Goal: Task Accomplishment & Management: Use online tool/utility

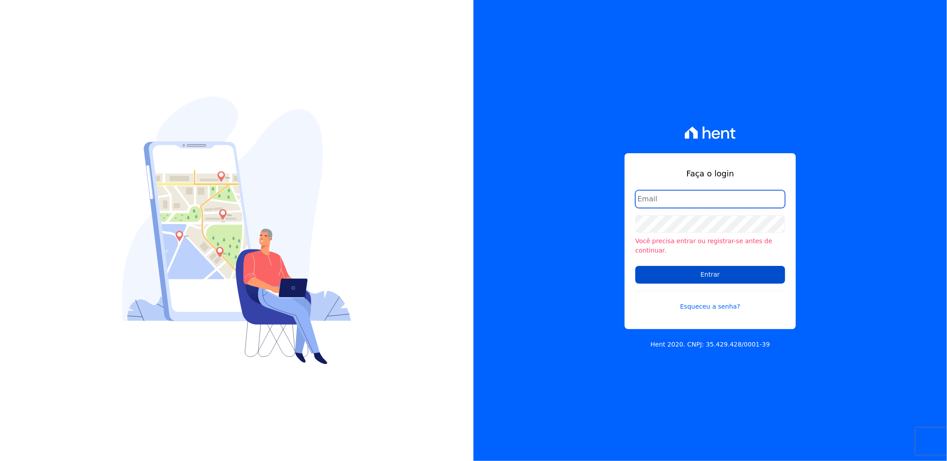
type input "[PERSON_NAME][EMAIL_ADDRESS][PERSON_NAME][DOMAIN_NAME]"
click at [708, 272] on input "Entrar" at bounding box center [710, 275] width 150 height 18
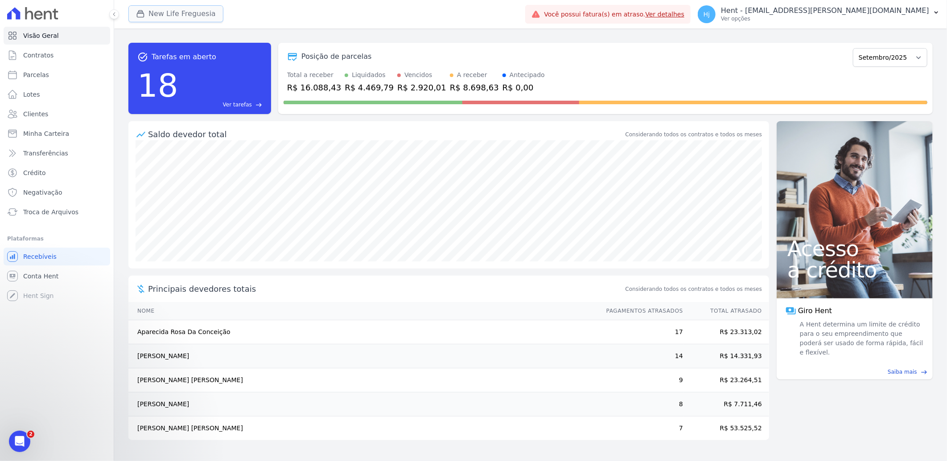
click at [171, 12] on button "New Life Freguesia" at bounding box center [175, 13] width 95 height 17
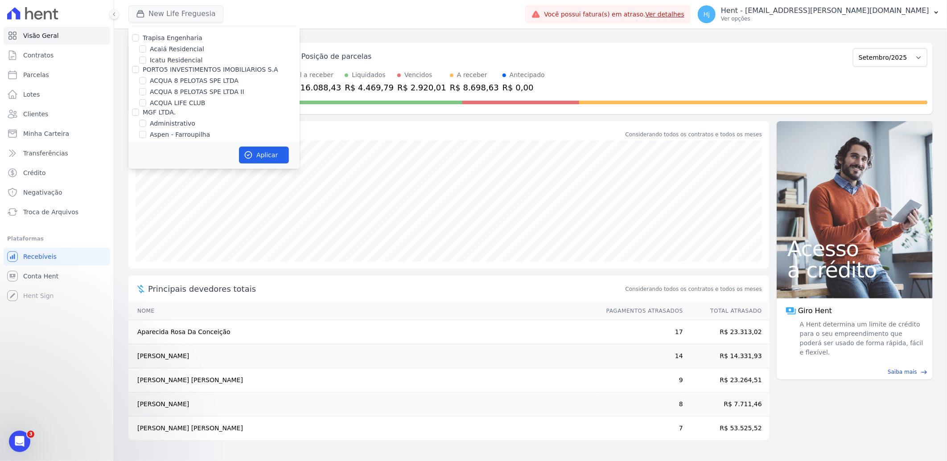
scroll to position [3586, 0]
click at [143, 205] on input "Mugango - Viva Iguaçu" at bounding box center [142, 208] width 7 height 7
checkbox input "true"
click at [263, 204] on div "Mugango - Viva Iguaçu" at bounding box center [213, 208] width 171 height 9
click at [258, 204] on div "Mugango - Viva Iguaçu" at bounding box center [213, 208] width 171 height 9
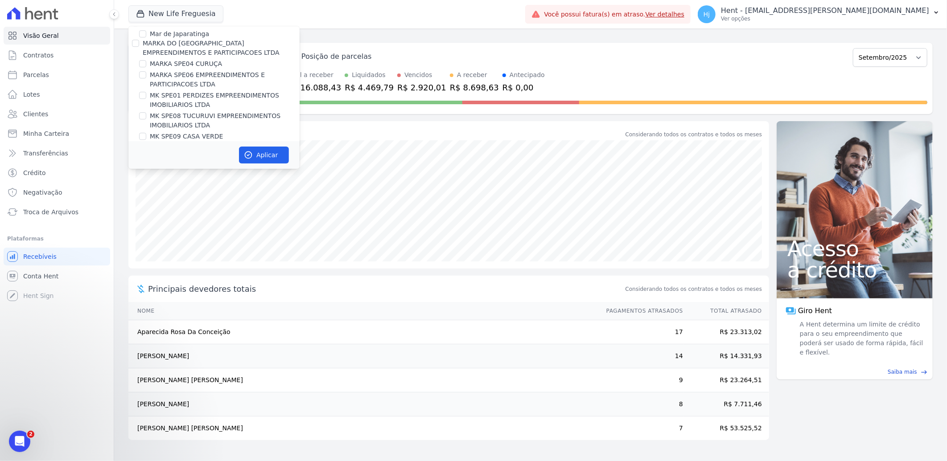
scroll to position [3982, 0]
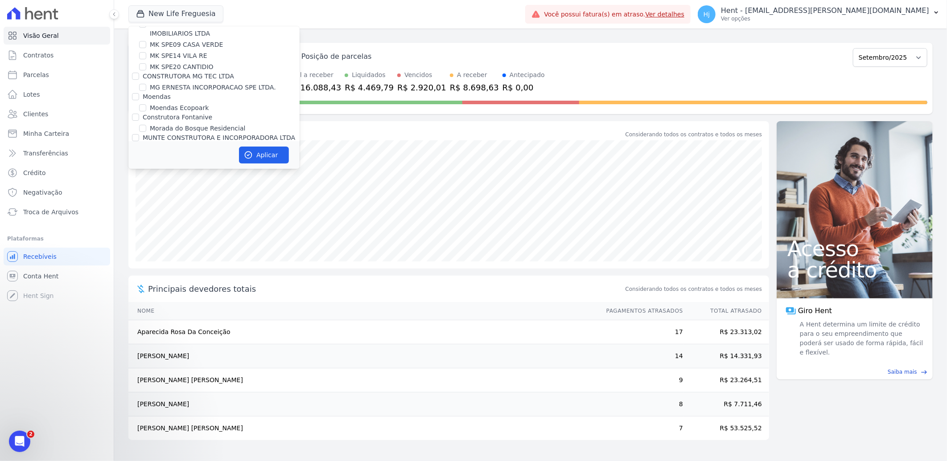
click at [162, 217] on label "New Life Freguesia" at bounding box center [179, 221] width 59 height 9
click at [146, 218] on input "New Life Freguesia" at bounding box center [142, 221] width 7 height 7
checkbox input "false"
click at [261, 154] on button "Aplicar" at bounding box center [264, 155] width 50 height 17
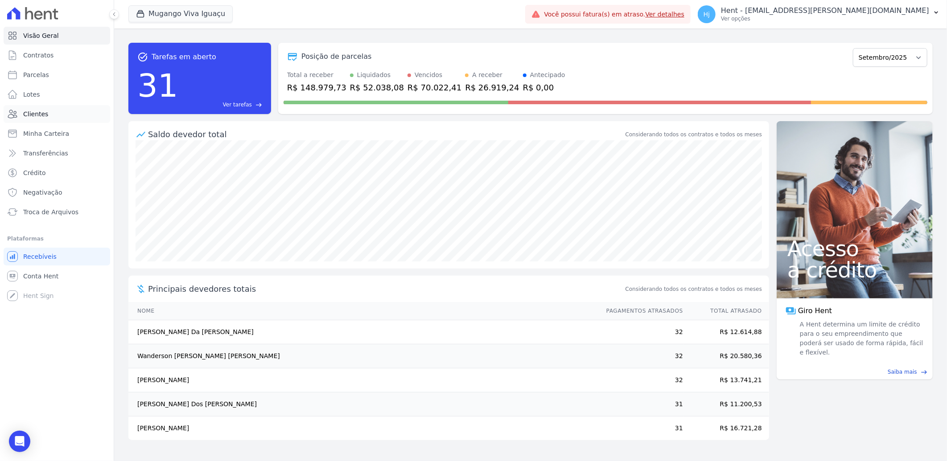
click at [54, 117] on link "Clientes" at bounding box center [57, 114] width 107 height 18
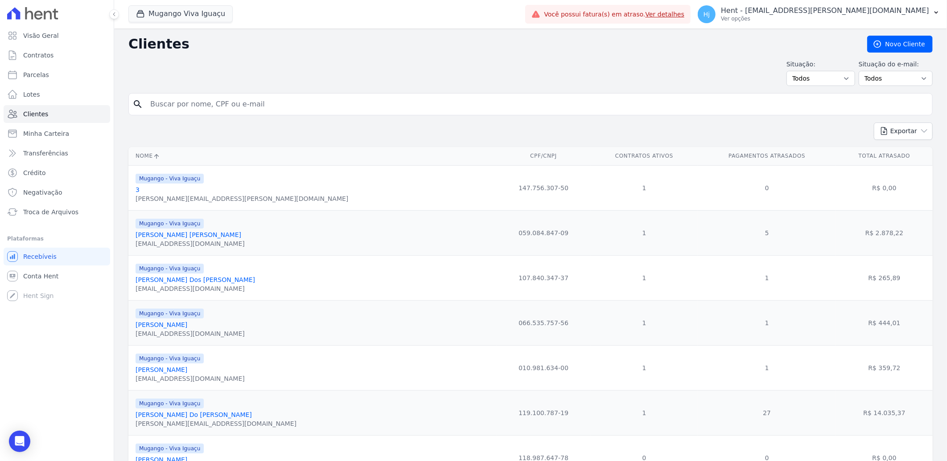
click at [214, 101] on input "search" at bounding box center [537, 104] width 784 height 18
paste input "Lucas Magno Moraes Ramos"
type input "Lucas Magno Moraes Ramos"
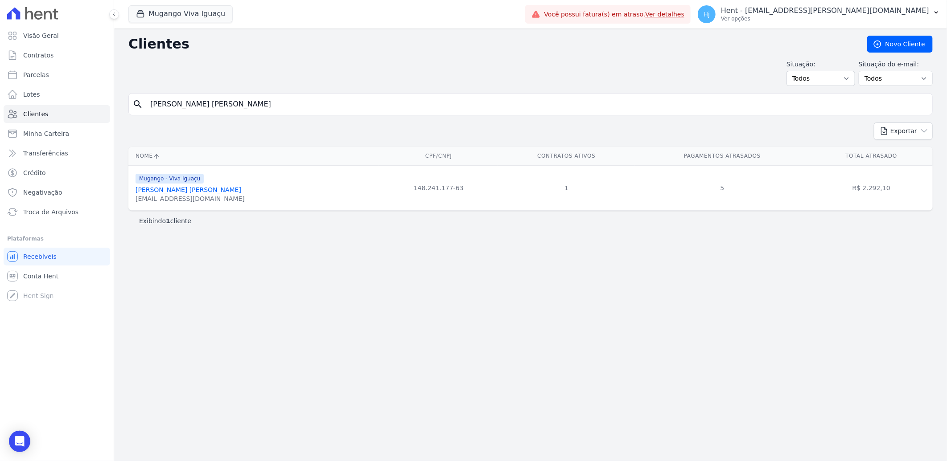
click at [182, 189] on link "Lucas Magno Moraes Ramos" at bounding box center [188, 189] width 106 height 7
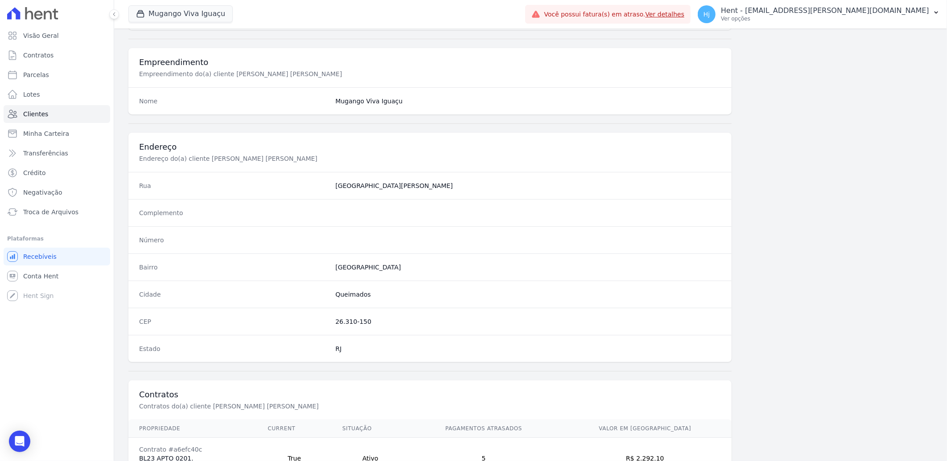
scroll to position [373, 0]
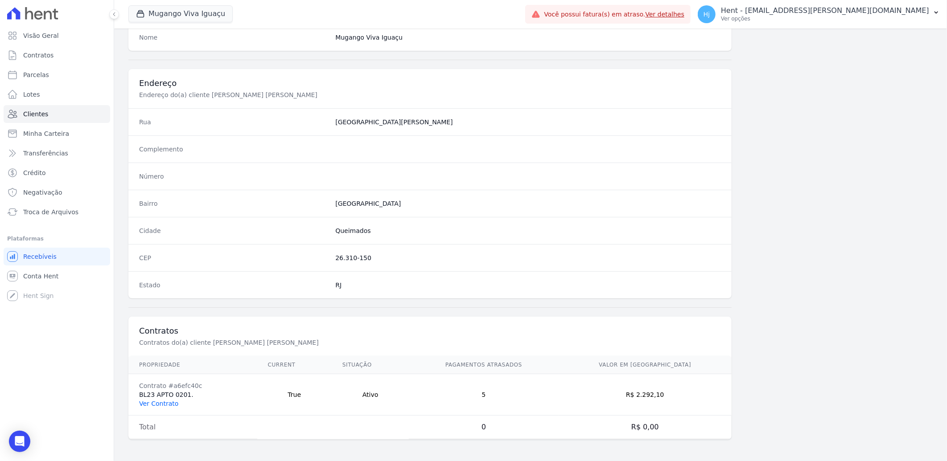
click at [165, 402] on link "Ver Contrato" at bounding box center [158, 403] width 39 height 7
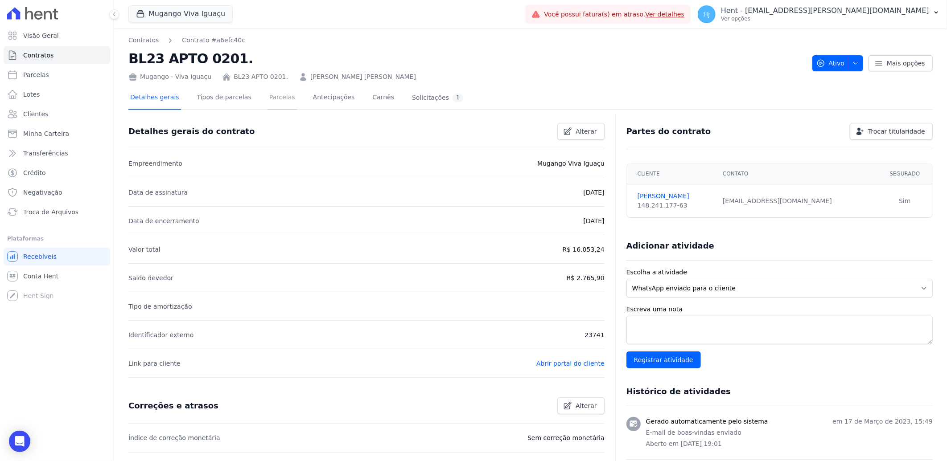
click at [273, 96] on link "Parcelas" at bounding box center [281, 98] width 29 height 24
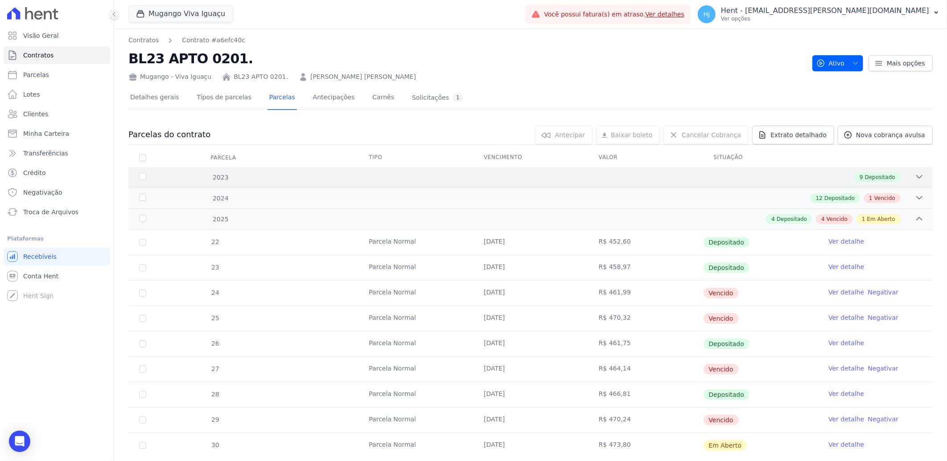
click at [616, 171] on div "2023 9 Depositado" at bounding box center [530, 177] width 804 height 21
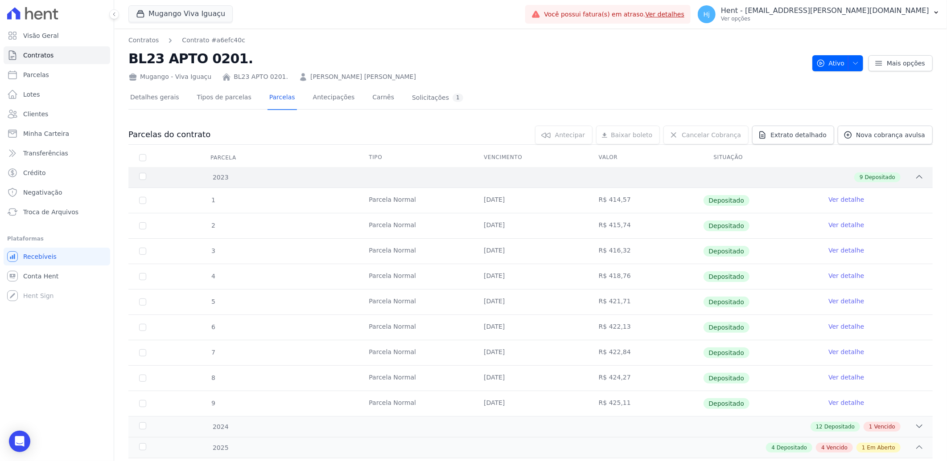
click at [616, 171] on div "2023 9 Depositado" at bounding box center [530, 177] width 804 height 21
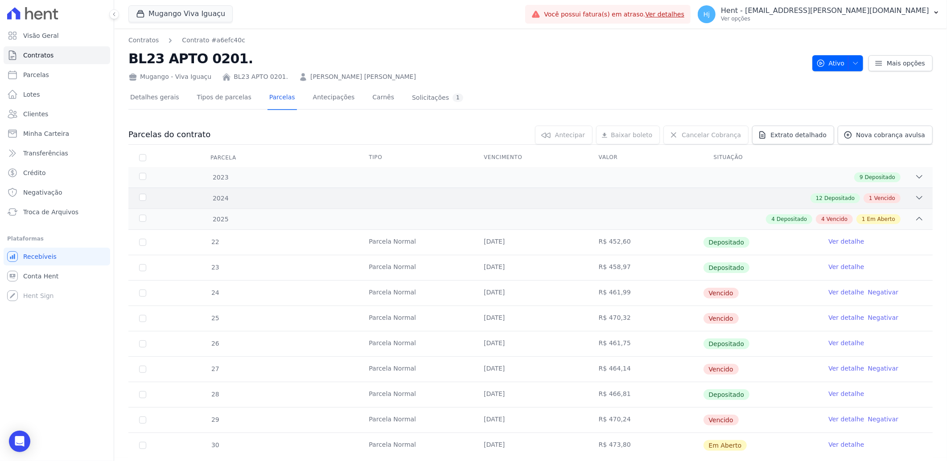
click at [636, 193] on div "12 Depositado 1 Vencido" at bounding box center [570, 198] width 707 height 10
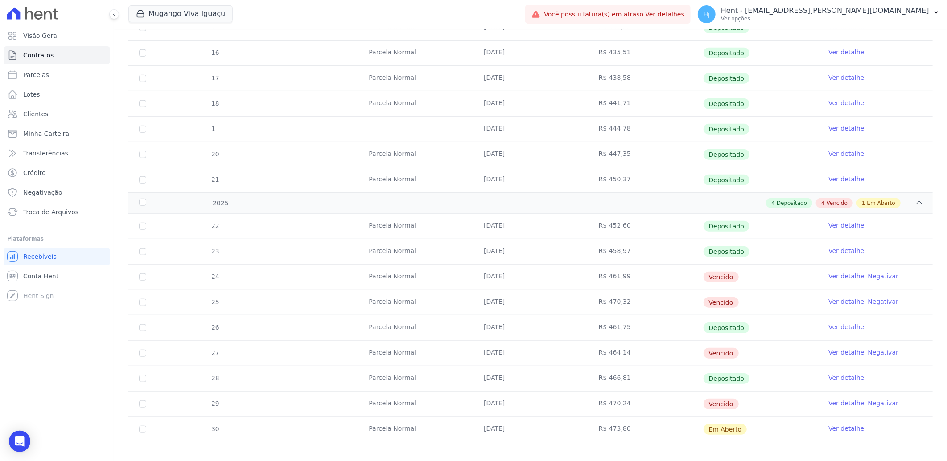
scroll to position [354, 0]
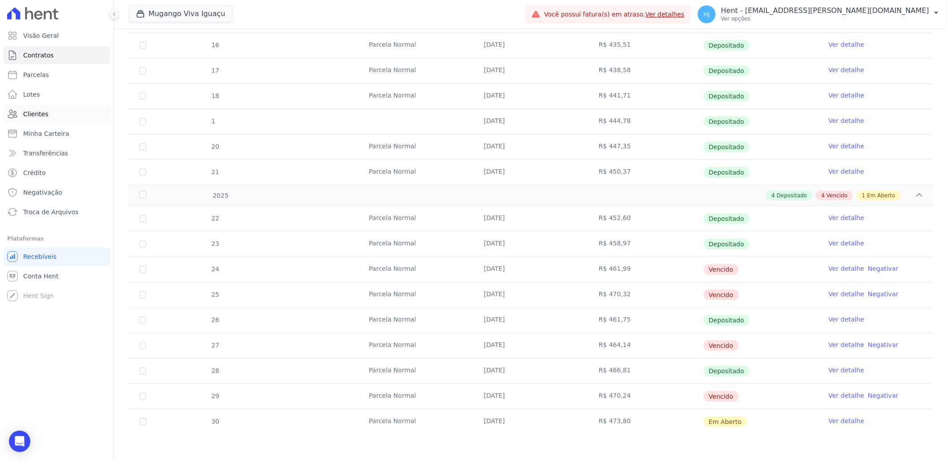
click at [36, 113] on span "Clientes" at bounding box center [35, 114] width 25 height 9
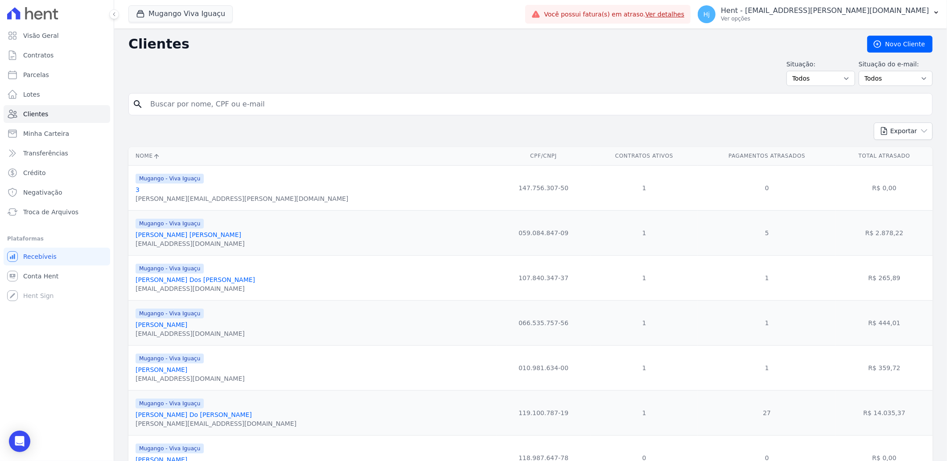
click at [268, 108] on input "search" at bounding box center [537, 104] width 784 height 18
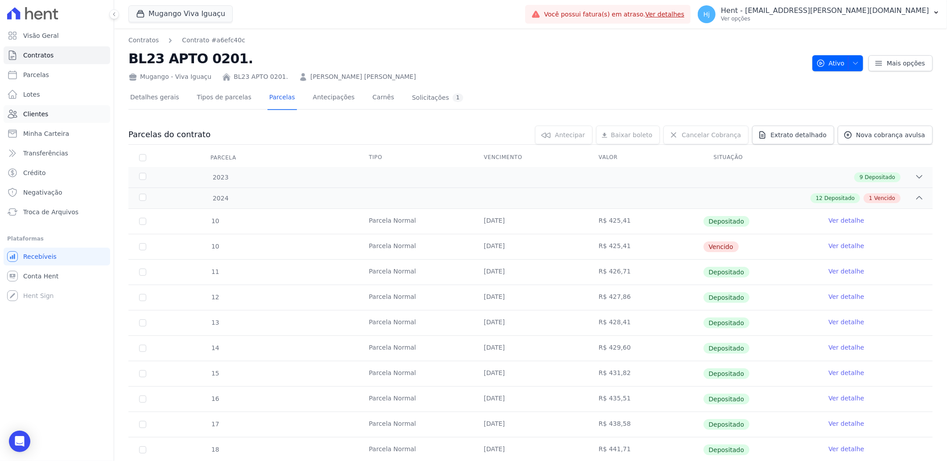
click at [34, 116] on span "Clientes" at bounding box center [35, 114] width 25 height 9
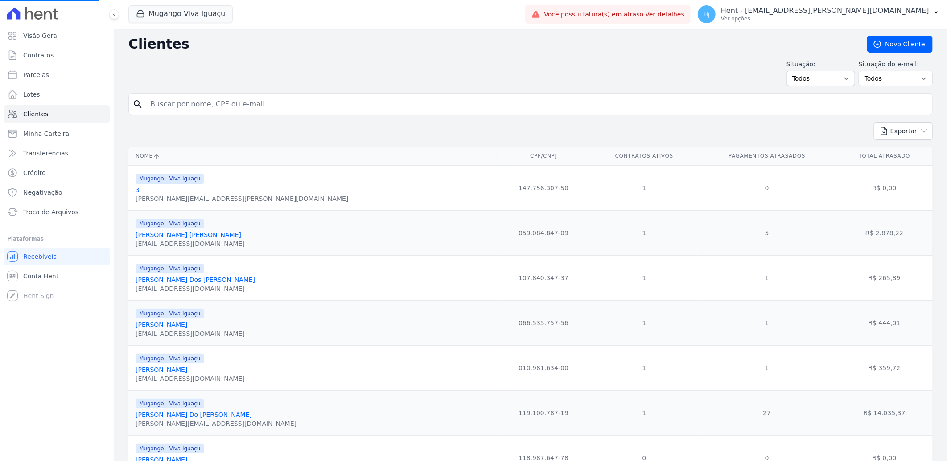
click at [297, 102] on input "search" at bounding box center [537, 104] width 784 height 18
paste input "Clebson Dos Santos Souza"
type input "Clebson Dos Santos Souza"
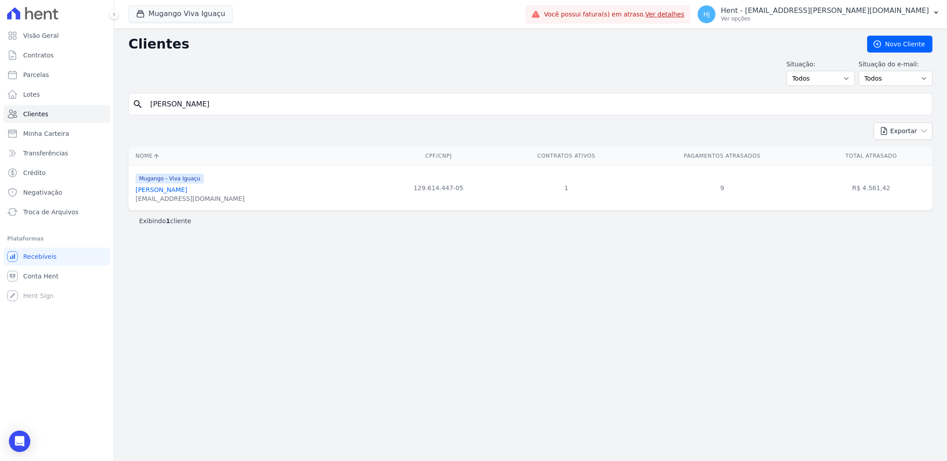
click at [176, 192] on link "Clebson Dos Santos Souza" at bounding box center [161, 189] width 52 height 7
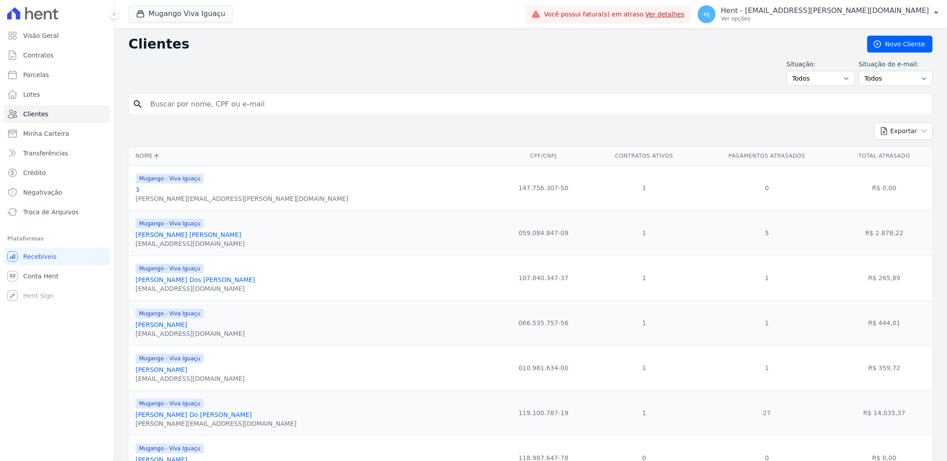
click at [234, 106] on input "search" at bounding box center [537, 104] width 784 height 18
paste input "Clebson Dos Santos Souza"
type input "Clebson Dos Santos Souza"
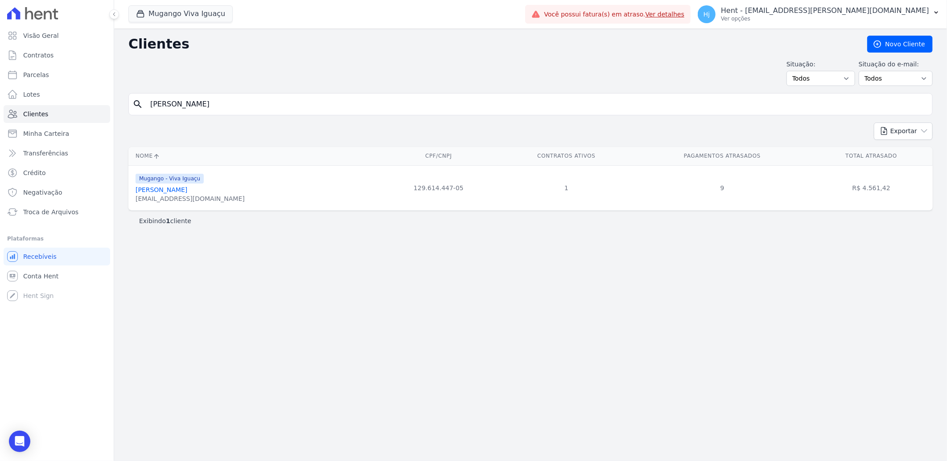
click at [184, 192] on link "Clebson Dos Santos Souza" at bounding box center [161, 189] width 52 height 7
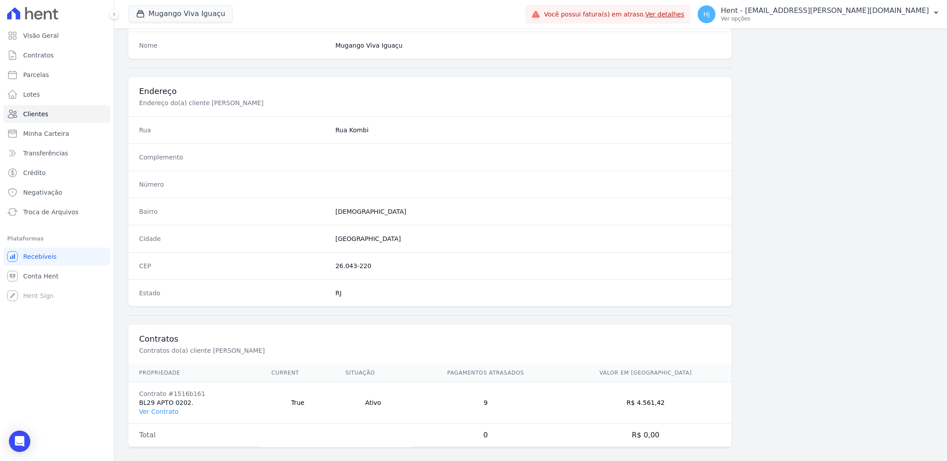
scroll to position [373, 0]
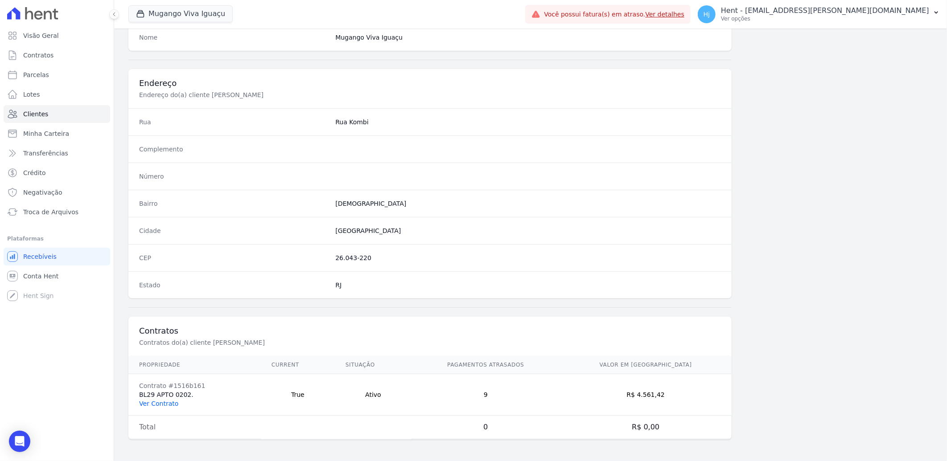
click at [164, 405] on link "Ver Contrato" at bounding box center [158, 403] width 39 height 7
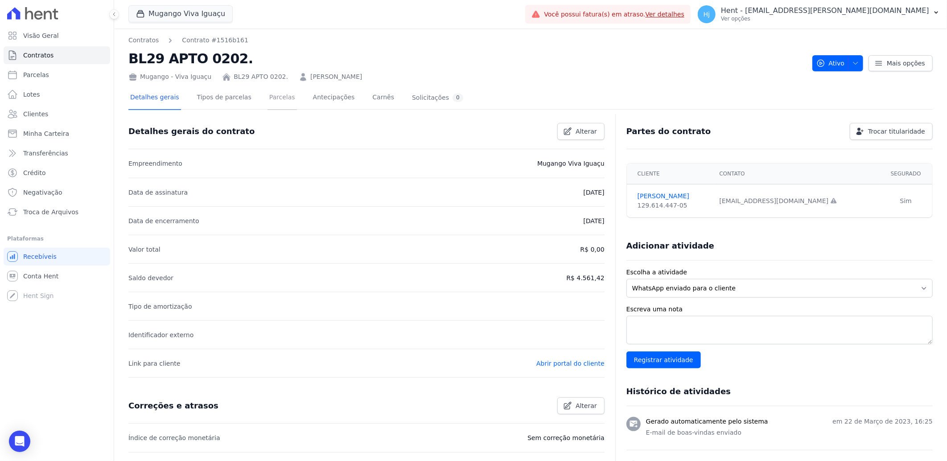
click at [271, 97] on link "Parcelas" at bounding box center [281, 98] width 29 height 24
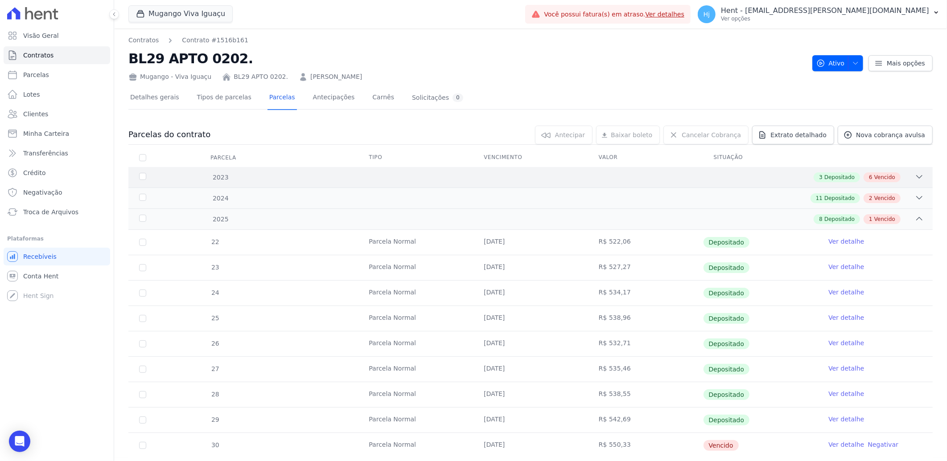
click at [689, 177] on div "3 Depositado 6 Vencido" at bounding box center [570, 177] width 707 height 10
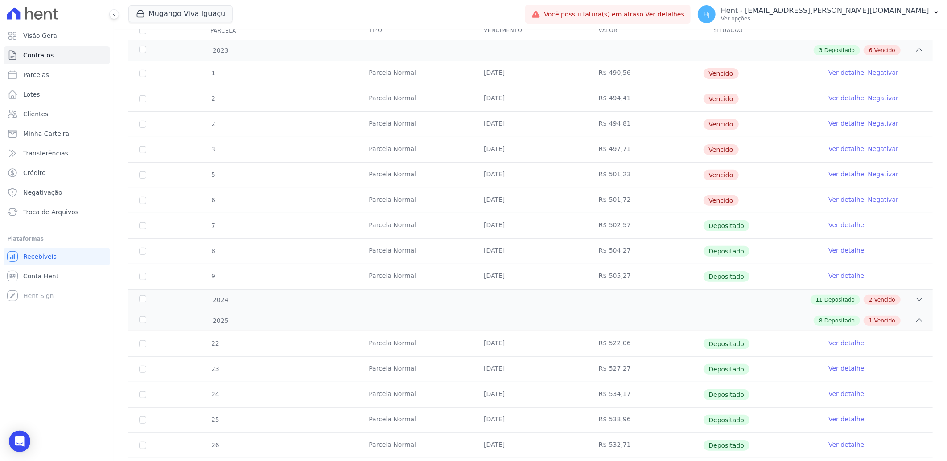
scroll to position [148, 0]
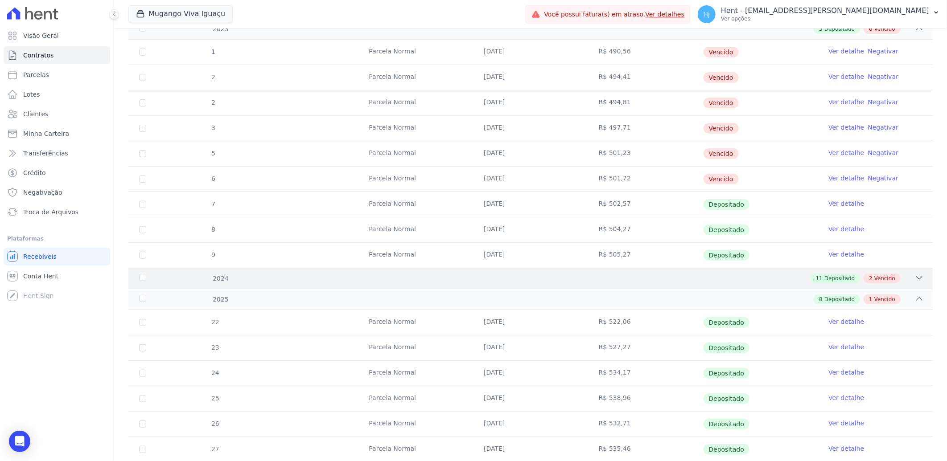
click at [764, 283] on div "11 Depositado 2 Vencido" at bounding box center [570, 279] width 707 height 10
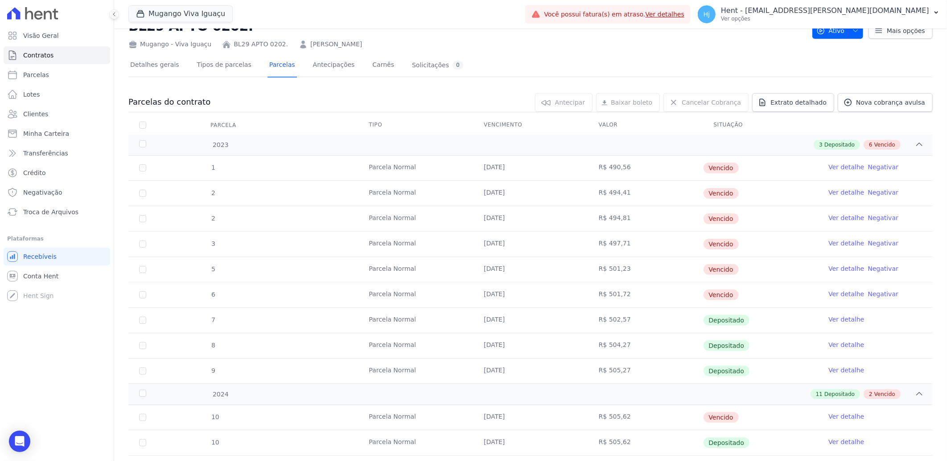
scroll to position [49, 0]
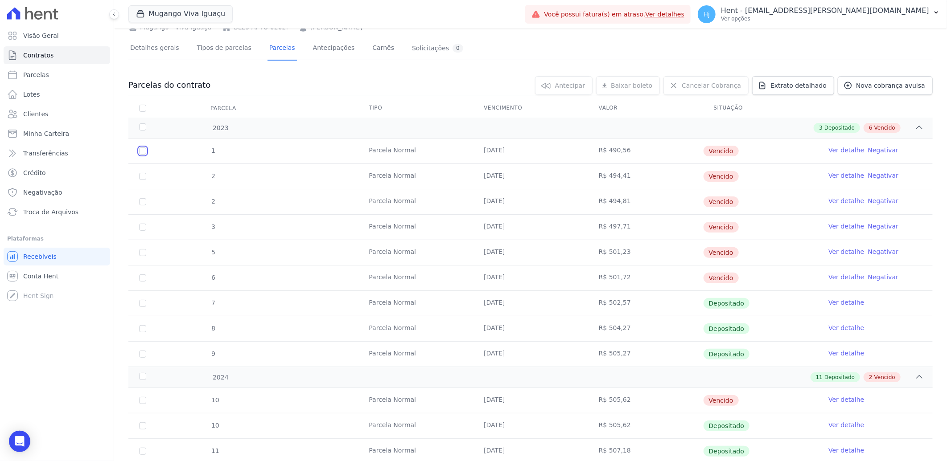
click at [144, 153] on input "checkbox" at bounding box center [142, 151] width 7 height 7
checkbox input "true"
click at [566, 87] on span "Renegociar" at bounding box center [555, 85] width 35 height 9
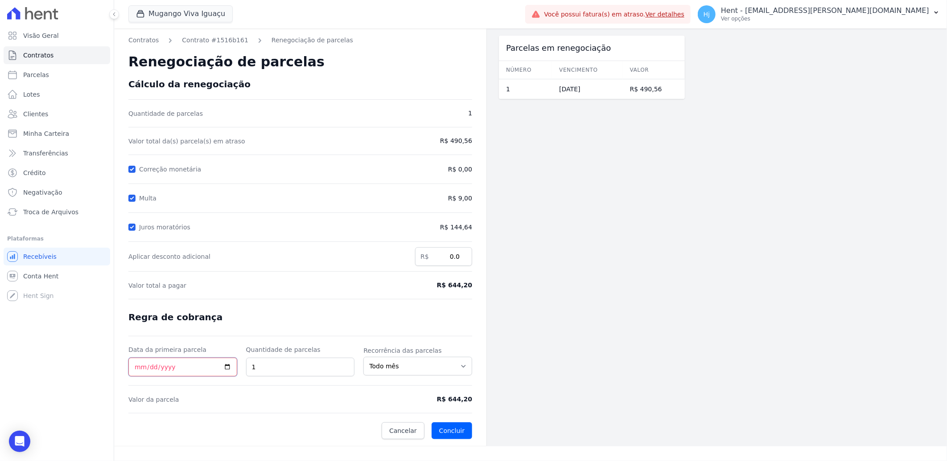
click at [140, 368] on input "Data da primeira parcela" at bounding box center [182, 367] width 109 height 19
type input "2025-09-26"
click at [453, 430] on button "Concluir" at bounding box center [451, 431] width 41 height 17
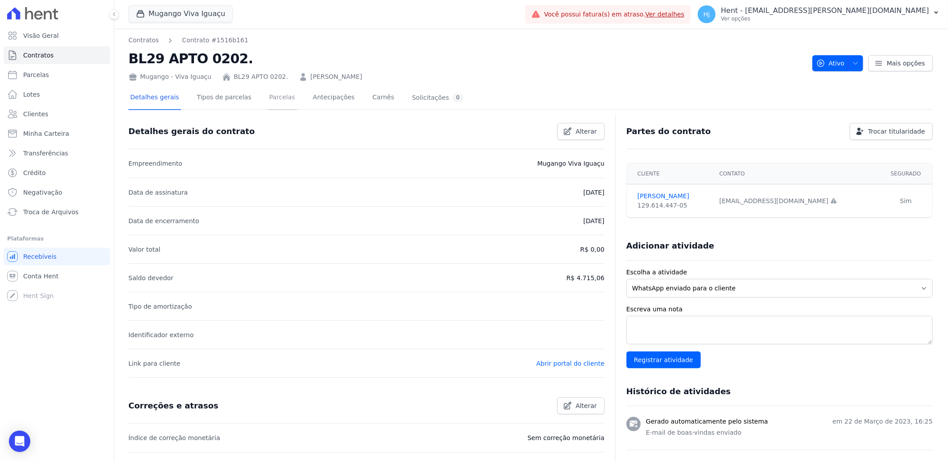
click at [267, 99] on link "Parcelas" at bounding box center [281, 98] width 29 height 24
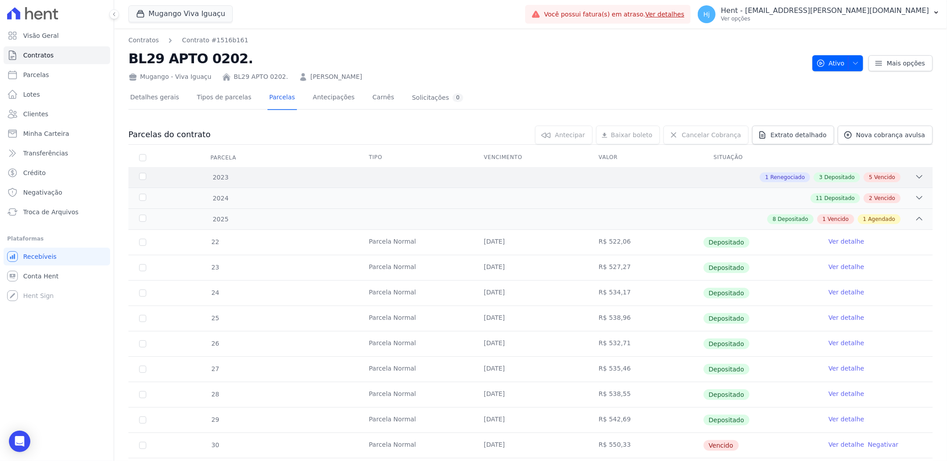
click at [564, 175] on div "1 Renegociado 3 Depositado 5 Vencido" at bounding box center [570, 177] width 707 height 10
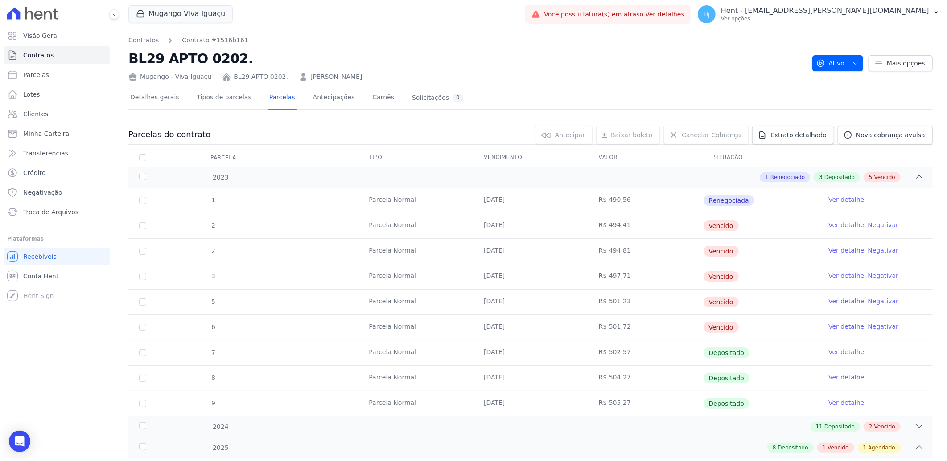
click at [834, 201] on link "Ver detalhe" at bounding box center [846, 199] width 36 height 9
click at [141, 204] on td "1" at bounding box center [142, 200] width 29 height 25
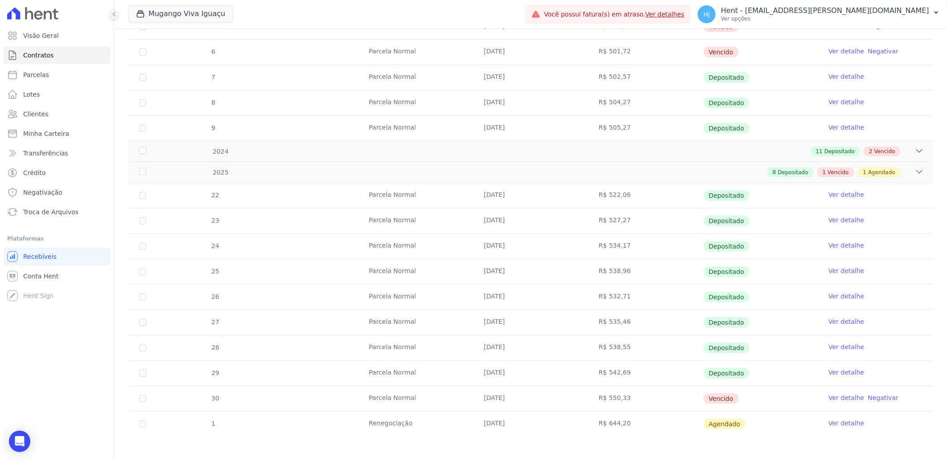
scroll to position [278, 0]
click at [837, 421] on link "Ver detalhe" at bounding box center [846, 421] width 36 height 9
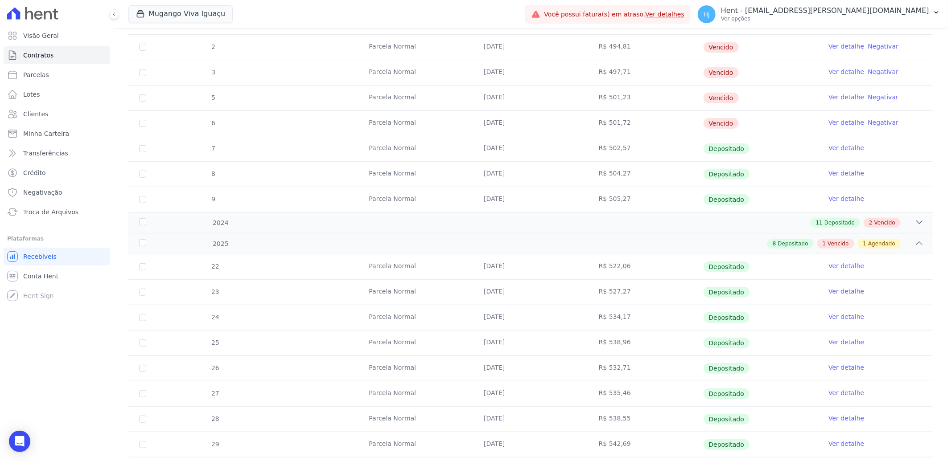
scroll to position [278, 0]
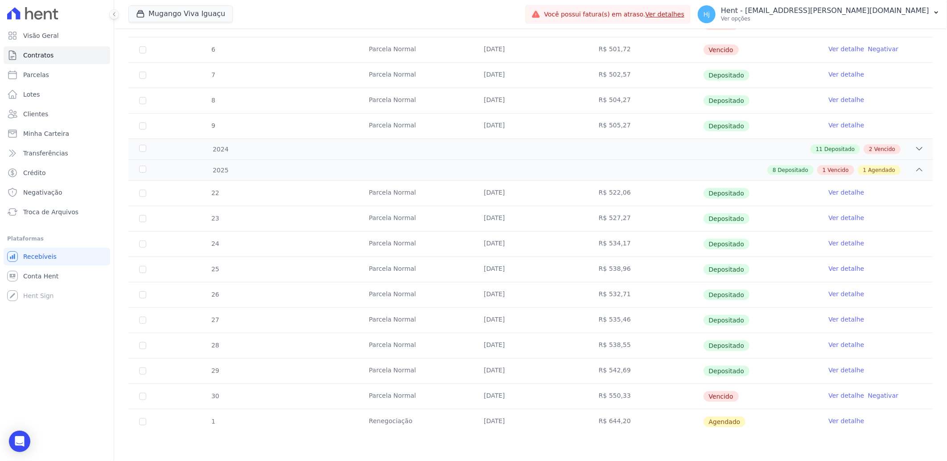
click at [830, 421] on link "Ver detalhe" at bounding box center [846, 421] width 36 height 9
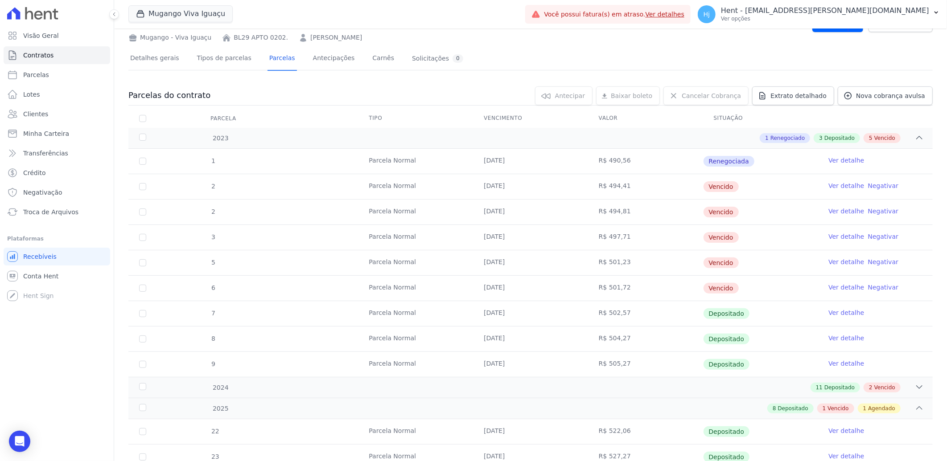
scroll to position [0, 0]
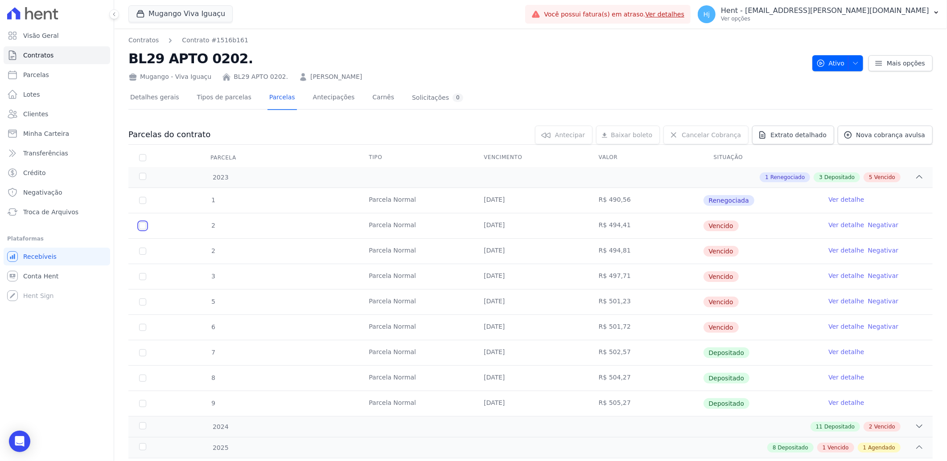
click at [141, 226] on input "checkbox" at bounding box center [142, 225] width 7 height 7
checkbox input "true"
click at [573, 133] on span "Renegociar" at bounding box center [555, 135] width 35 height 9
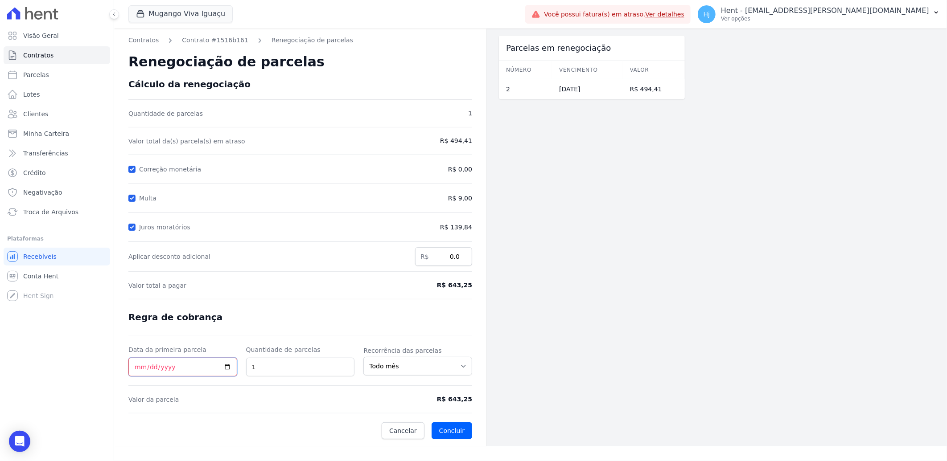
click at [135, 367] on input "Data da primeira parcela" at bounding box center [182, 367] width 109 height 19
type input "2025-09-26"
click at [459, 433] on button "Concluir" at bounding box center [451, 431] width 41 height 17
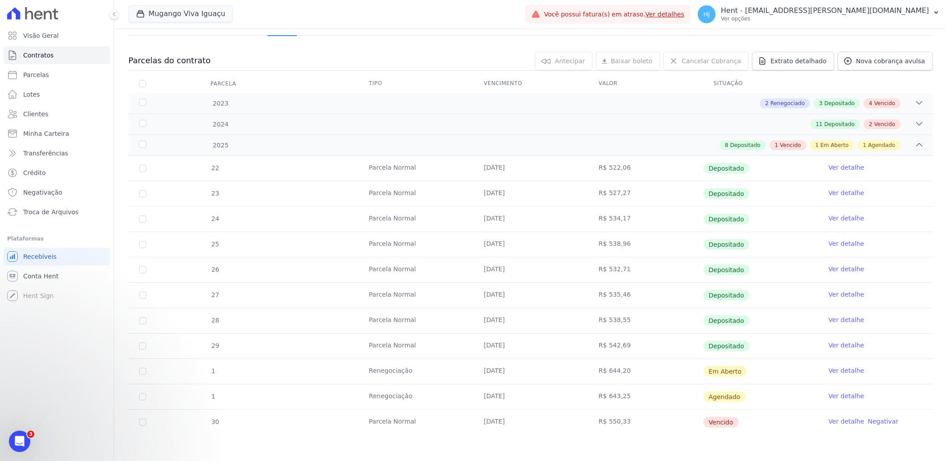
scroll to position [74, 0]
click at [144, 398] on input "checkbox" at bounding box center [142, 397] width 7 height 7
checkbox input "true"
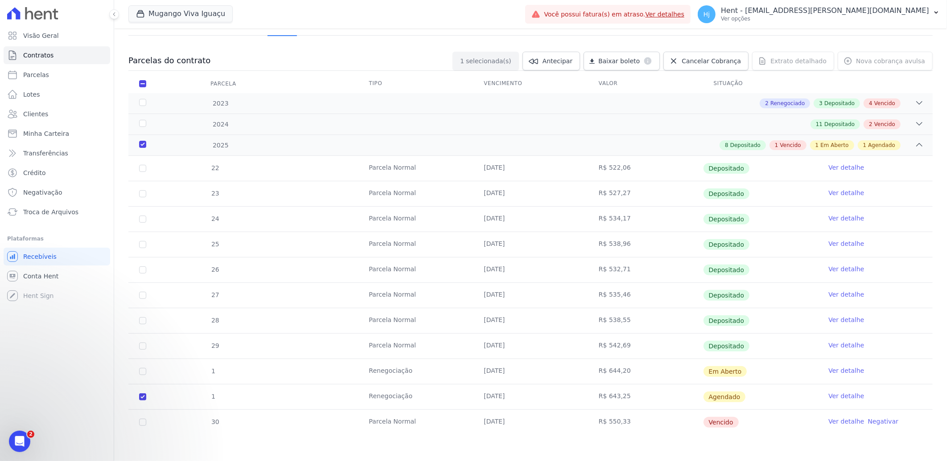
click at [835, 398] on link "Ver detalhe" at bounding box center [846, 396] width 36 height 9
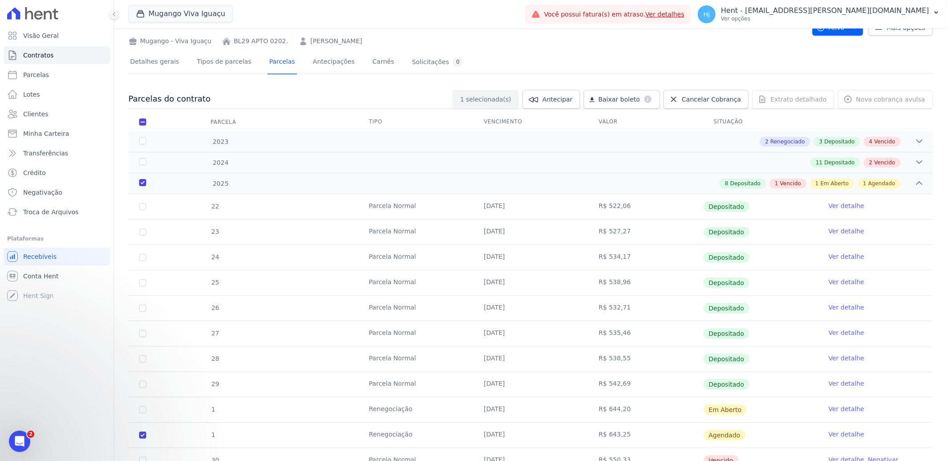
scroll to position [0, 0]
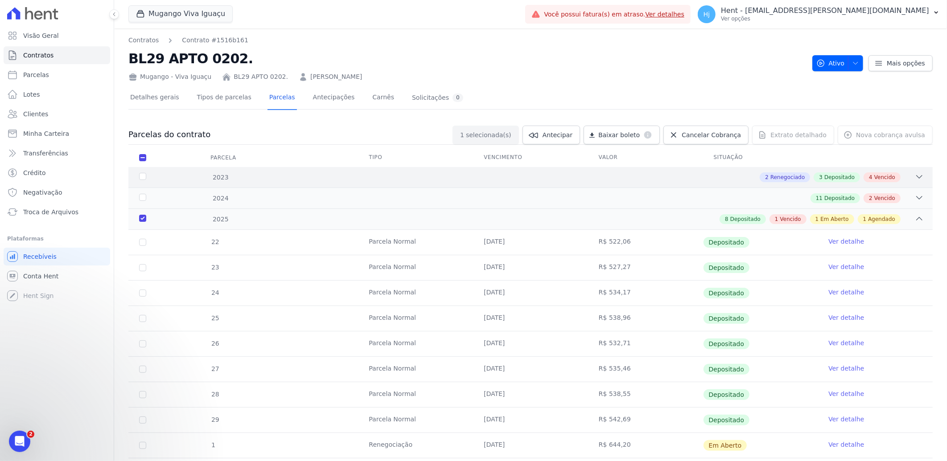
click at [221, 171] on div "2023 2 Renegociado 3 Depositado 4 Vencido" at bounding box center [530, 177] width 804 height 21
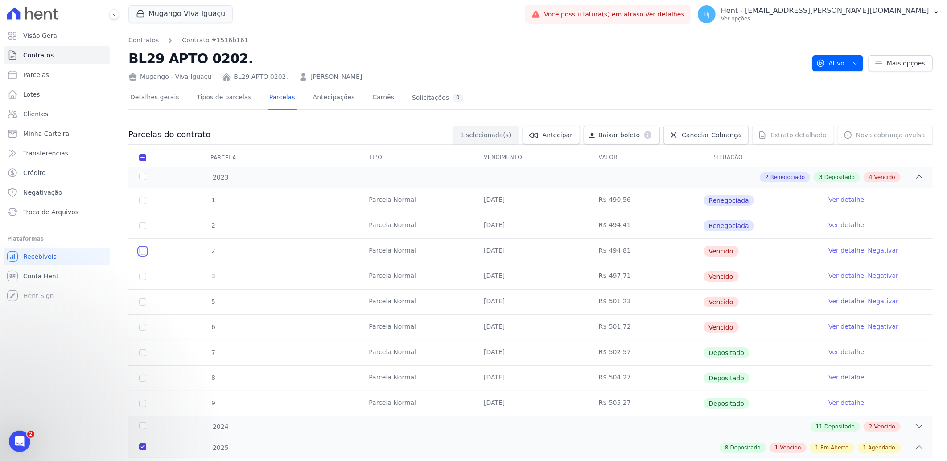
click at [141, 250] on input "checkbox" at bounding box center [142, 251] width 7 height 7
checkbox input "true"
click at [837, 247] on link "Ver detalhe" at bounding box center [846, 250] width 36 height 9
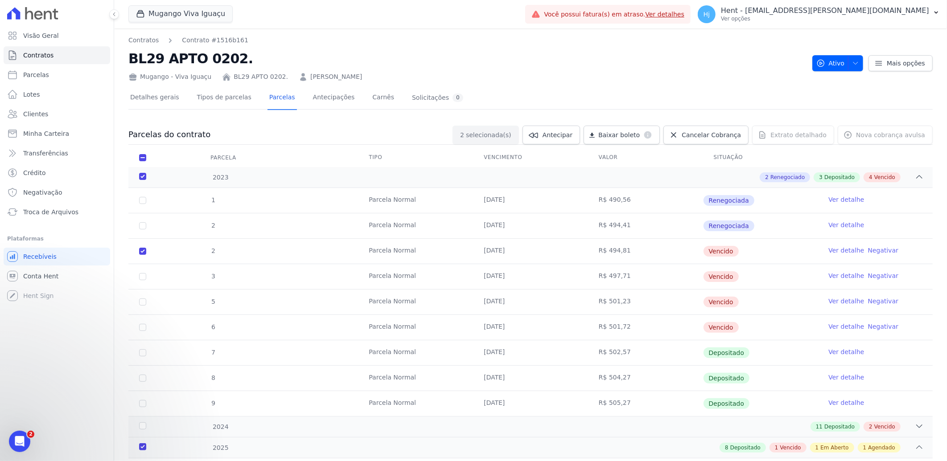
click at [406, 264] on td "Parcela Normal" at bounding box center [415, 276] width 115 height 25
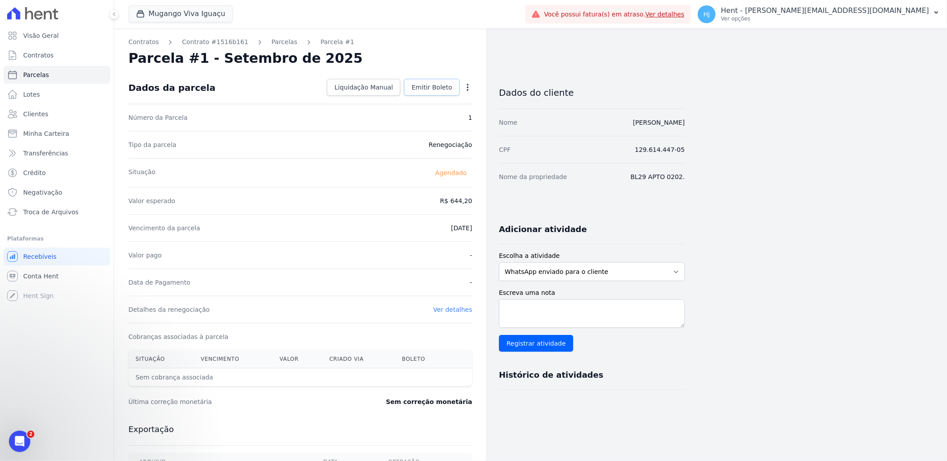
click at [431, 85] on span "Emitir Boleto" at bounding box center [431, 87] width 41 height 9
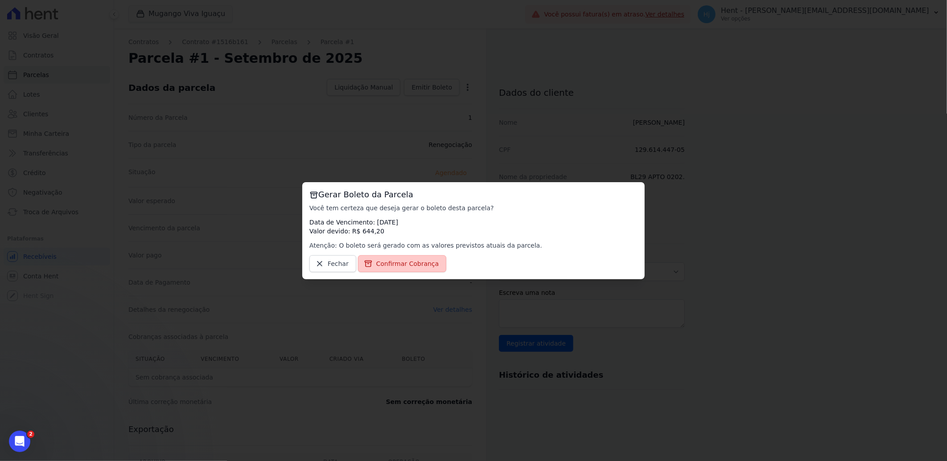
click at [397, 260] on span "Confirmar Cobrança" at bounding box center [407, 263] width 63 height 9
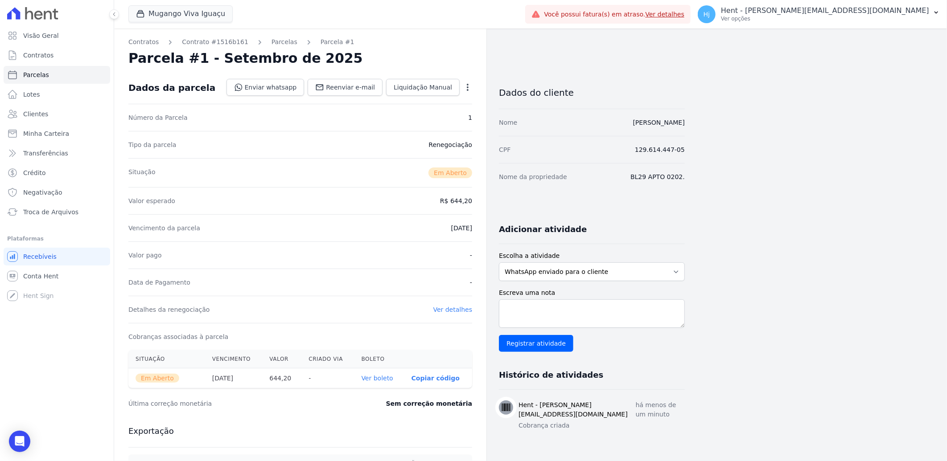
click at [375, 379] on link "Ver boleto" at bounding box center [377, 378] width 32 height 7
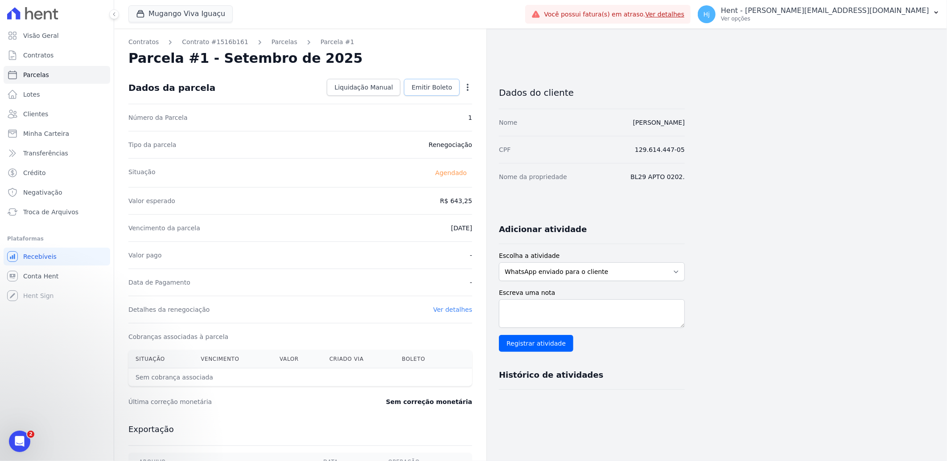
click at [429, 87] on span "Emitir Boleto" at bounding box center [431, 87] width 41 height 9
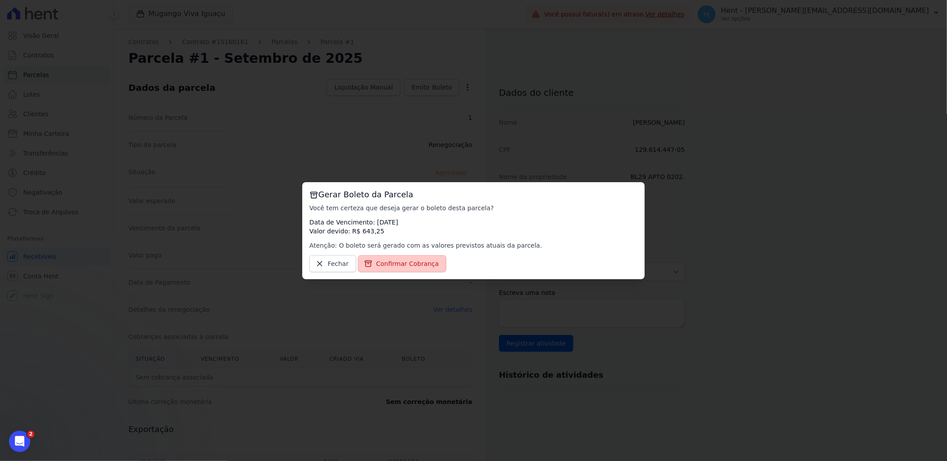
click at [408, 264] on span "Confirmar Cobrança" at bounding box center [407, 263] width 63 height 9
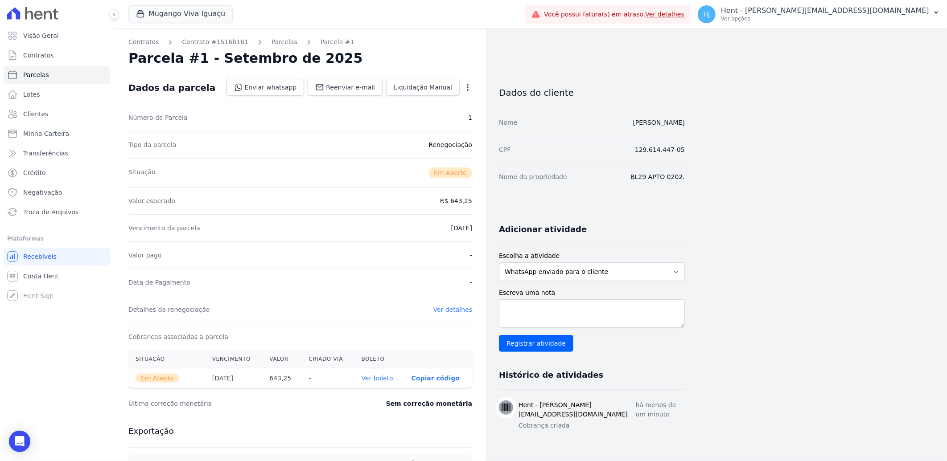
click at [377, 381] on link "Ver boleto" at bounding box center [377, 378] width 32 height 7
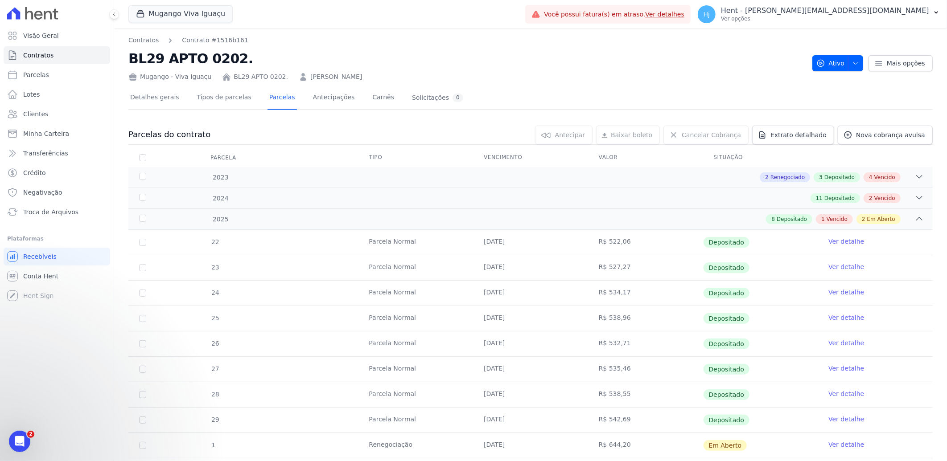
click at [578, 166] on th "Vencimento" at bounding box center [530, 157] width 115 height 19
click at [578, 174] on div "2 Renegociado 3 Depositado 4 Vencido" at bounding box center [570, 177] width 707 height 10
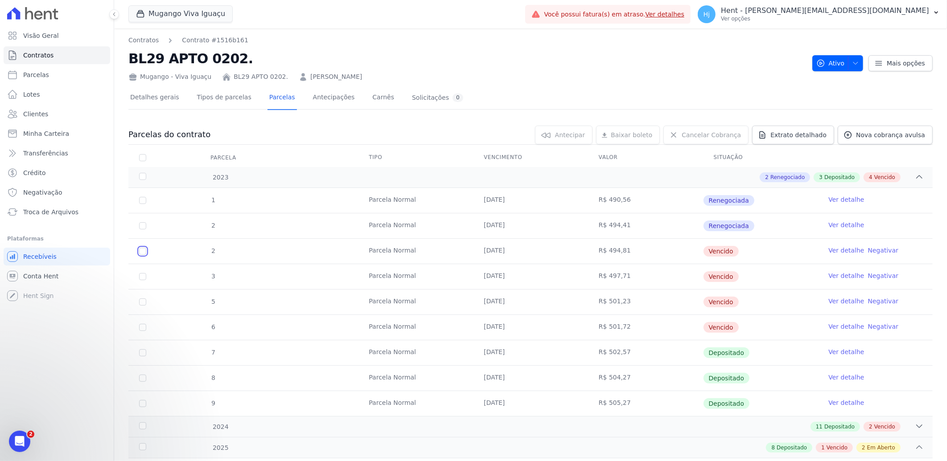
click at [142, 251] on input "checkbox" at bounding box center [142, 251] width 7 height 7
checkbox input "true"
click at [559, 137] on span "Renegociar" at bounding box center [555, 135] width 35 height 9
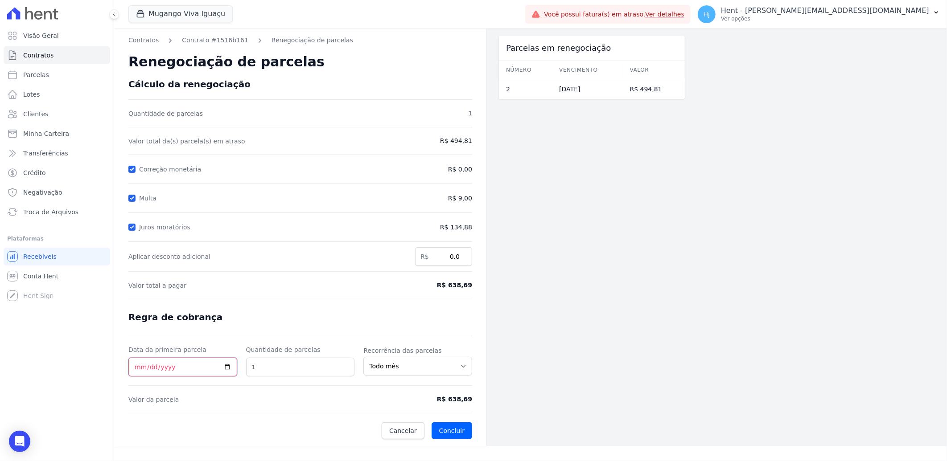
click at [138, 373] on input "Data da primeira parcela" at bounding box center [182, 367] width 109 height 19
type input "2024-09-26"
click at [460, 433] on button "Concluir" at bounding box center [451, 431] width 41 height 17
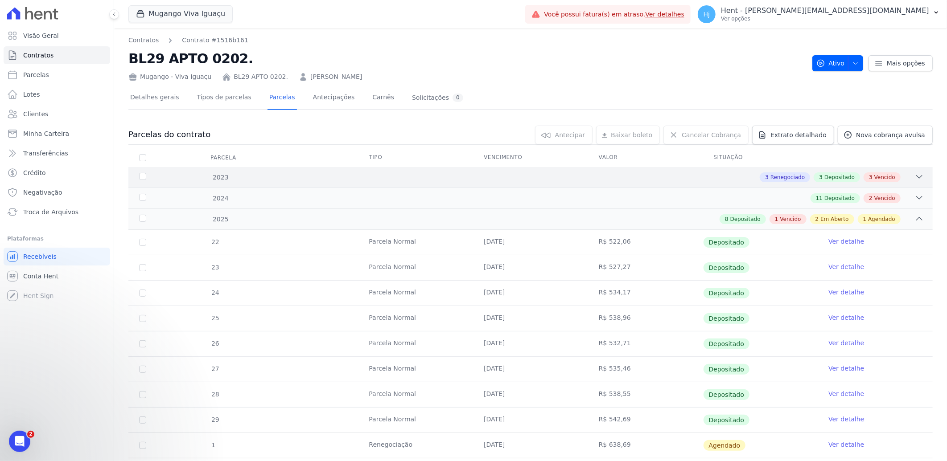
click at [543, 179] on div "3 Renegociado 3 Depositado 3 Vencido" at bounding box center [570, 177] width 707 height 10
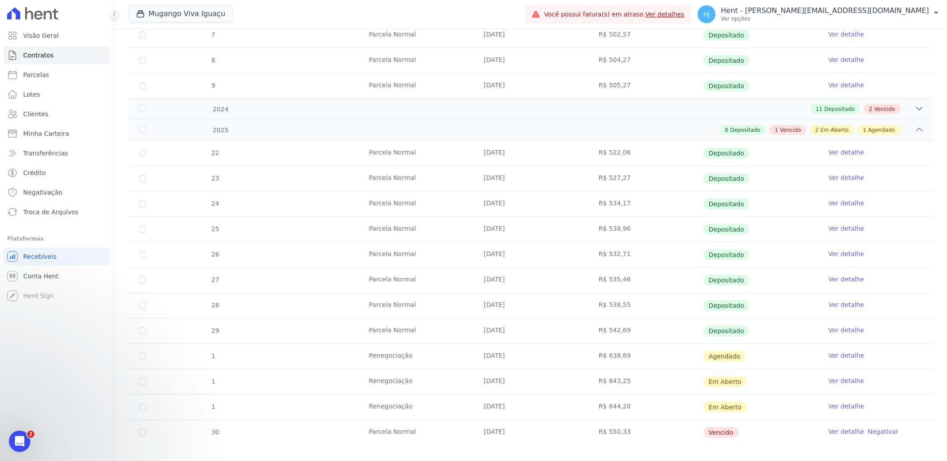
scroll to position [328, 0]
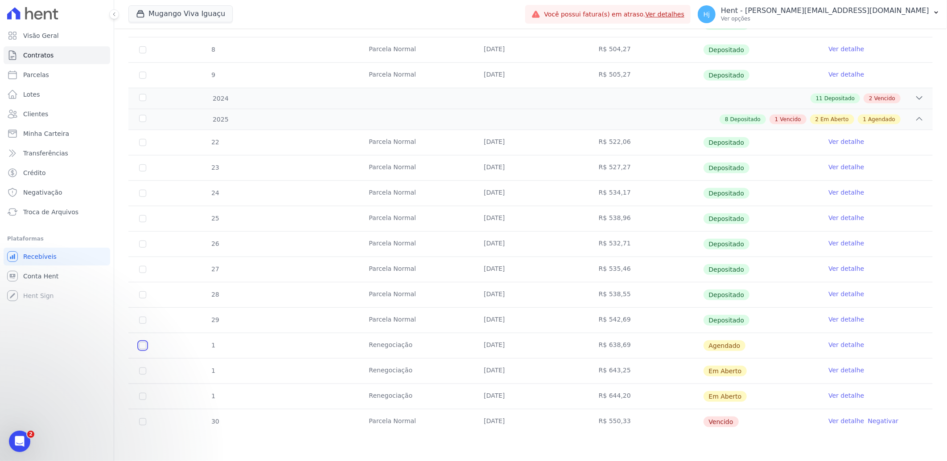
click at [143, 345] on input "checkbox" at bounding box center [142, 345] width 7 height 7
checkbox input "true"
click at [834, 345] on link "Ver detalhe" at bounding box center [846, 345] width 36 height 9
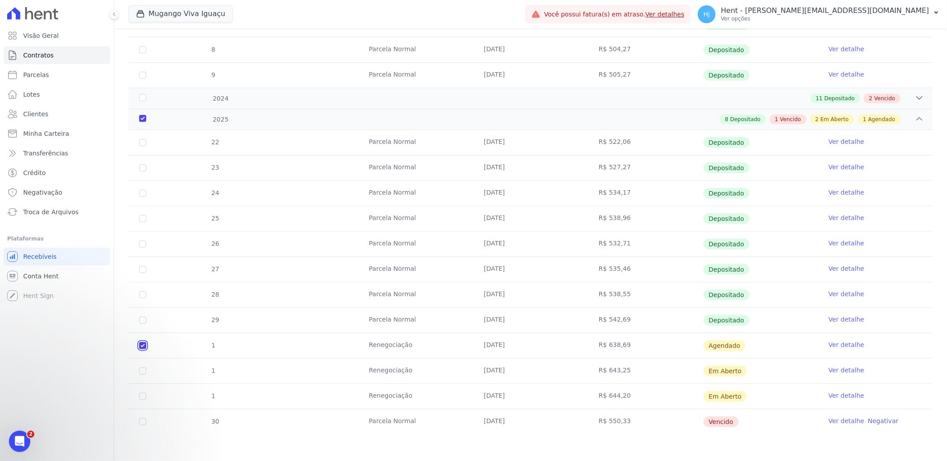
click at [141, 345] on input "checkbox" at bounding box center [142, 345] width 7 height 7
checkbox input "false"
click at [141, 97] on div "2024" at bounding box center [174, 98] width 74 height 9
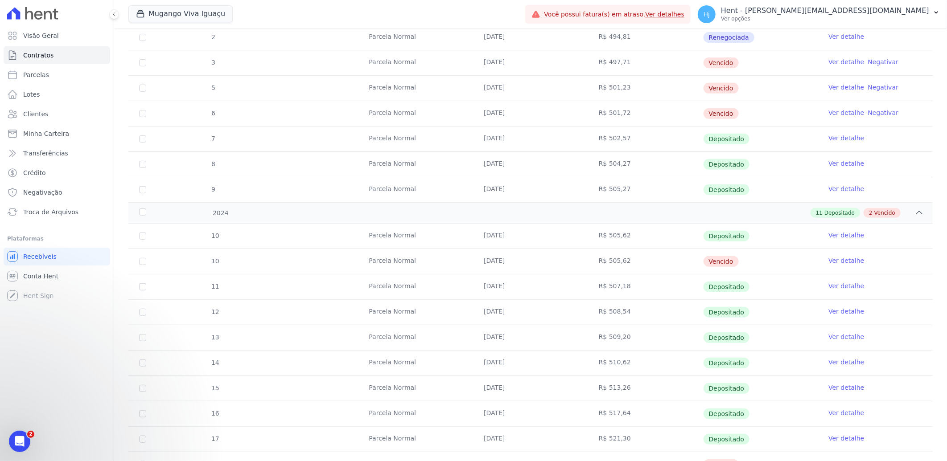
scroll to position [16, 0]
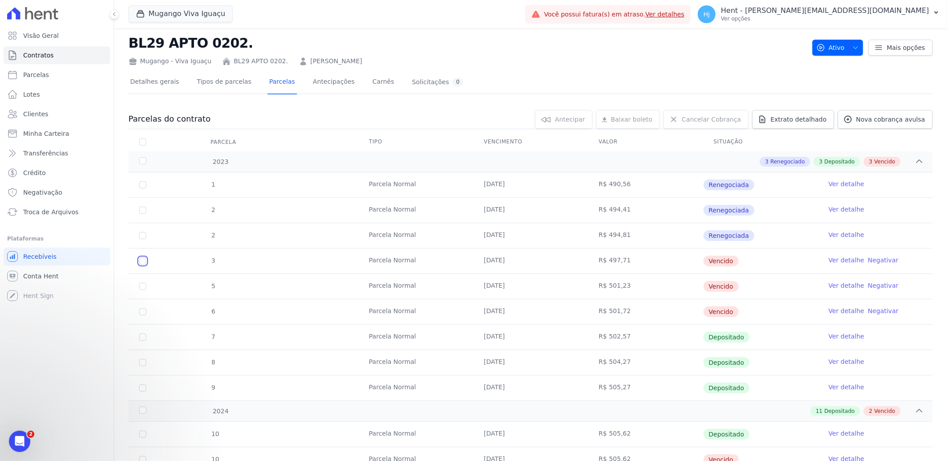
click at [143, 264] on input "checkbox" at bounding box center [142, 261] width 7 height 7
checkbox input "true"
click at [835, 260] on link "Ver detalhe" at bounding box center [846, 260] width 36 height 9
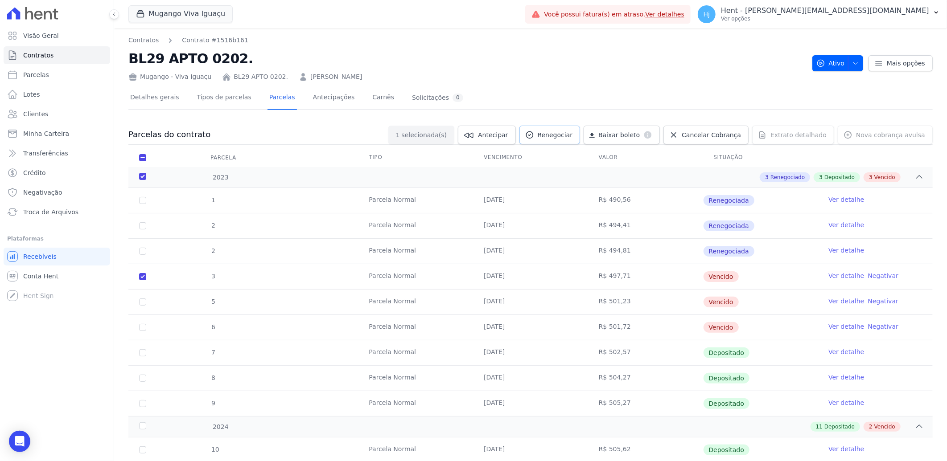
click at [534, 133] on icon at bounding box center [529, 135] width 9 height 9
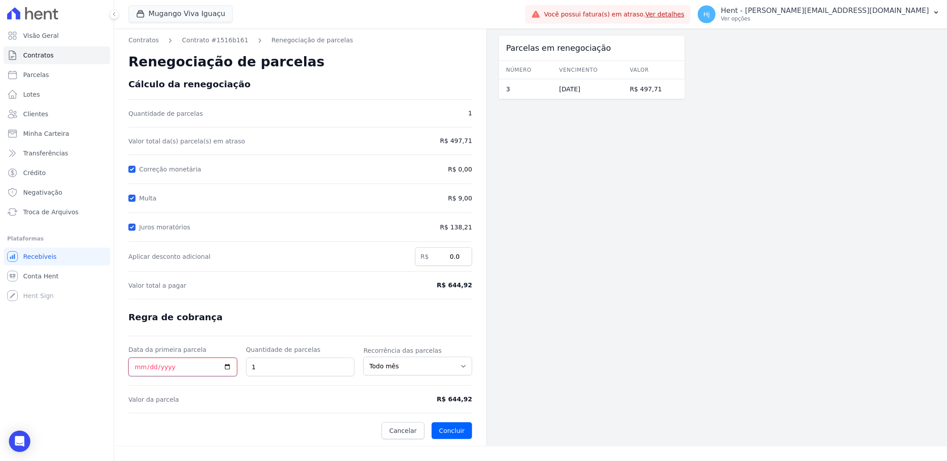
click at [136, 371] on input "Data da primeira parcela" at bounding box center [182, 367] width 109 height 19
type input "2025-09-26"
click at [457, 431] on button "Concluir" at bounding box center [451, 431] width 41 height 17
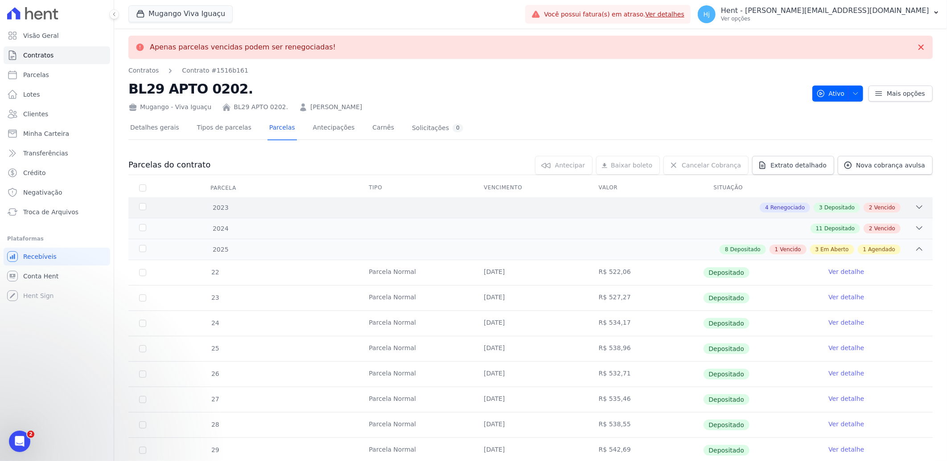
click at [553, 204] on div "4 Renegociado 3 Depositado 2 Vencido" at bounding box center [570, 208] width 707 height 10
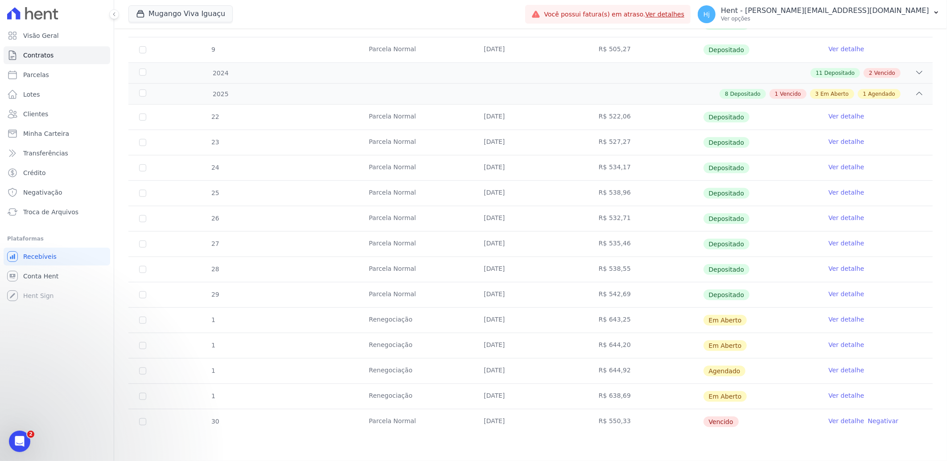
scroll to position [354, 0]
click at [142, 373] on input "checkbox" at bounding box center [142, 371] width 7 height 7
checkbox input "true"
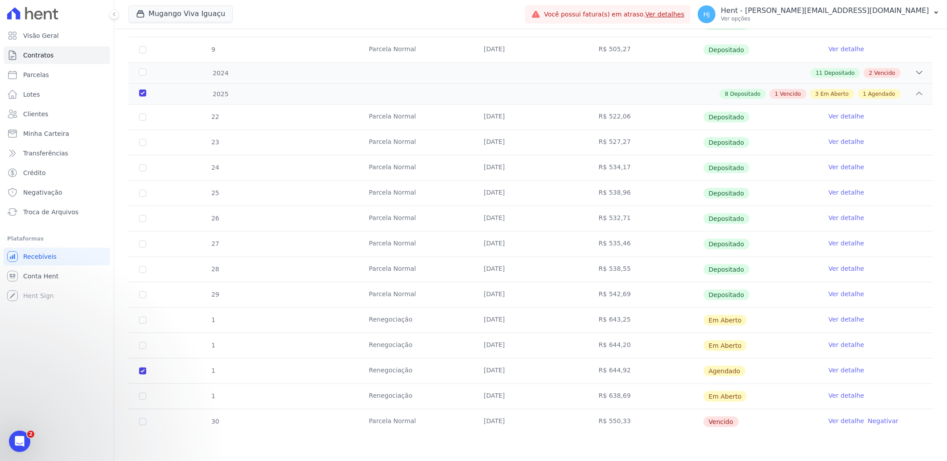
click at [836, 370] on link "Ver detalhe" at bounding box center [846, 370] width 36 height 9
click at [144, 92] on div "2025" at bounding box center [174, 94] width 74 height 9
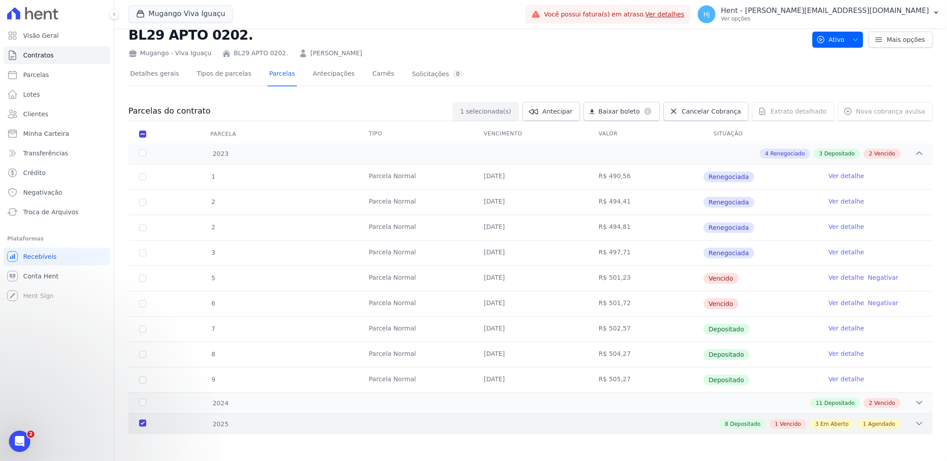
click at [144, 422] on div "2025" at bounding box center [174, 424] width 74 height 9
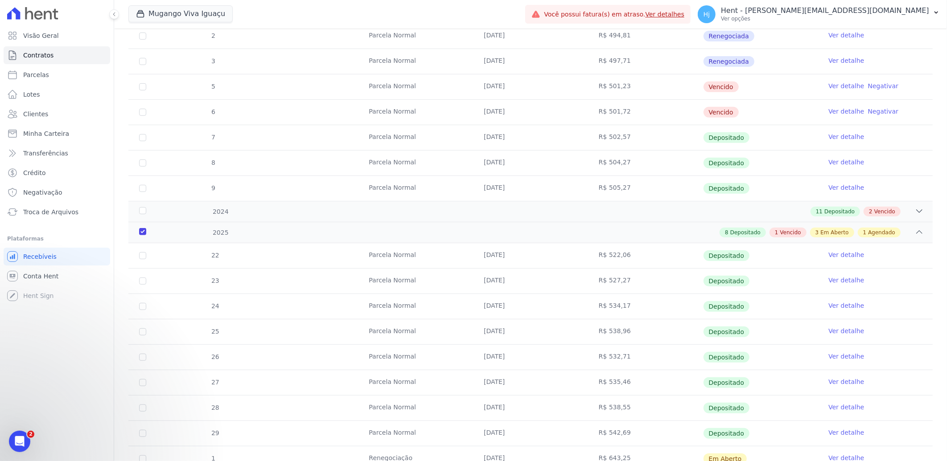
scroll to position [205, 0]
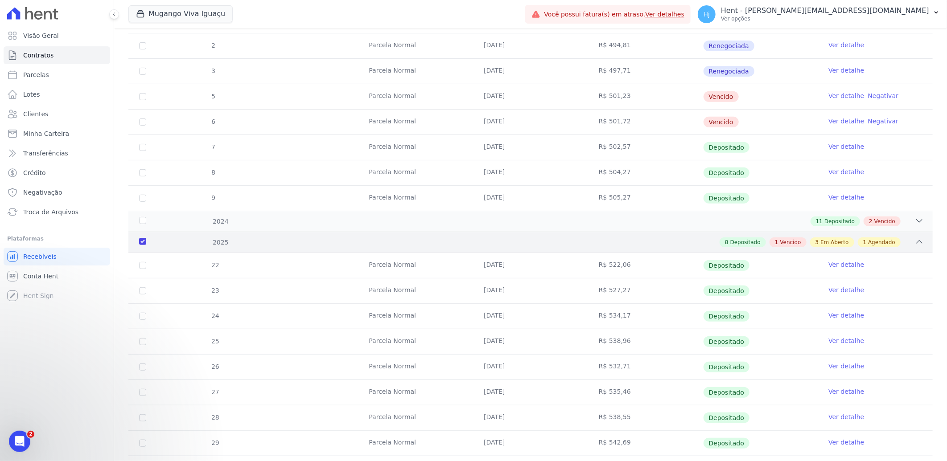
click at [140, 242] on div "2025" at bounding box center [174, 242] width 74 height 9
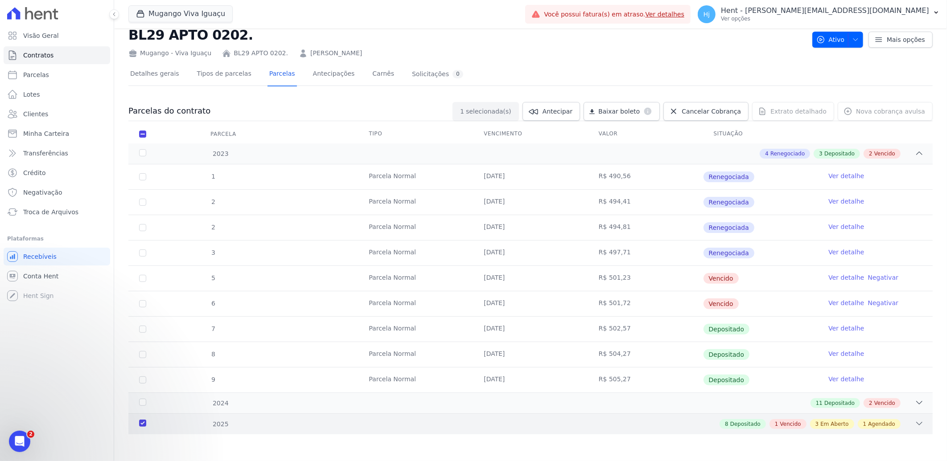
click at [140, 423] on div "2025" at bounding box center [174, 424] width 74 height 9
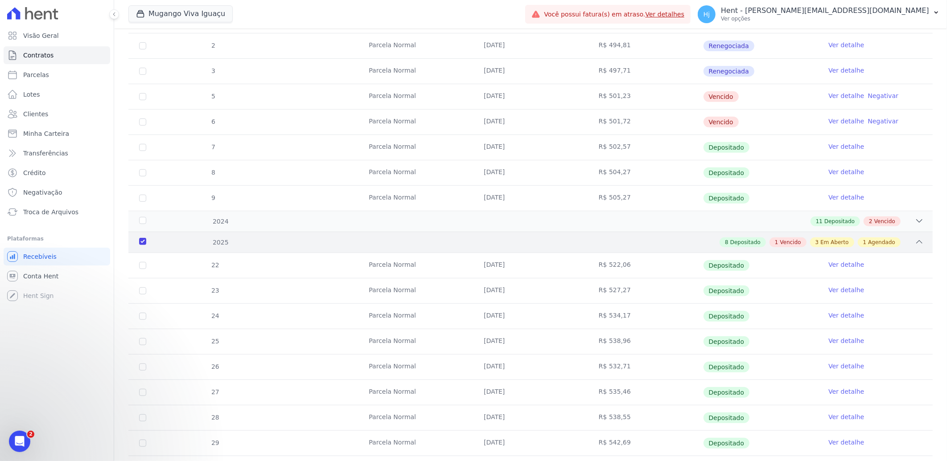
click at [141, 239] on div "2025" at bounding box center [174, 242] width 74 height 9
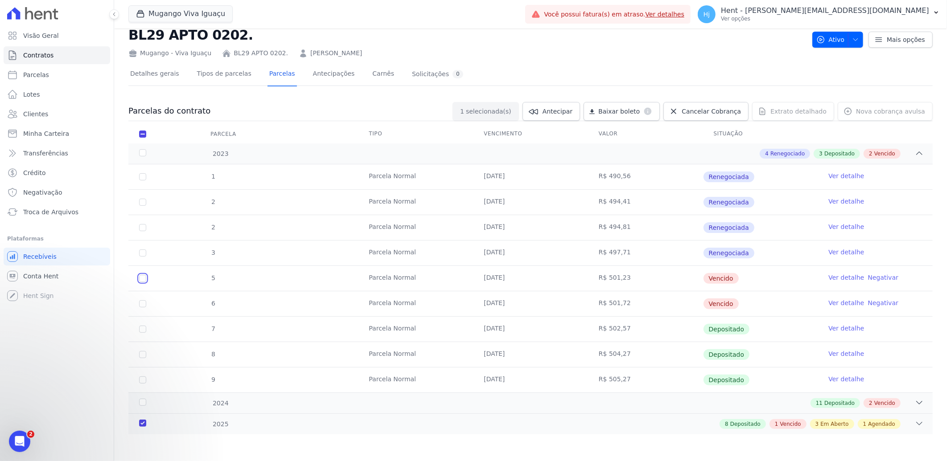
click at [144, 278] on input "checkbox" at bounding box center [142, 278] width 7 height 7
checkbox input "true"
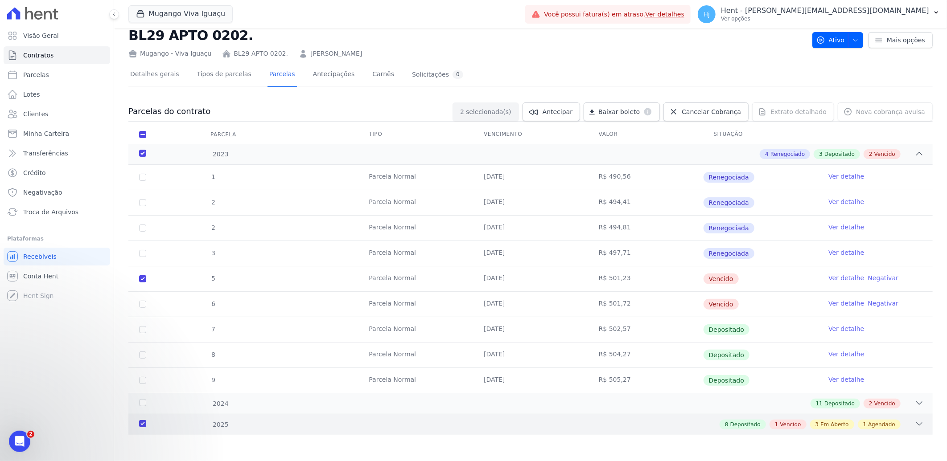
click at [140, 423] on div "2025" at bounding box center [174, 424] width 74 height 9
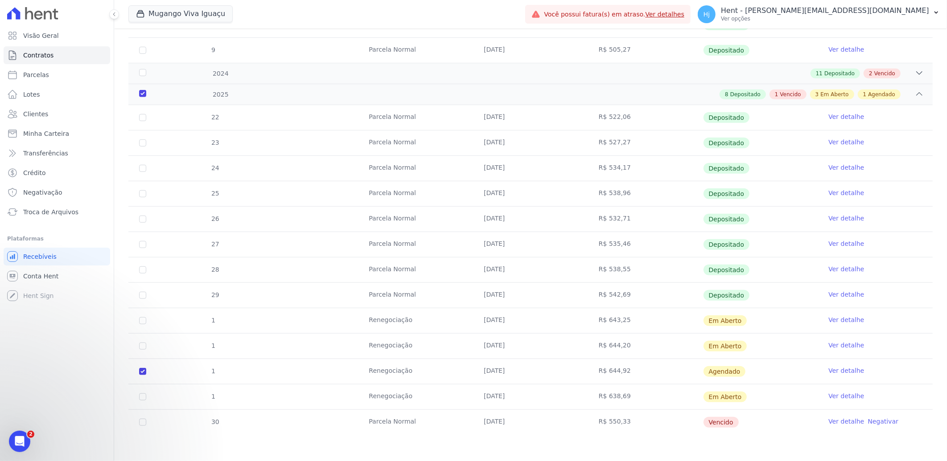
scroll to position [354, 0]
click at [141, 372] on input "checkbox" at bounding box center [142, 371] width 7 height 7
checkbox input "false"
checkbox input "true"
checkbox input "false"
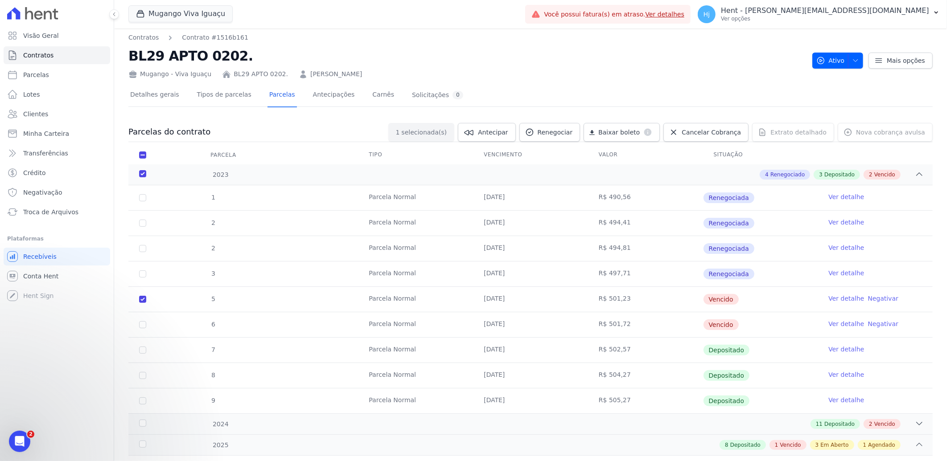
scroll to position [0, 0]
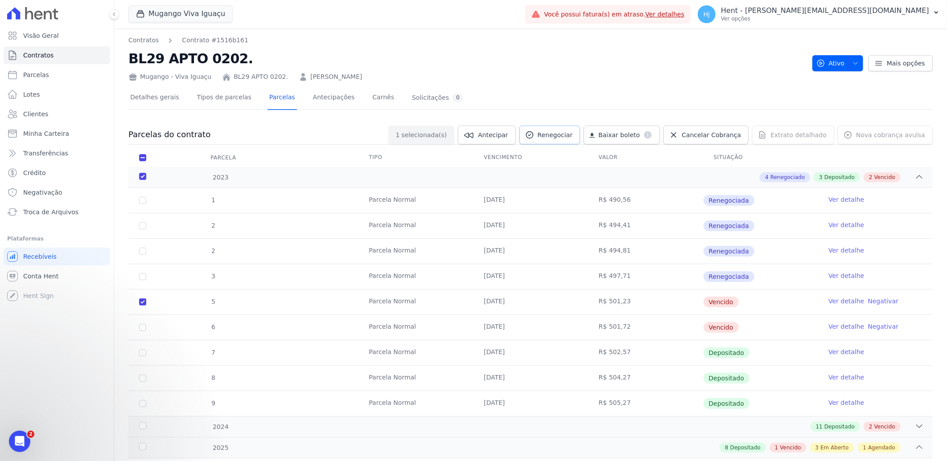
click at [559, 131] on span "Renegociar" at bounding box center [555, 135] width 35 height 9
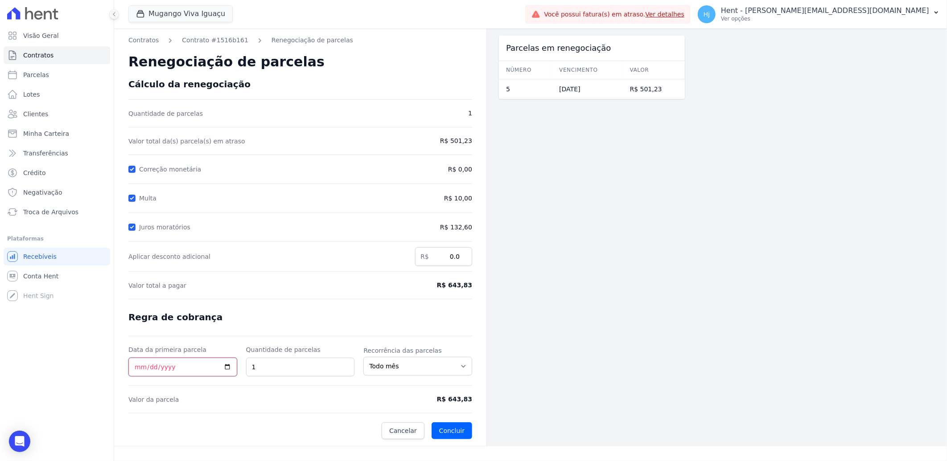
click at [137, 367] on input "Data da primeira parcela" at bounding box center [182, 367] width 109 height 19
type input "2025-09-26"
click at [450, 432] on button "Concluir" at bounding box center [451, 431] width 41 height 17
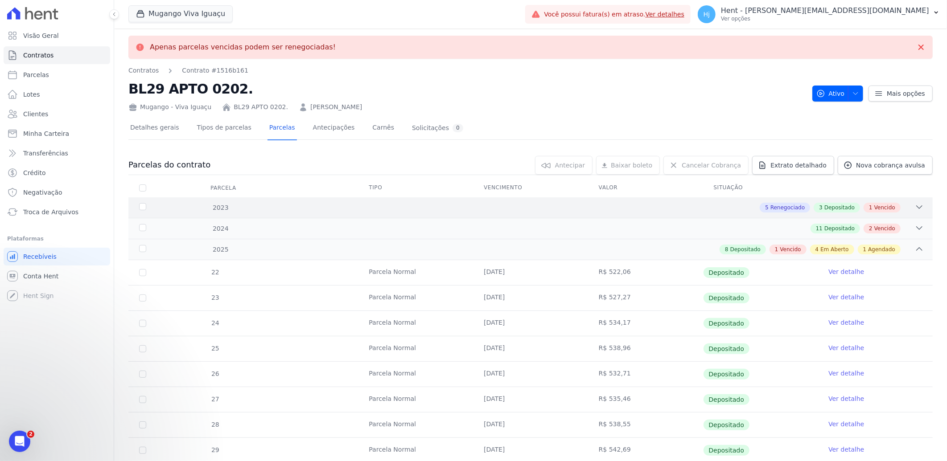
click at [428, 197] on div "2023 5 Renegociado 3 Depositado 1 Vencido" at bounding box center [530, 207] width 804 height 21
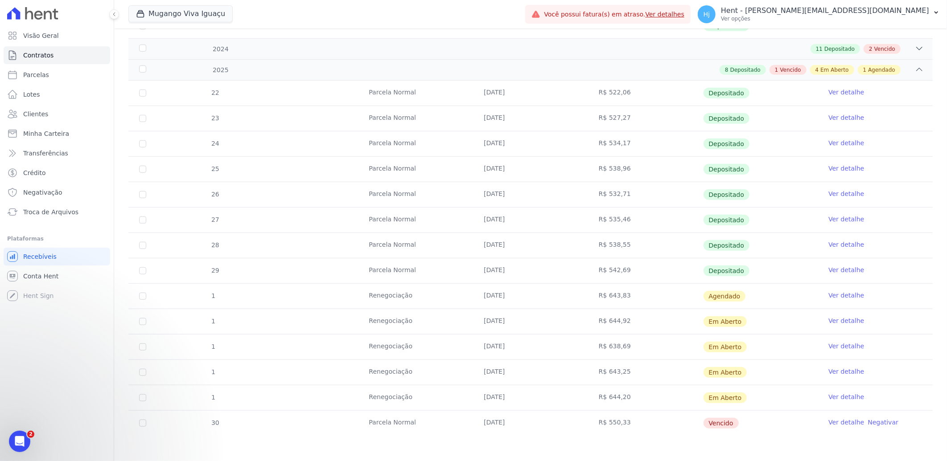
scroll to position [380, 0]
click at [837, 293] on link "Ver detalhe" at bounding box center [846, 294] width 36 height 9
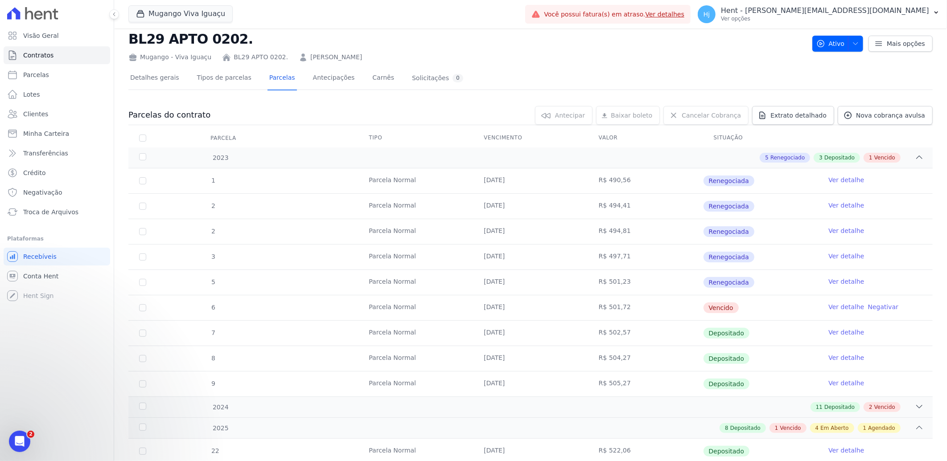
scroll to position [0, 0]
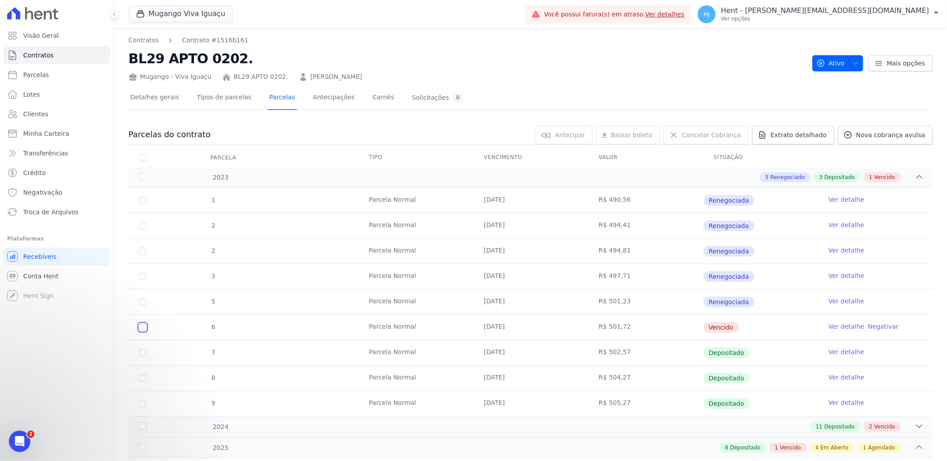
click at [142, 326] on input "checkbox" at bounding box center [142, 327] width 7 height 7
checkbox input "true"
click at [566, 136] on span "Renegociar" at bounding box center [555, 135] width 35 height 9
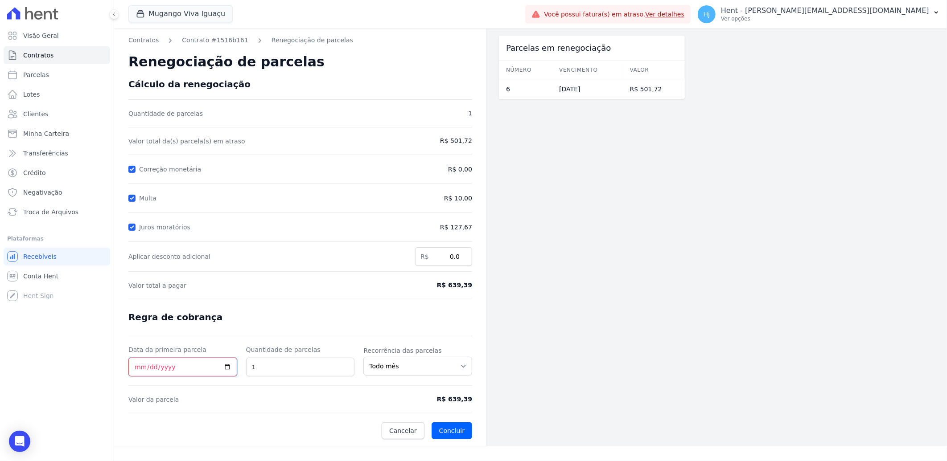
click at [136, 367] on input "Data da primeira parcela" at bounding box center [182, 367] width 109 height 19
type input "2025-09-26"
drag, startPoint x: 443, startPoint y: 284, endPoint x: 471, endPoint y: 284, distance: 28.5
click at [471, 284] on span "R$ 639,39" at bounding box center [432, 285] width 79 height 9
copy span "R$ 639,39"
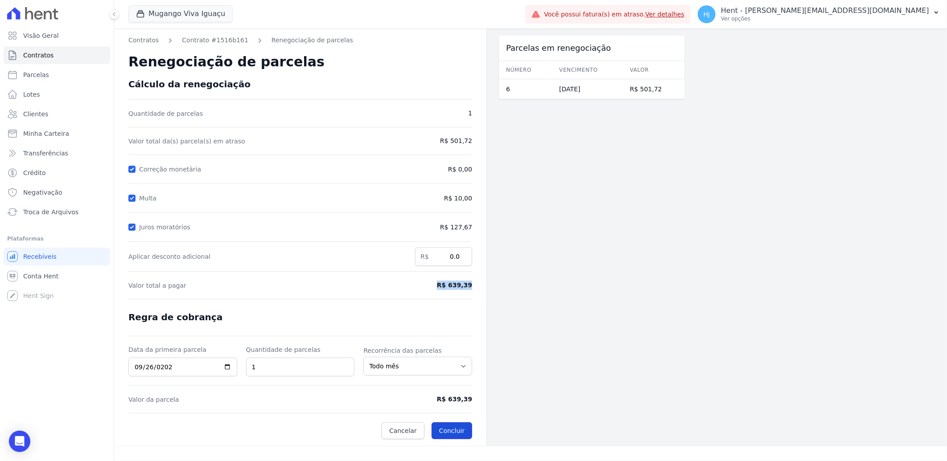
click at [449, 430] on button "Concluir" at bounding box center [451, 431] width 41 height 17
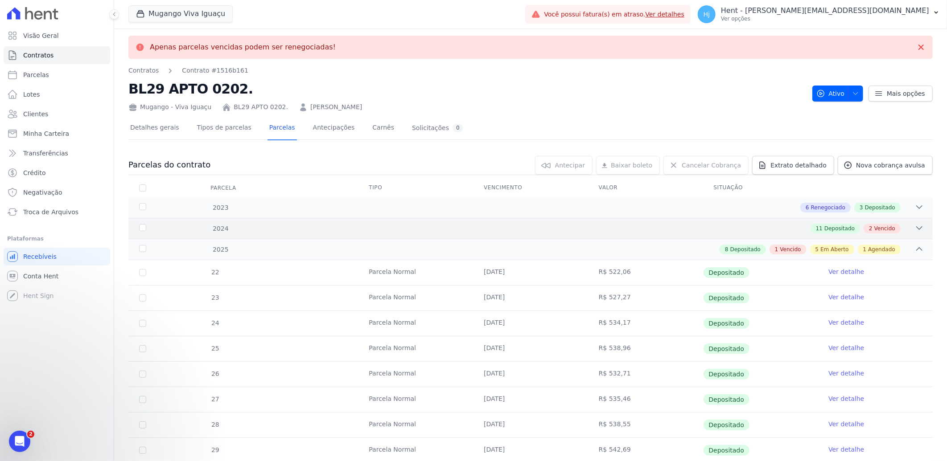
click at [359, 229] on div "11 Depositado 2 Vencido" at bounding box center [570, 229] width 707 height 10
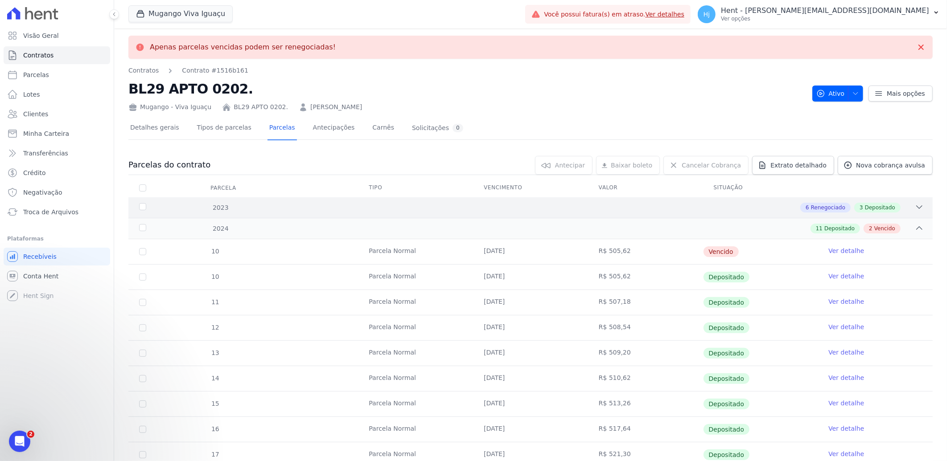
click at [341, 210] on div "6 Renegociado 3 Depositado" at bounding box center [570, 208] width 707 height 10
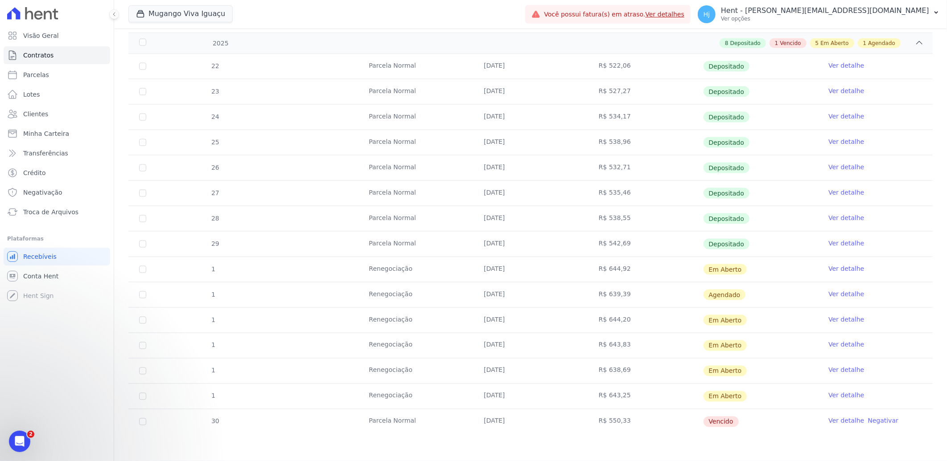
scroll to position [736, 0]
click at [835, 296] on link "Ver detalhe" at bounding box center [846, 294] width 36 height 9
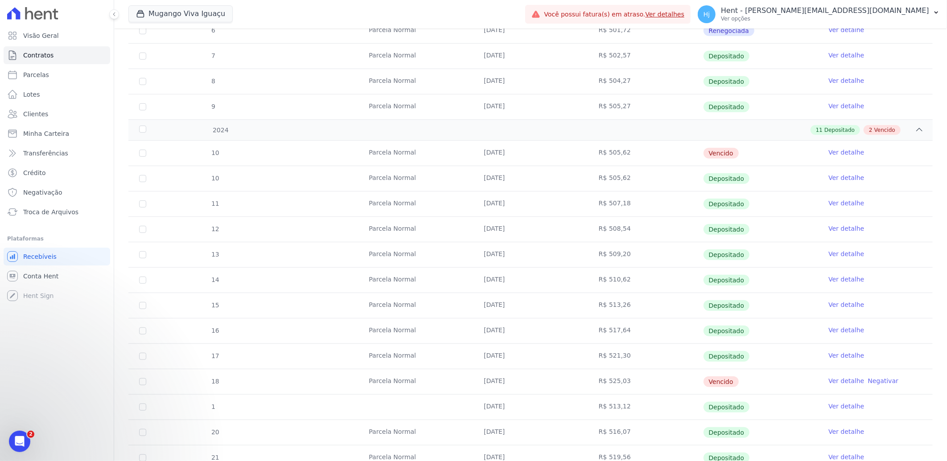
scroll to position [346, 0]
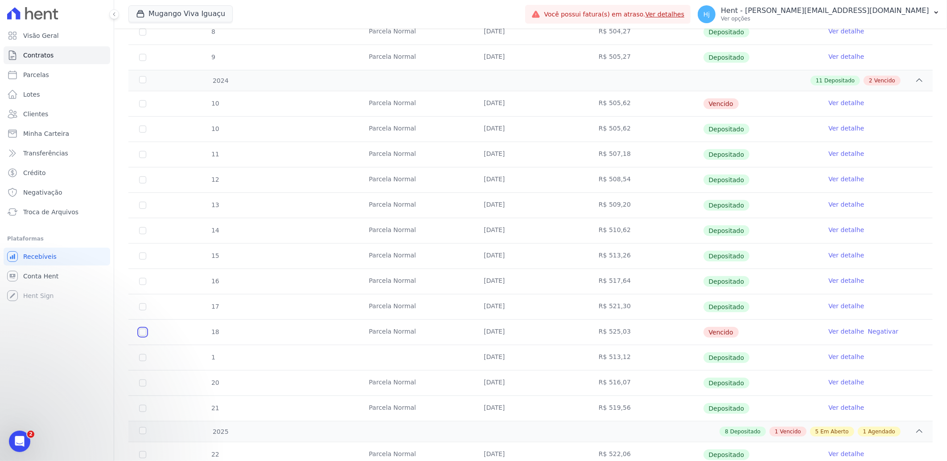
click at [141, 335] on input "checkbox" at bounding box center [142, 332] width 7 height 7
checkbox input "true"
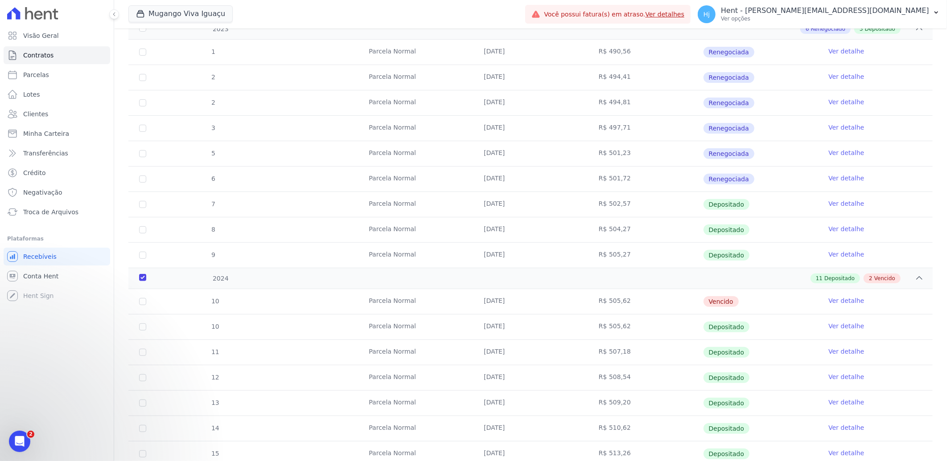
scroll to position [0, 0]
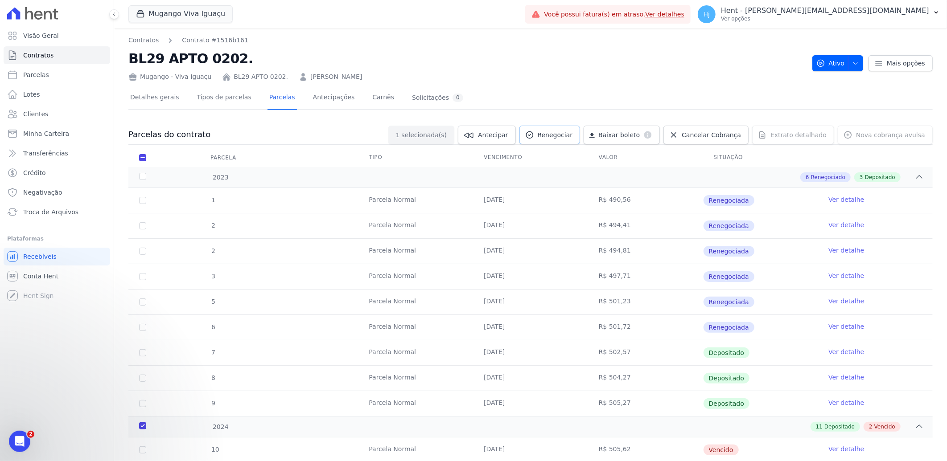
click at [573, 135] on span "Renegociar" at bounding box center [555, 135] width 35 height 9
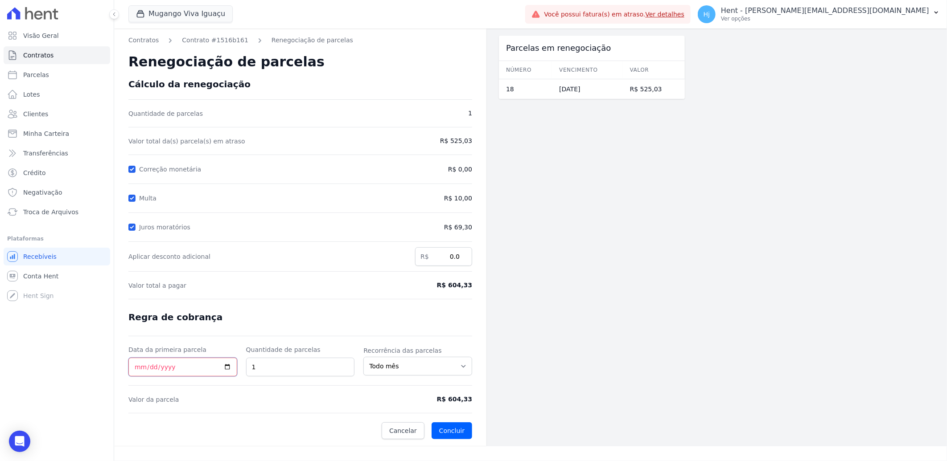
click at [137, 366] on input "Data da primeira parcela" at bounding box center [182, 367] width 109 height 19
click at [136, 370] on input "Data da primeira parcela" at bounding box center [182, 367] width 109 height 19
type input "2024-09-26"
type input "2025-09-26"
click at [453, 434] on button "Concluir" at bounding box center [451, 431] width 41 height 17
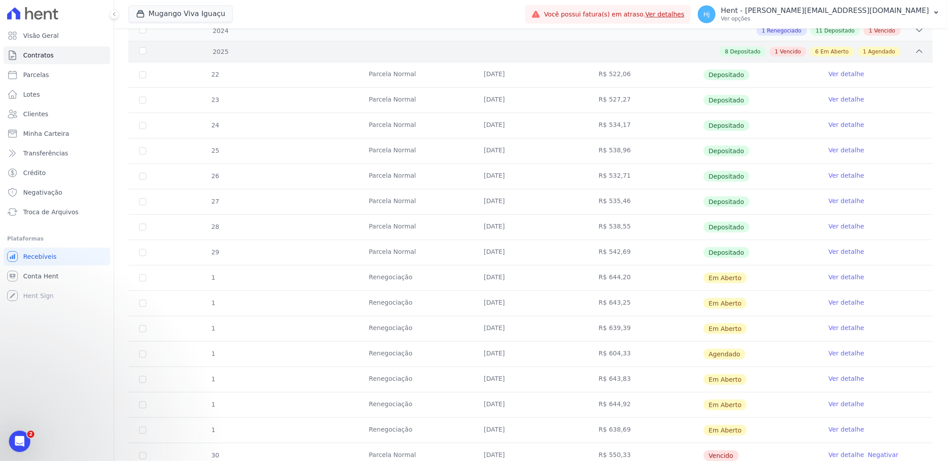
scroll to position [232, 0]
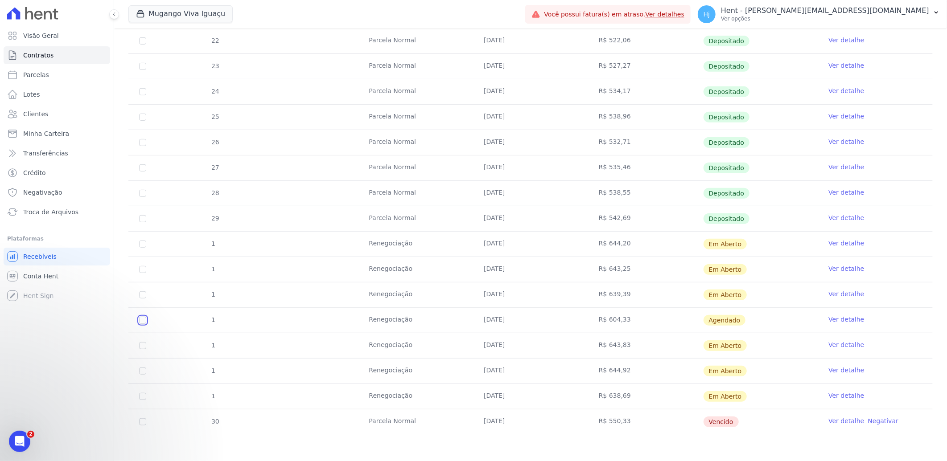
click at [141, 323] on input "checkbox" at bounding box center [142, 320] width 7 height 7
checkbox input "true"
click at [837, 320] on link "Ver detalhe" at bounding box center [846, 319] width 36 height 9
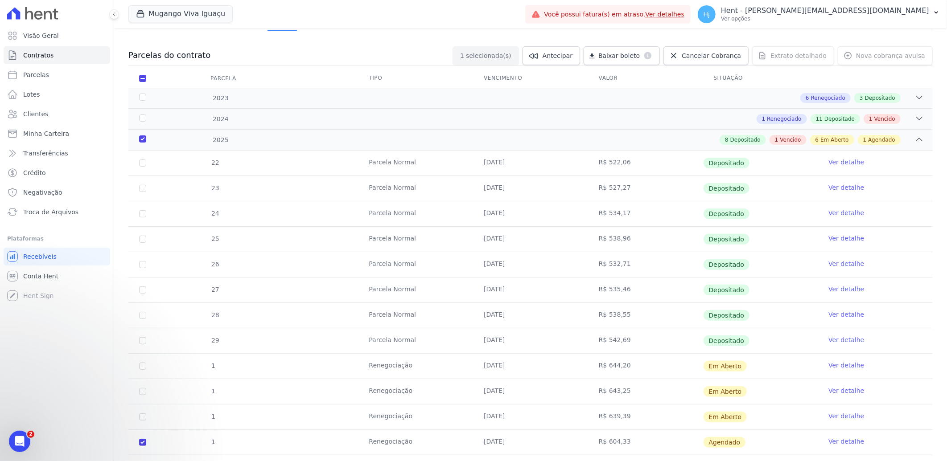
scroll to position [52, 0]
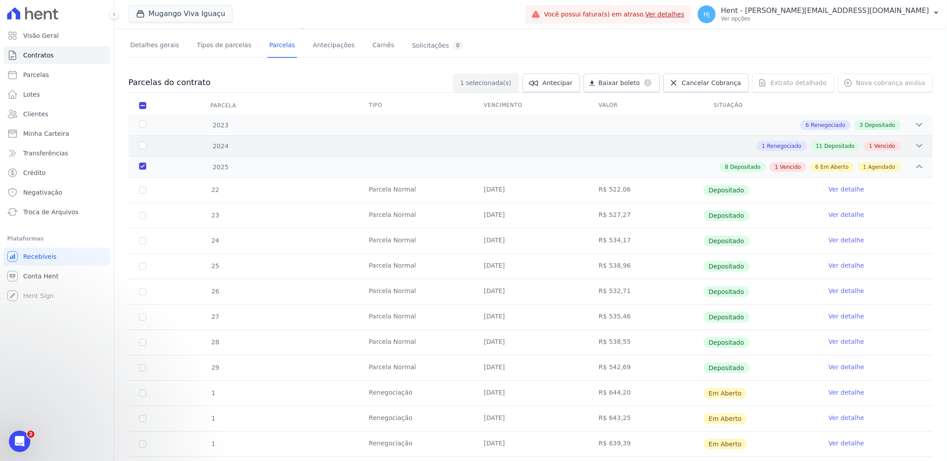
click at [197, 152] on div "2024 1 Renegociado 11 Depositado 1 Vencido" at bounding box center [530, 145] width 804 height 21
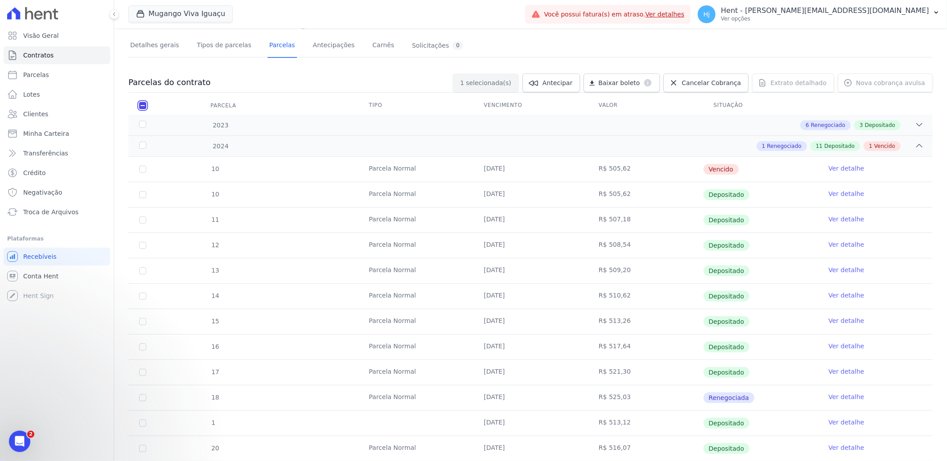
click at [143, 102] on input "checkbox" at bounding box center [142, 105] width 7 height 7
checkbox input "false"
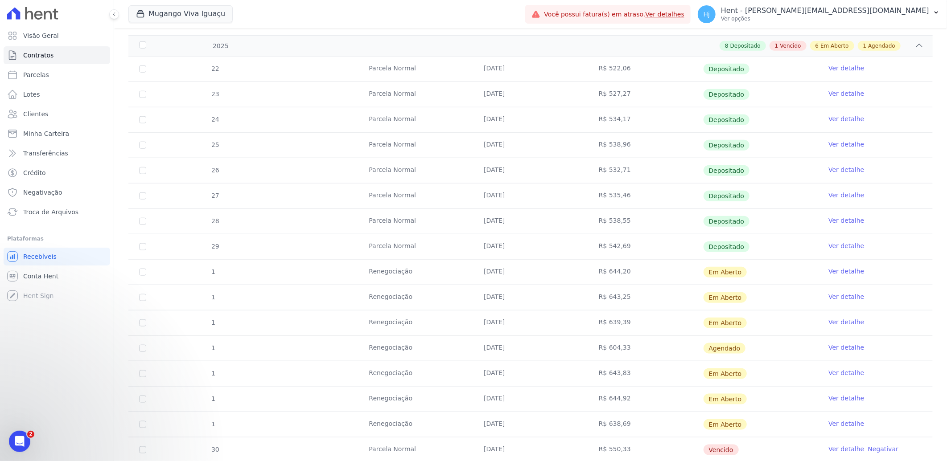
scroll to position [532, 0]
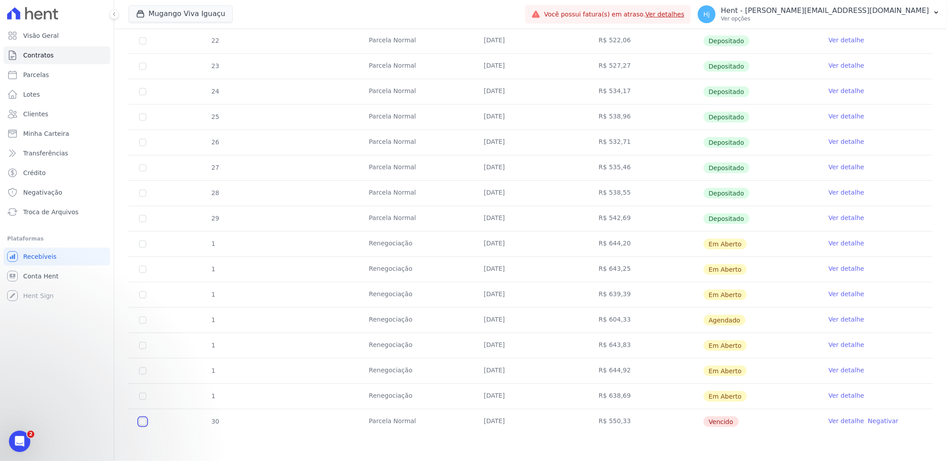
click at [143, 419] on input "checkbox" at bounding box center [142, 422] width 7 height 7
checkbox input "true"
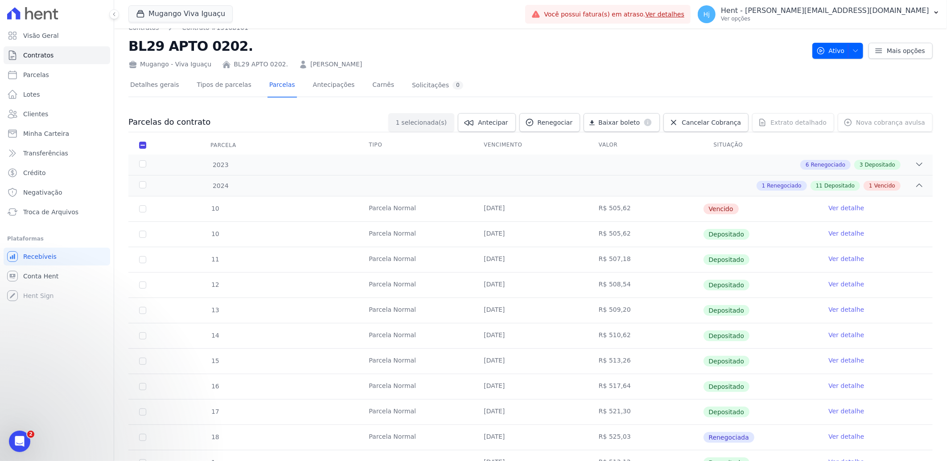
scroll to position [0, 0]
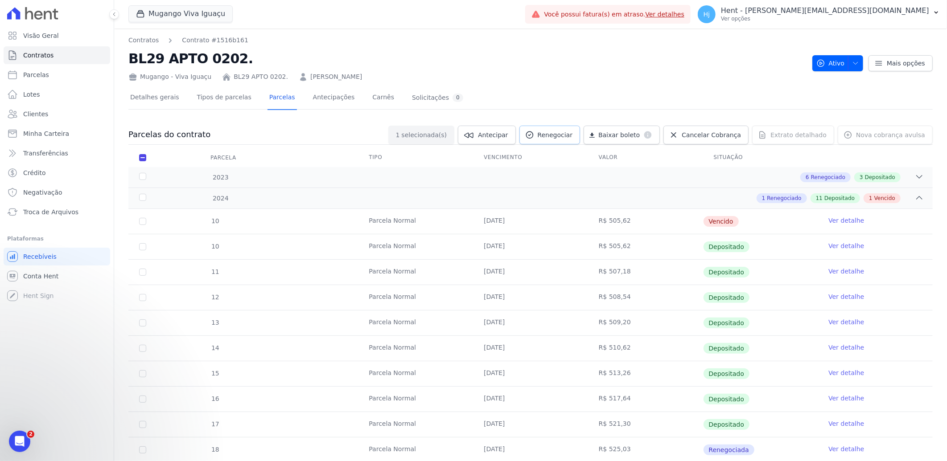
click at [569, 132] on span "Renegociar" at bounding box center [555, 135] width 35 height 9
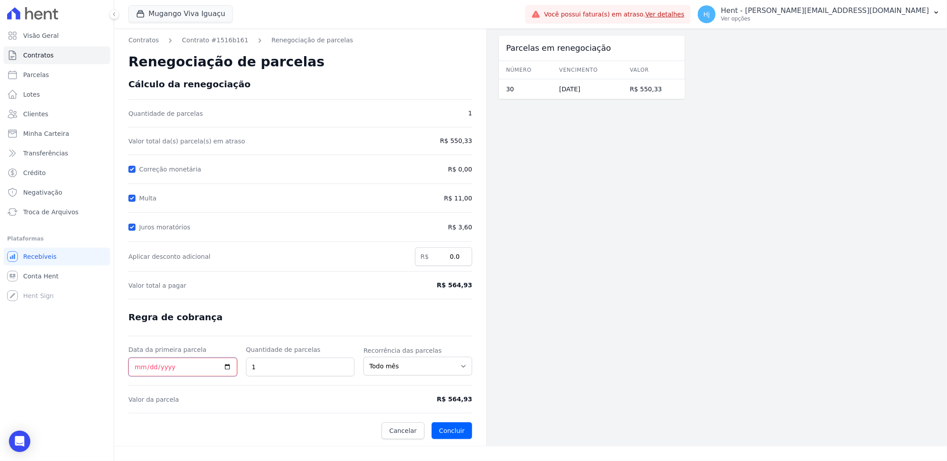
click at [138, 369] on input "Data da primeira parcela" at bounding box center [182, 367] width 109 height 19
type input "2025-09-26"
click at [455, 434] on button "Concluir" at bounding box center [451, 431] width 41 height 17
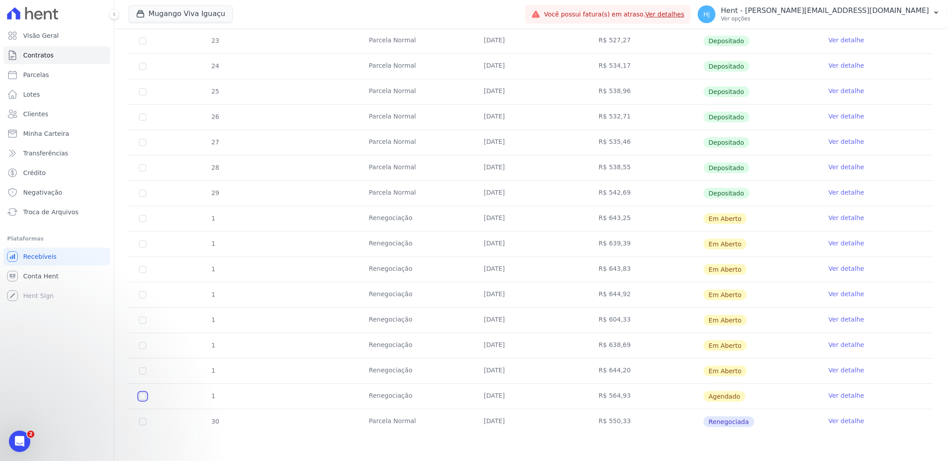
click at [140, 398] on input "checkbox" at bounding box center [142, 396] width 7 height 7
checkbox input "true"
click at [854, 397] on td "Ver detalhe" at bounding box center [874, 396] width 115 height 25
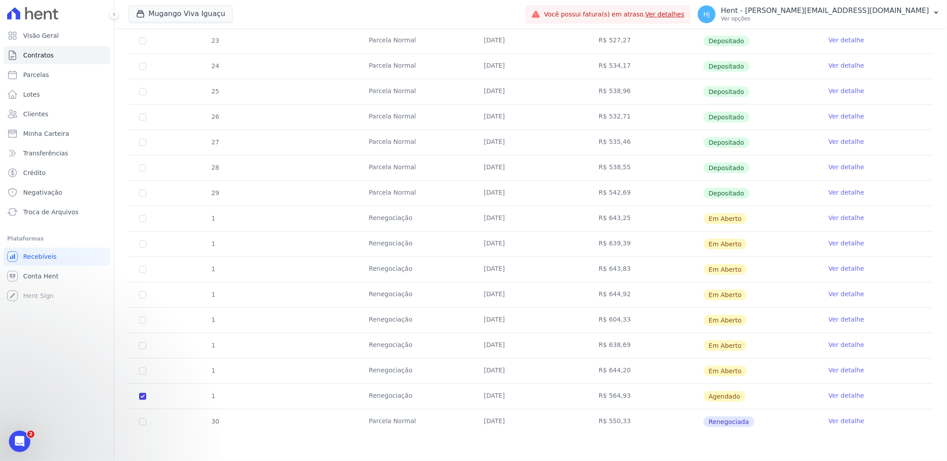
scroll to position [227, 0]
click at [845, 397] on link "Ver detalhe" at bounding box center [846, 395] width 36 height 9
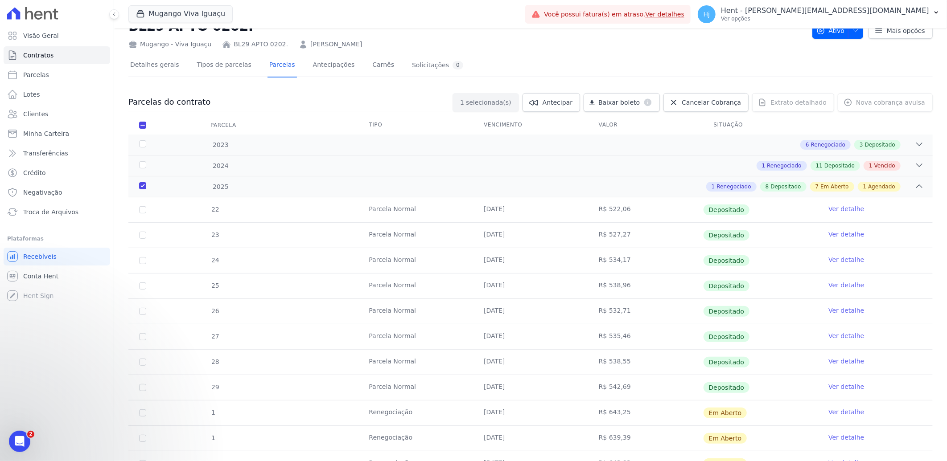
scroll to position [29, 0]
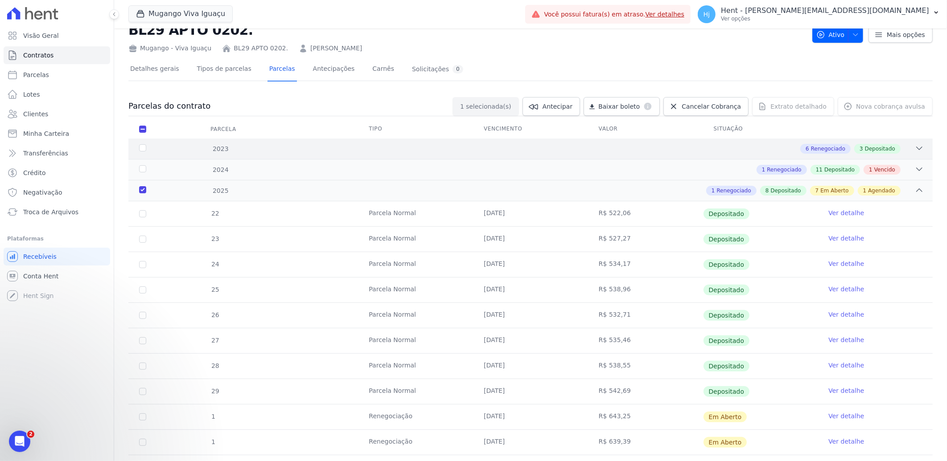
click at [644, 150] on div "6 Renegociado 3 Depositado" at bounding box center [570, 149] width 707 height 10
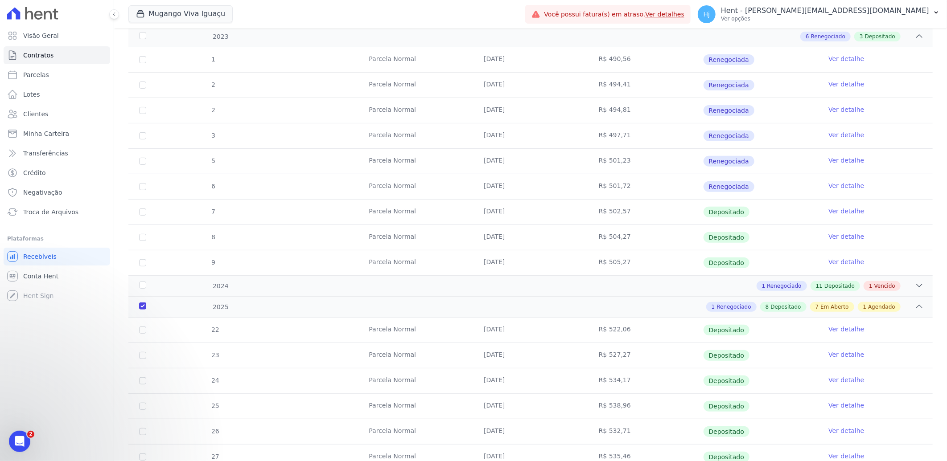
scroll to position [148, 0]
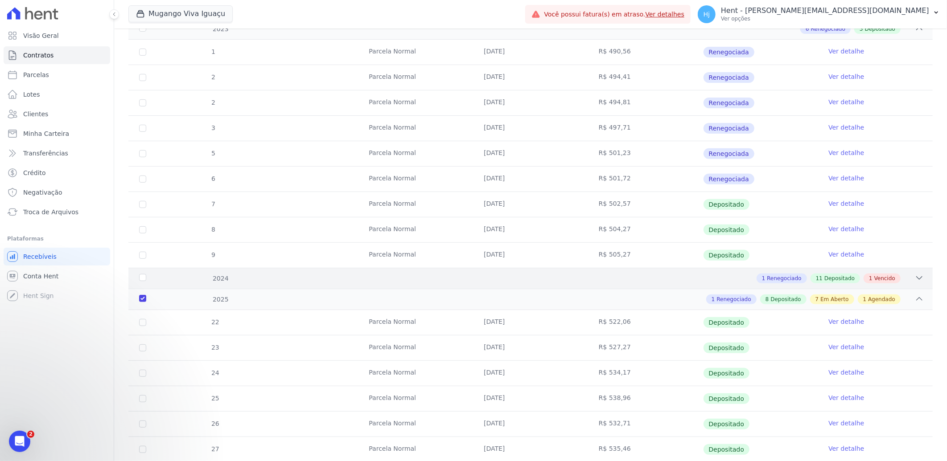
click at [491, 277] on div "1 Renegociado 11 Depositado 1 Vencido" at bounding box center [570, 279] width 707 height 10
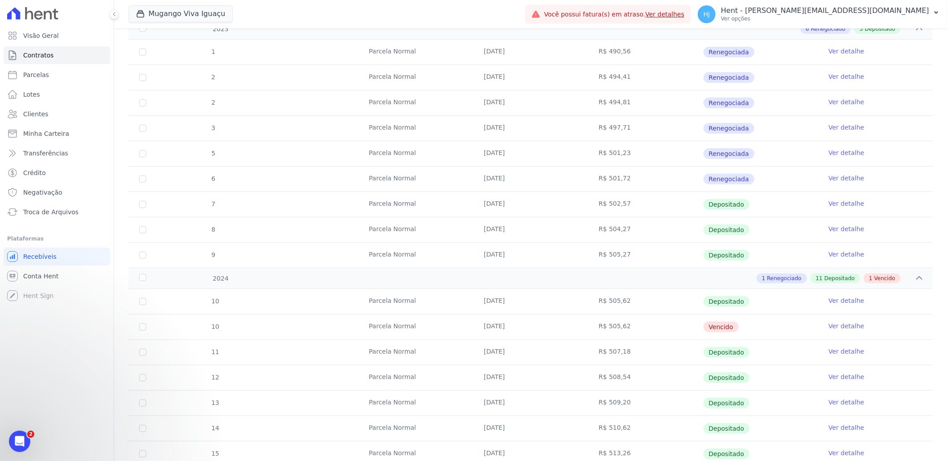
click at [838, 327] on link "Ver detalhe" at bounding box center [846, 326] width 36 height 9
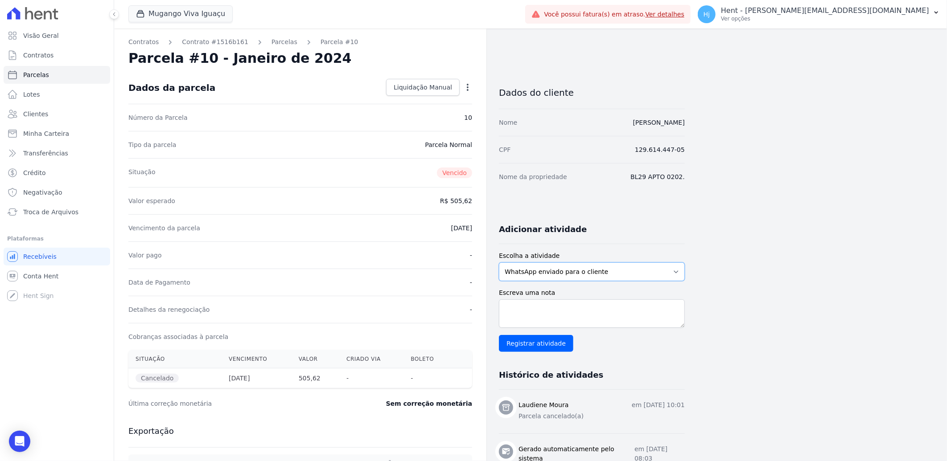
click at [601, 275] on select "WhatsApp enviado para o cliente Adicionar um comentário Ligação feita para o cl…" at bounding box center [592, 272] width 186 height 19
select select "note"
click at [499, 263] on select "WhatsApp enviado para o cliente Adicionar um comentário Ligação feita para o cl…" at bounding box center [592, 272] width 186 height 19
click at [574, 311] on textarea "Escreva uma nota" at bounding box center [592, 314] width 186 height 29
type textarea "parcela em duplicidade"
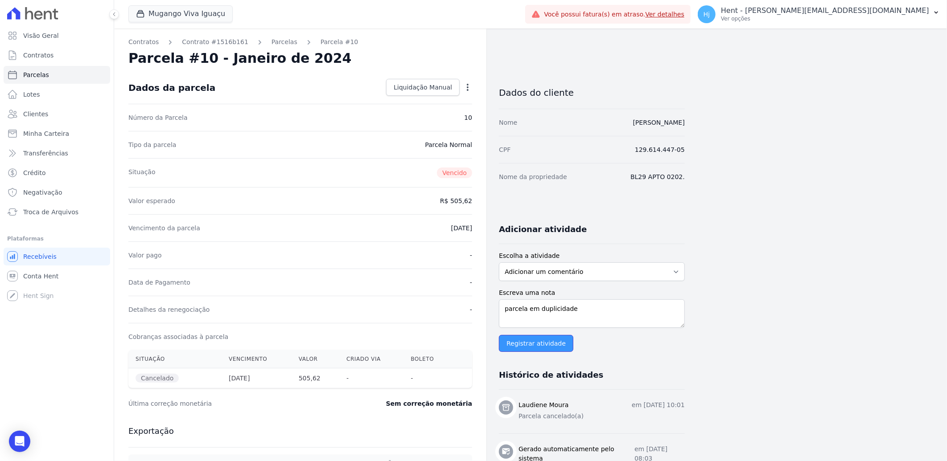
click at [523, 339] on input "Registrar atividade" at bounding box center [536, 343] width 74 height 17
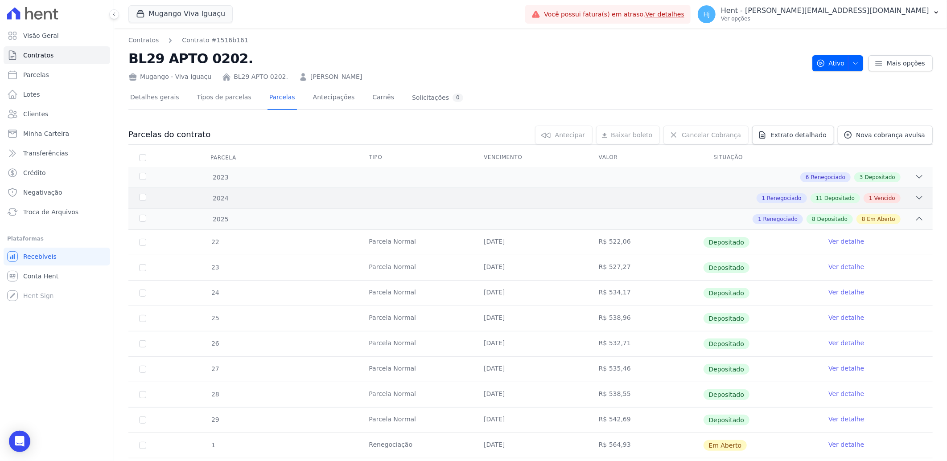
click at [570, 197] on div "1 Renegociado 11 Depositado 1 Vencido" at bounding box center [570, 198] width 707 height 10
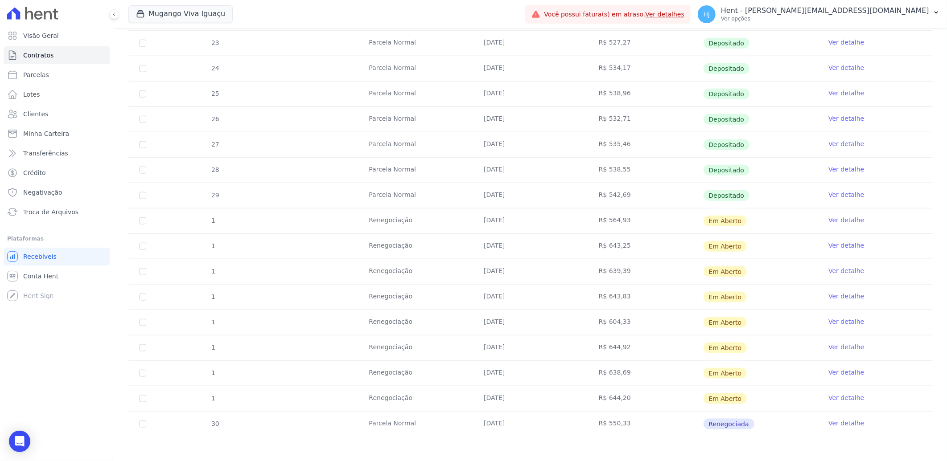
scroll to position [558, 0]
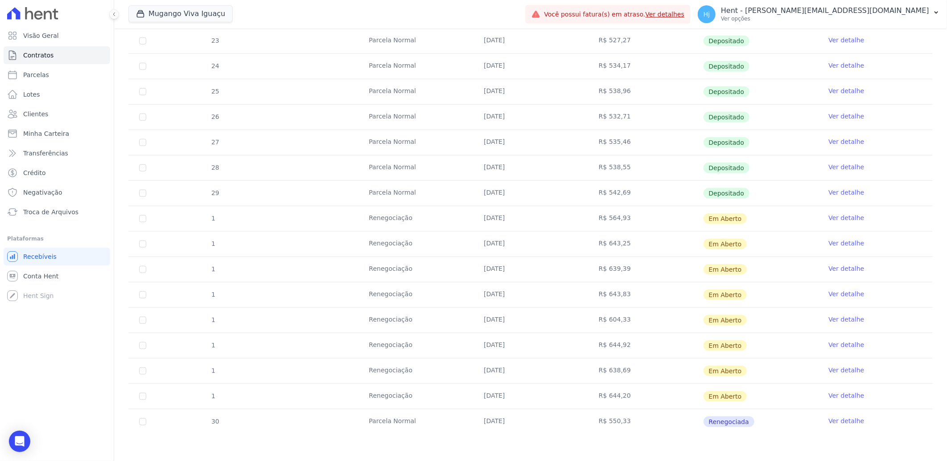
click at [843, 422] on link "Ver detalhe" at bounding box center [846, 421] width 36 height 9
click at [45, 112] on span "Clientes" at bounding box center [35, 114] width 25 height 9
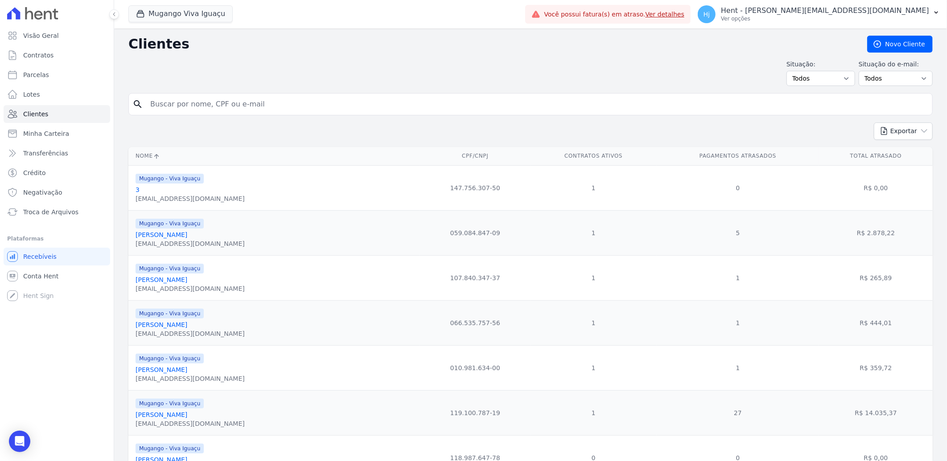
click at [185, 102] on input "search" at bounding box center [537, 104] width 784 height 18
paste input "Lucas Magno Moraes Ramos"
type input "Lucas Magno Moraes Ramos"
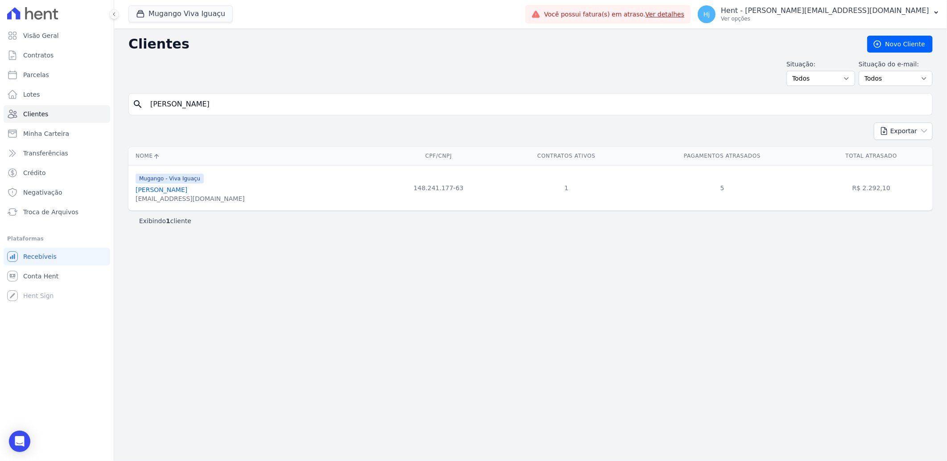
click at [186, 189] on link "Lucas Magno Moraes Ramos" at bounding box center [161, 189] width 52 height 7
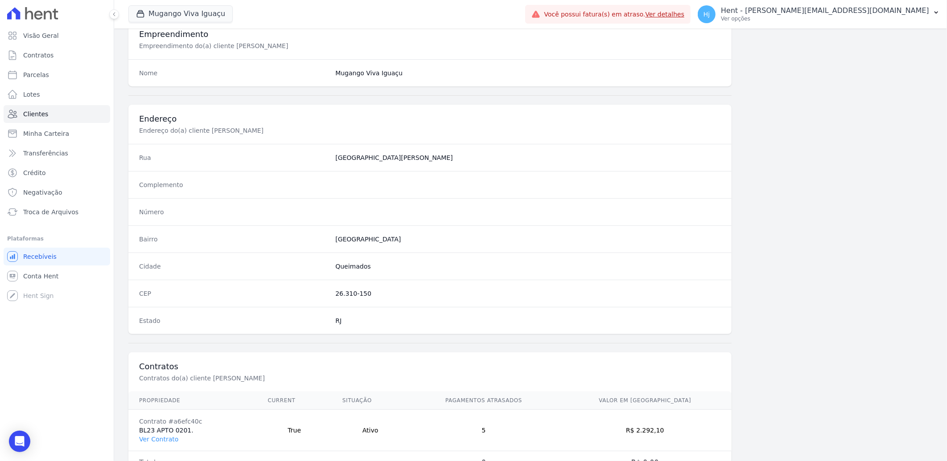
scroll to position [373, 0]
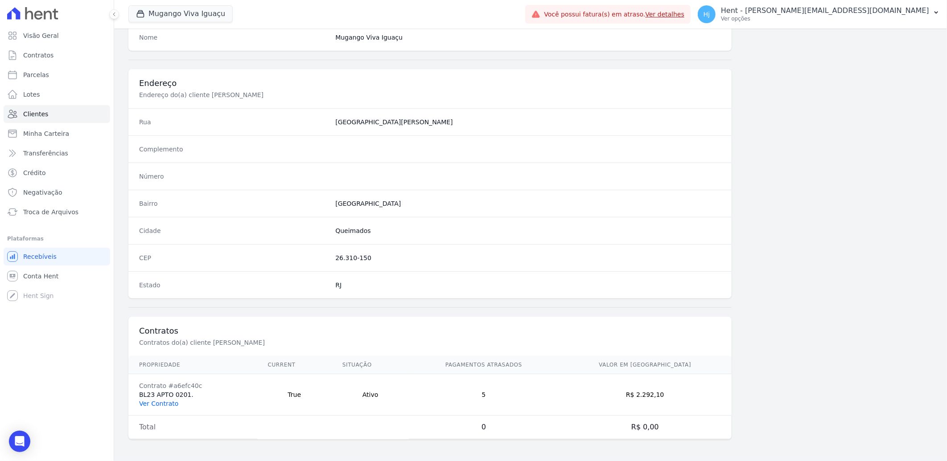
click at [157, 400] on link "Ver Contrato" at bounding box center [158, 403] width 39 height 7
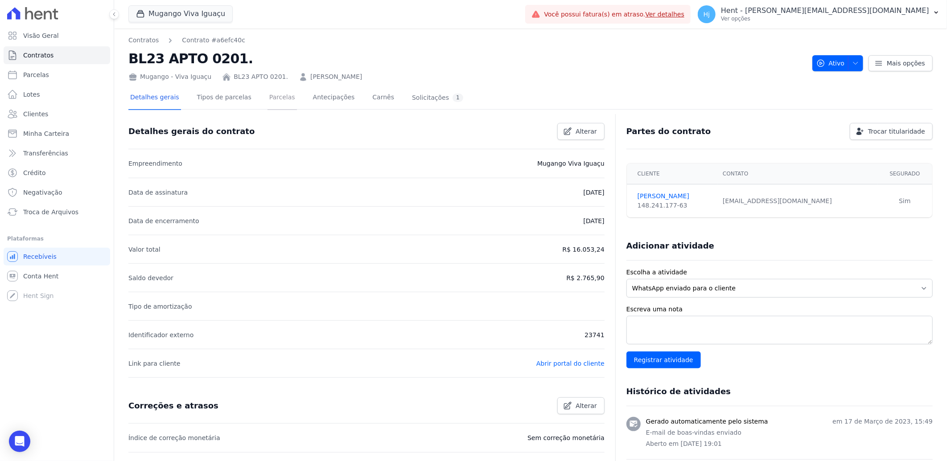
click at [267, 94] on link "Parcelas" at bounding box center [281, 98] width 29 height 24
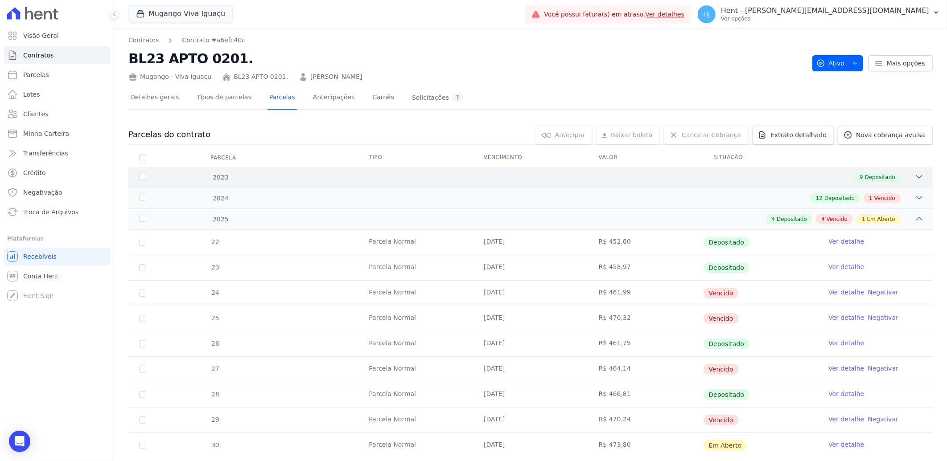
click at [481, 178] on div "9 Depositado" at bounding box center [570, 177] width 707 height 10
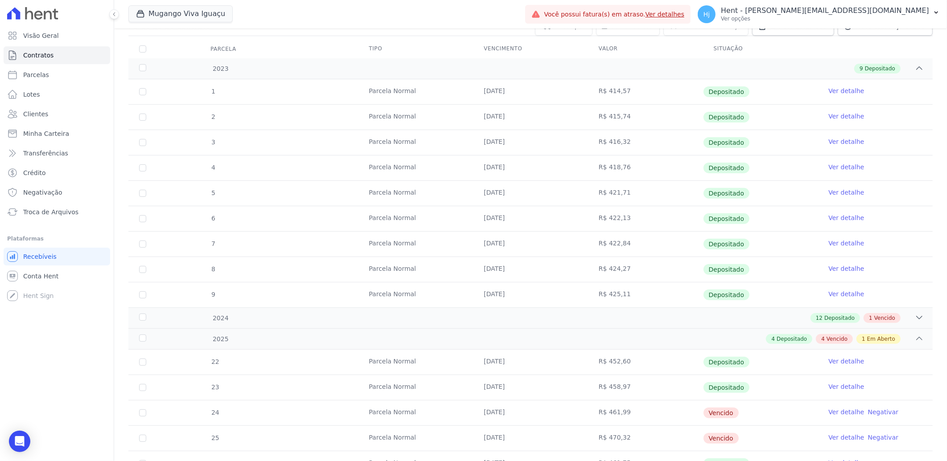
scroll to position [148, 0]
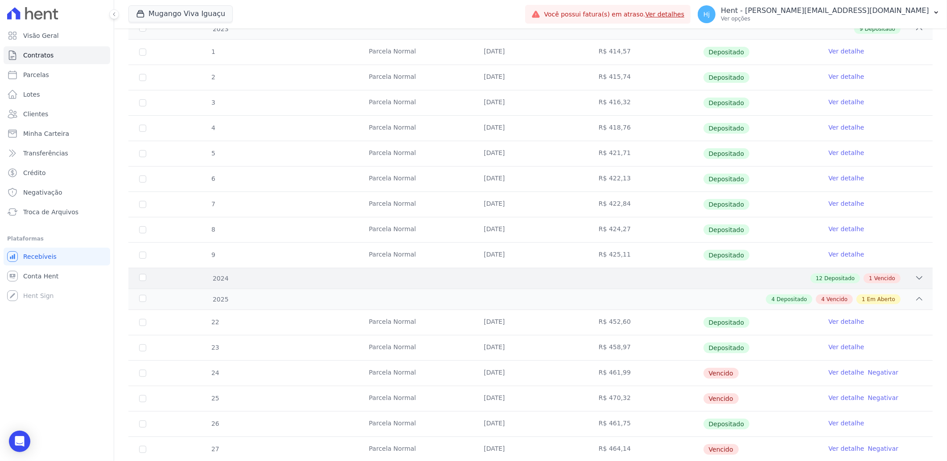
click at [560, 275] on div "12 Depositado 1 Vencido" at bounding box center [570, 279] width 707 height 10
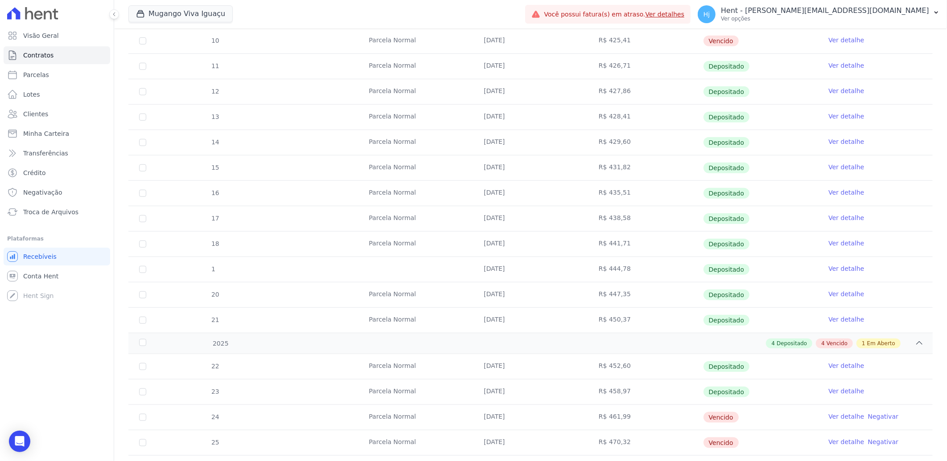
scroll to position [336, 0]
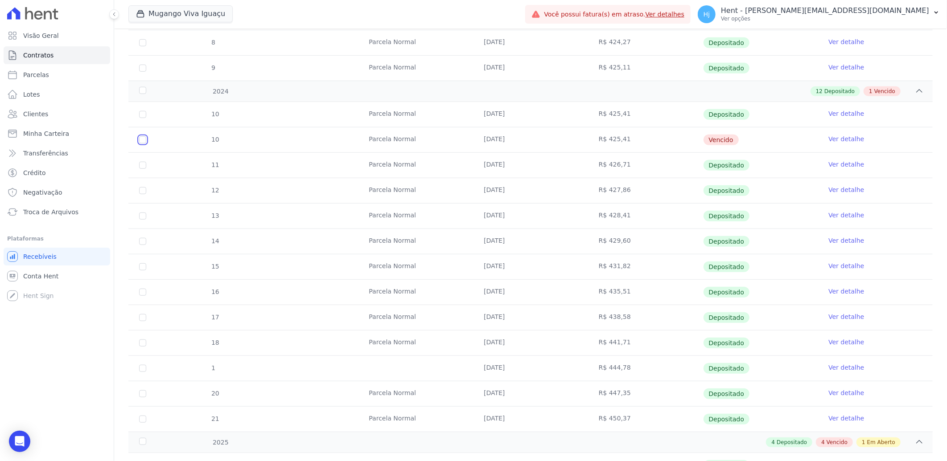
click at [141, 139] on input "checkbox" at bounding box center [142, 139] width 7 height 7
checkbox input "true"
click at [840, 136] on link "Ver detalhe" at bounding box center [846, 139] width 36 height 9
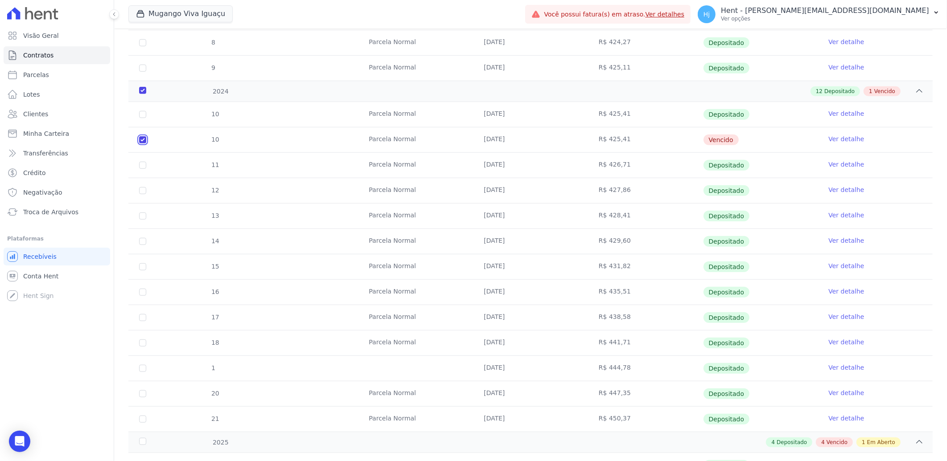
click at [145, 139] on input "checkbox" at bounding box center [142, 139] width 7 height 7
checkbox input "false"
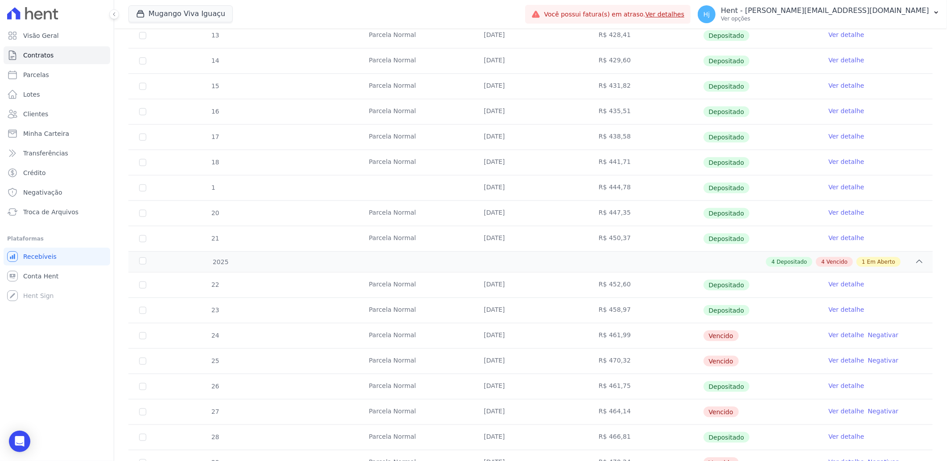
scroll to position [533, 0]
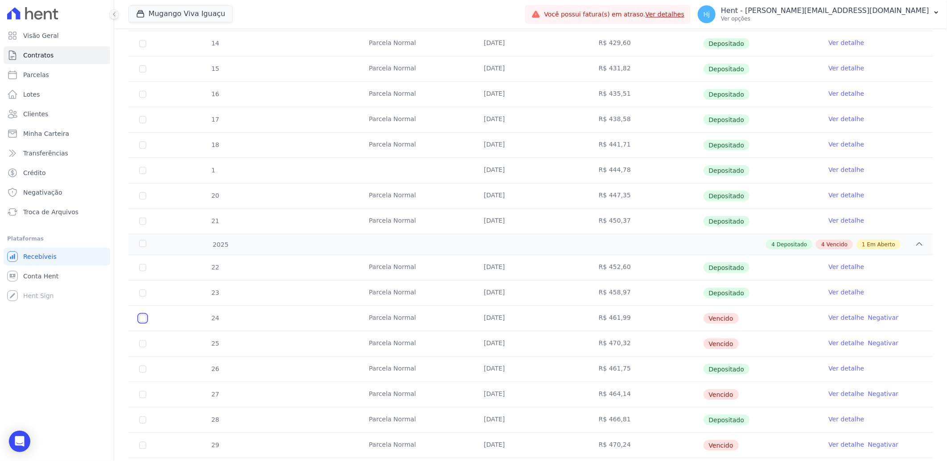
click at [143, 318] on input "checkbox" at bounding box center [142, 318] width 7 height 7
checkbox input "true"
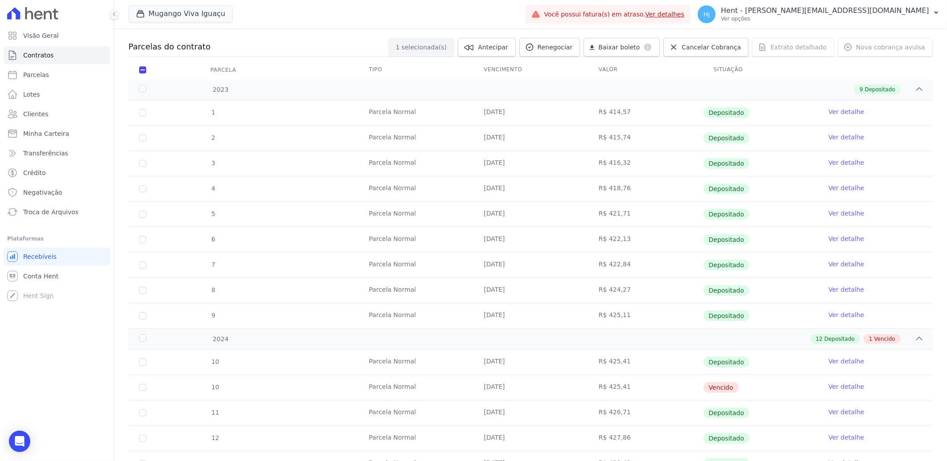
scroll to position [0, 0]
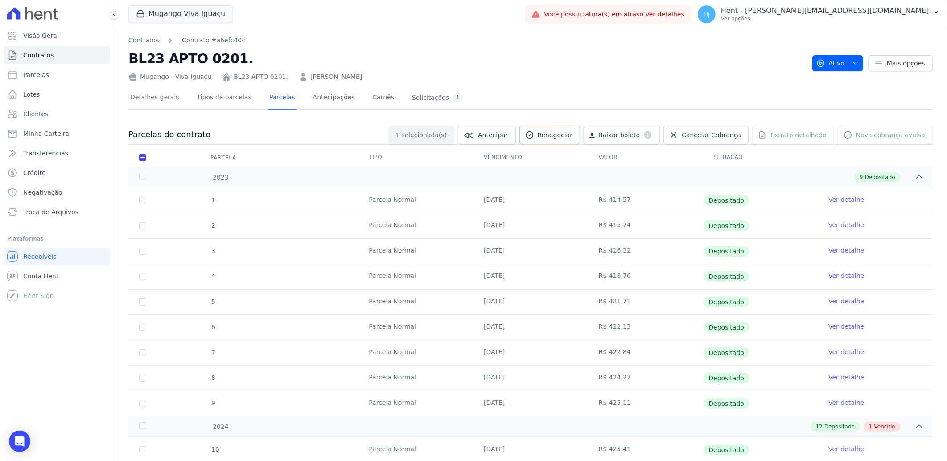
click at [572, 128] on link "Renegociar" at bounding box center [549, 135] width 61 height 19
click at [561, 135] on span "Renegociar" at bounding box center [555, 135] width 35 height 9
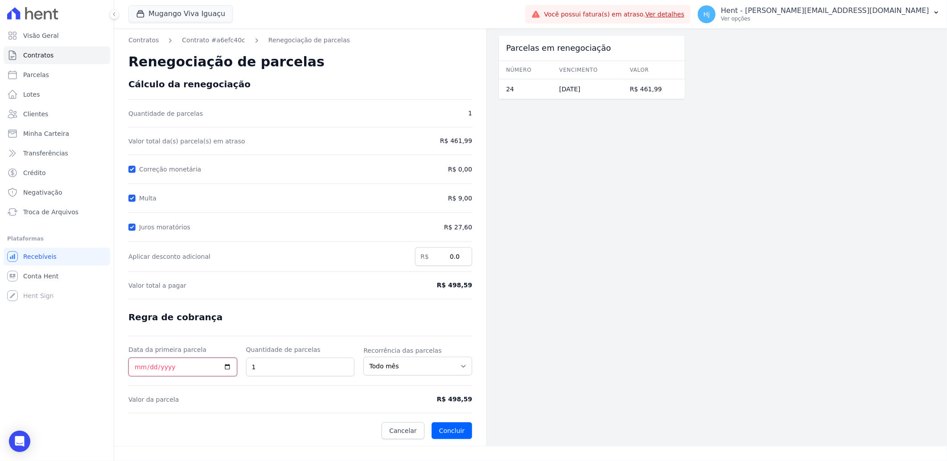
click at [136, 369] on input "Data da primeira parcela" at bounding box center [182, 367] width 109 height 19
type input "2025-10-10"
click at [457, 435] on button "Concluir" at bounding box center [451, 431] width 41 height 17
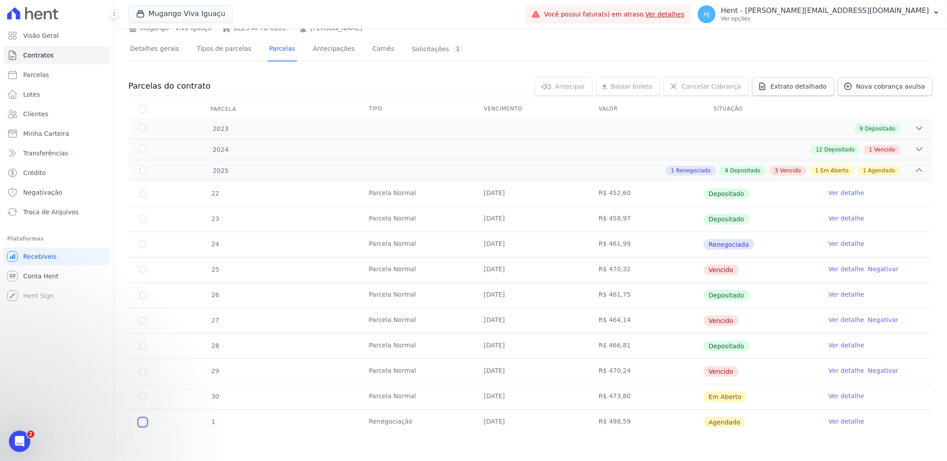
click at [144, 421] on input "checkbox" at bounding box center [142, 422] width 7 height 7
checkbox input "true"
click at [836, 422] on link "Ver detalhe" at bounding box center [846, 421] width 36 height 9
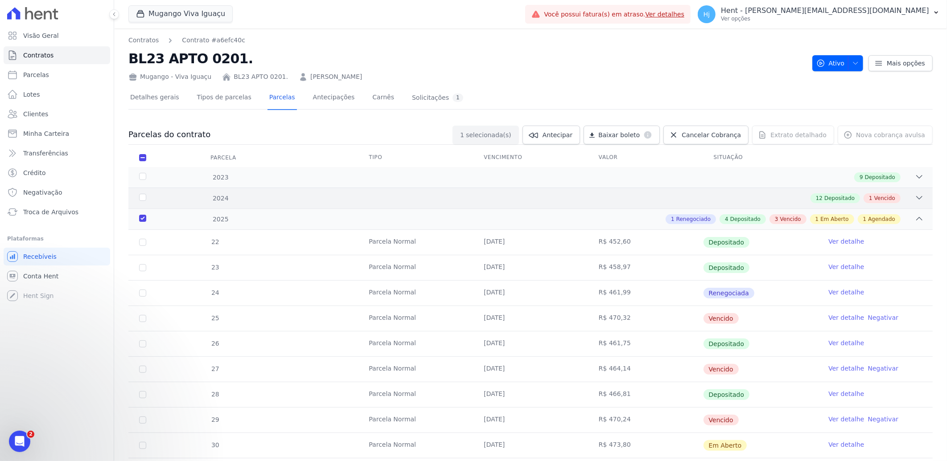
click at [609, 199] on div "12 Depositado 1 Vencido" at bounding box center [570, 198] width 707 height 10
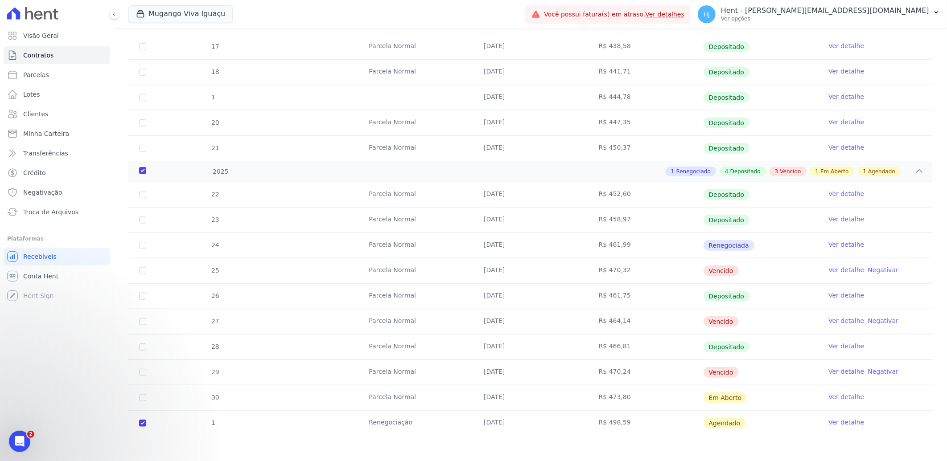
scroll to position [380, 0]
click at [835, 424] on link "Ver detalhe" at bounding box center [846, 421] width 36 height 9
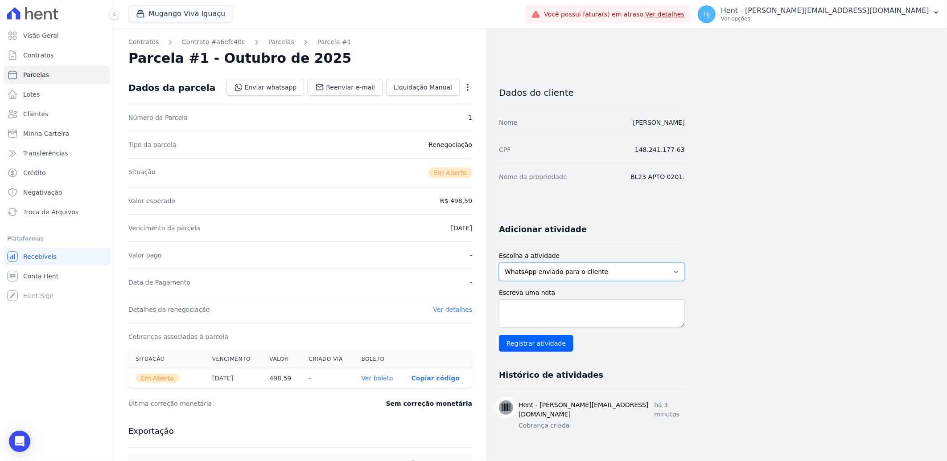
click at [602, 270] on select "WhatsApp enviado para o cliente Adicionar um comentário Ligação feita para o cl…" at bounding box center [592, 272] width 186 height 19
select select "note"
click at [499, 263] on select "WhatsApp enviado para o cliente Adicionar um comentário Ligação feita para o cl…" at bounding box center [592, 272] width 186 height 19
click at [541, 316] on textarea "Escreva uma nota" at bounding box center [592, 314] width 186 height 29
paste textarea "boleto vencido em 25/03 eviado para pagto em 10/10, cliente informa que pretend…"
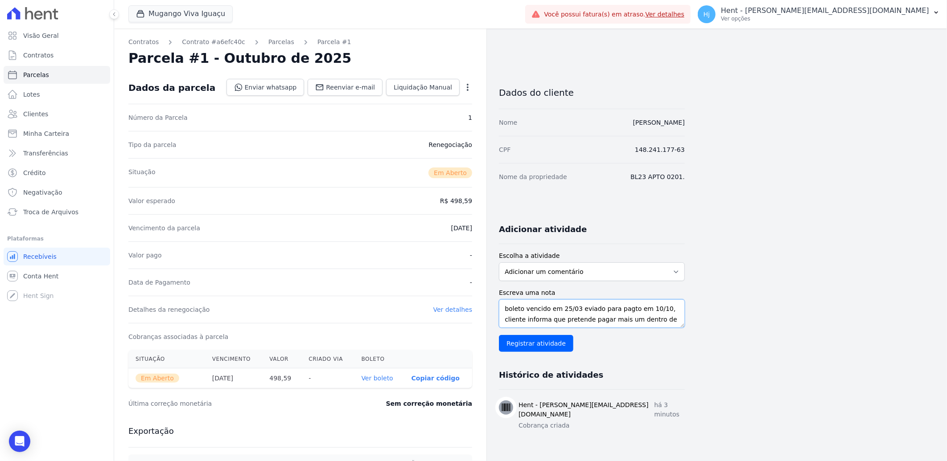
scroll to position [7, 0]
type textarea "boleto vencido em 25/03 eviado para pagto em 10/10, cliente informa que pretend…"
click at [537, 344] on input "Registrar atividade" at bounding box center [536, 343] width 74 height 17
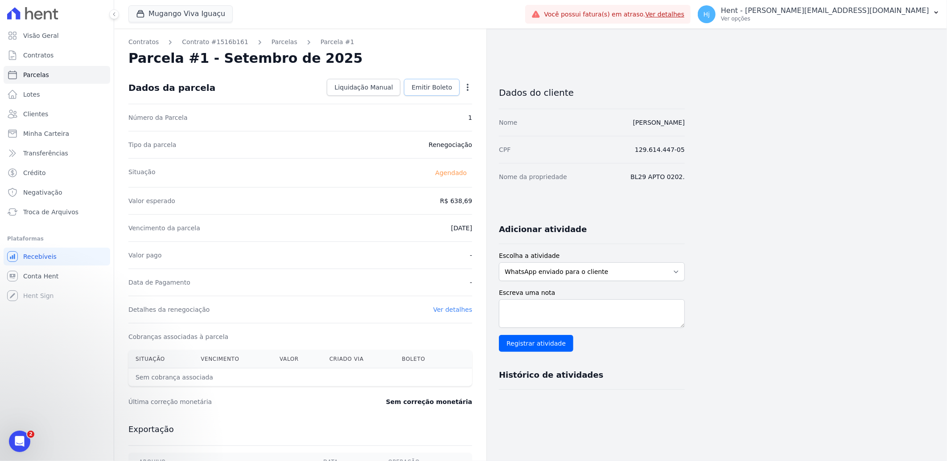
click at [428, 82] on link "Emitir Boleto" at bounding box center [432, 87] width 56 height 17
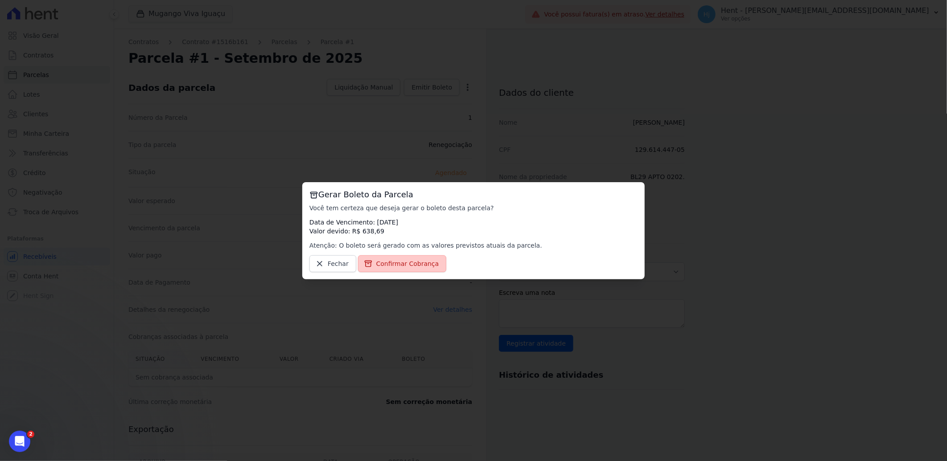
click at [406, 266] on span "Confirmar Cobrança" at bounding box center [407, 263] width 63 height 9
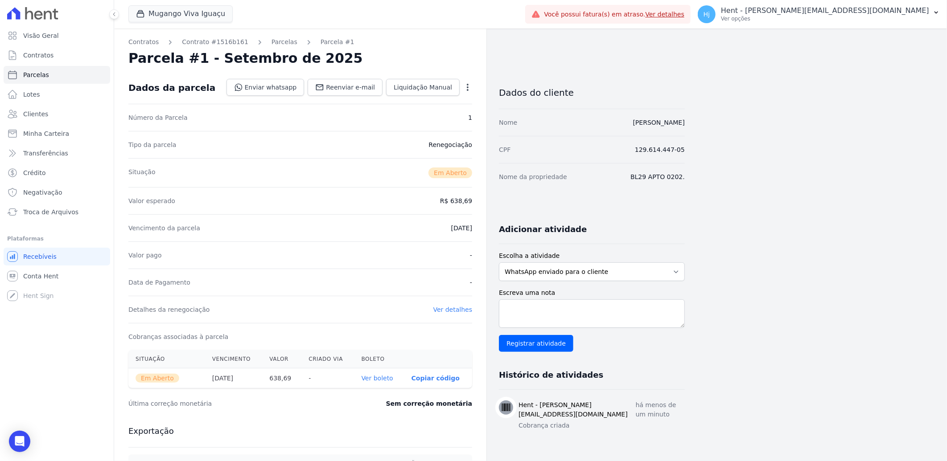
click at [381, 375] on link "Ver boleto" at bounding box center [377, 378] width 32 height 7
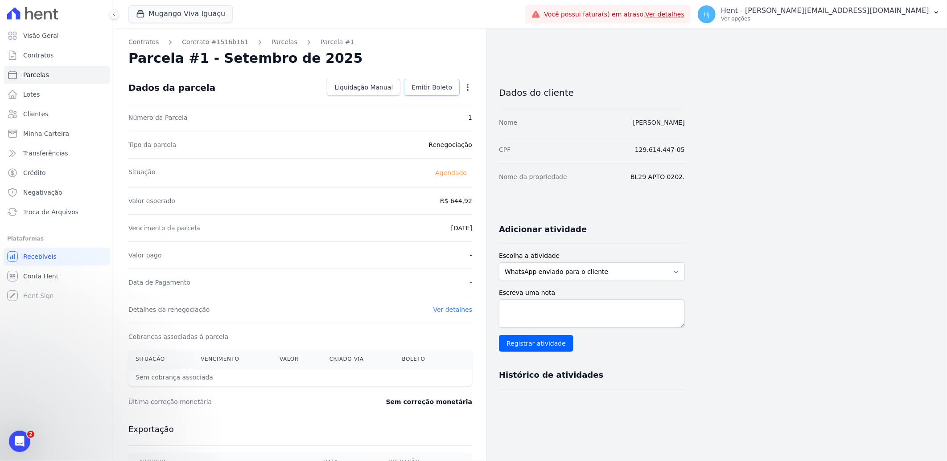
click at [434, 85] on span "Emitir Boleto" at bounding box center [431, 87] width 41 height 9
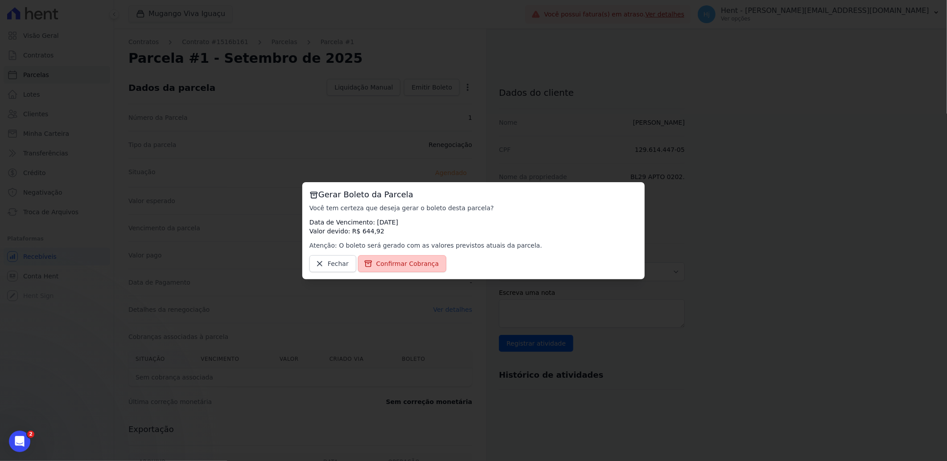
click at [412, 259] on span "Confirmar Cobrança" at bounding box center [407, 263] width 63 height 9
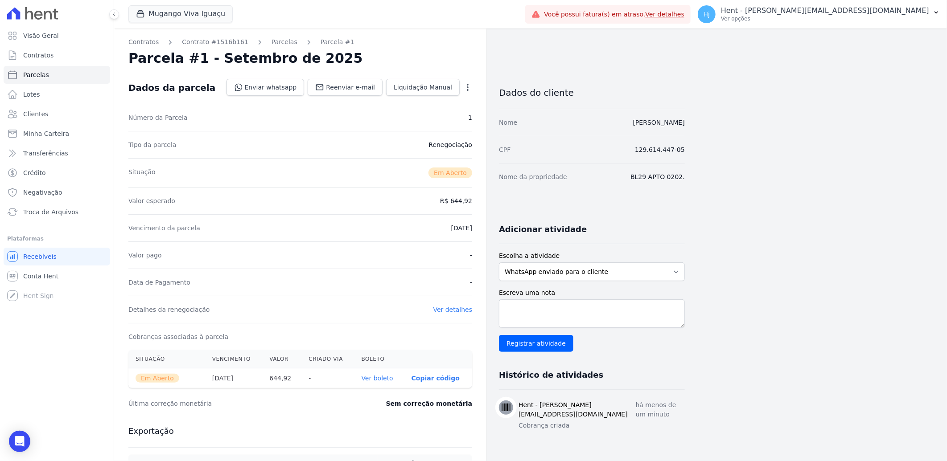
click at [369, 377] on link "Ver boleto" at bounding box center [377, 378] width 32 height 7
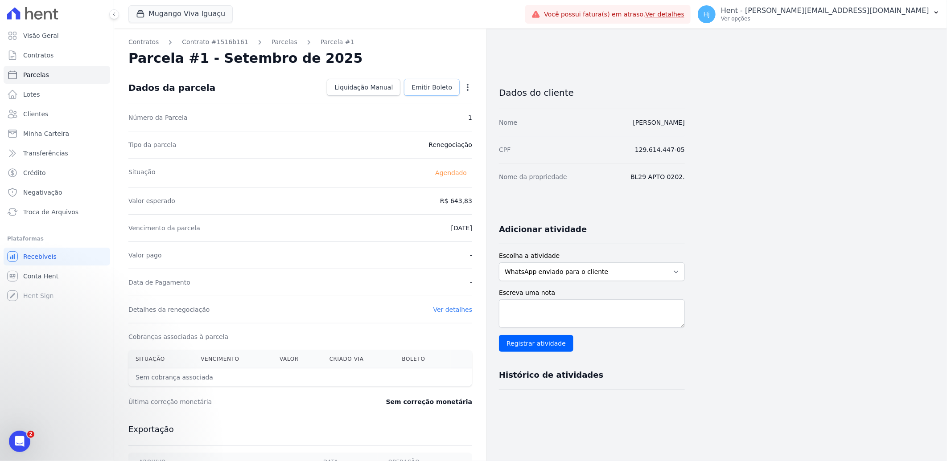
click at [431, 85] on span "Emitir Boleto" at bounding box center [431, 87] width 41 height 9
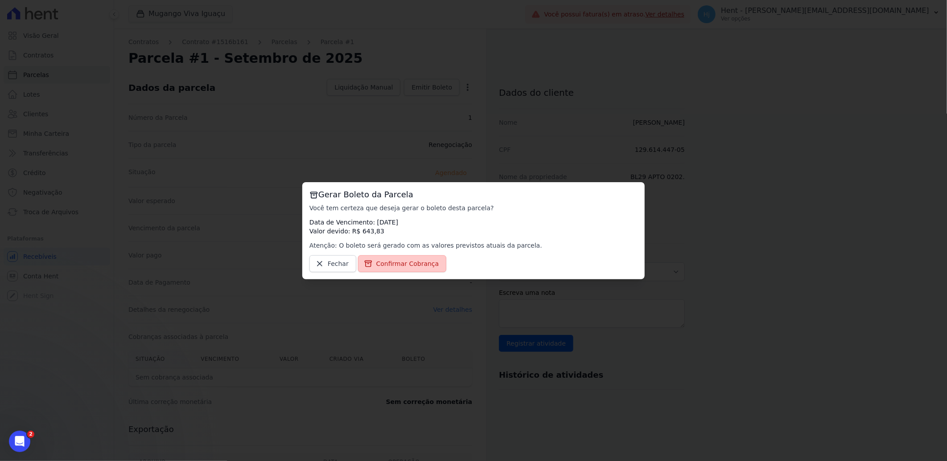
click at [394, 261] on span "Confirmar Cobrança" at bounding box center [407, 263] width 63 height 9
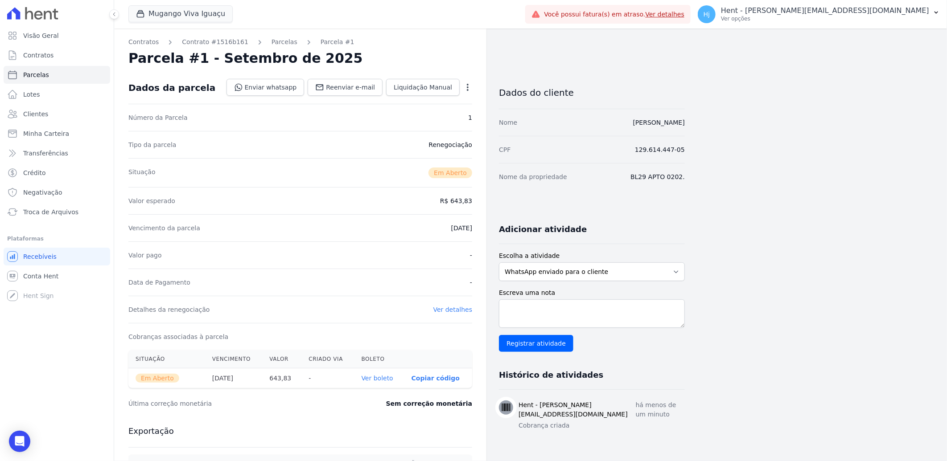
click at [382, 375] on link "Ver boleto" at bounding box center [377, 378] width 32 height 7
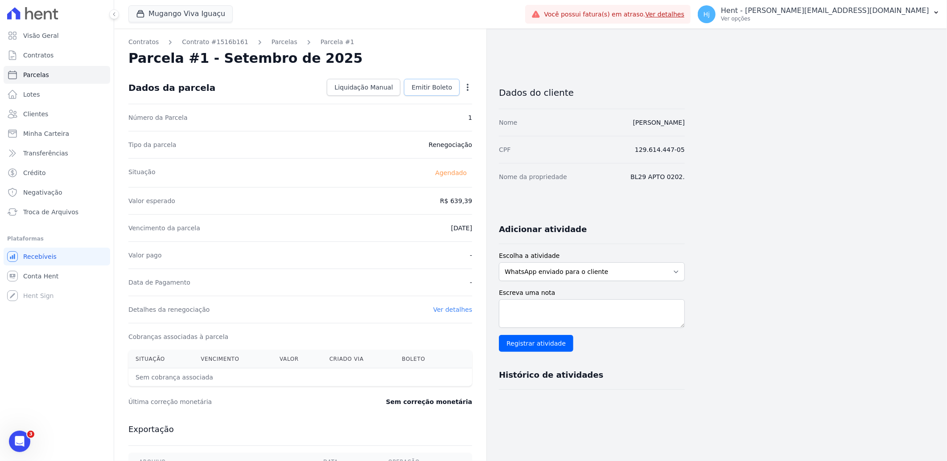
click at [434, 86] on span "Emitir Boleto" at bounding box center [431, 87] width 41 height 9
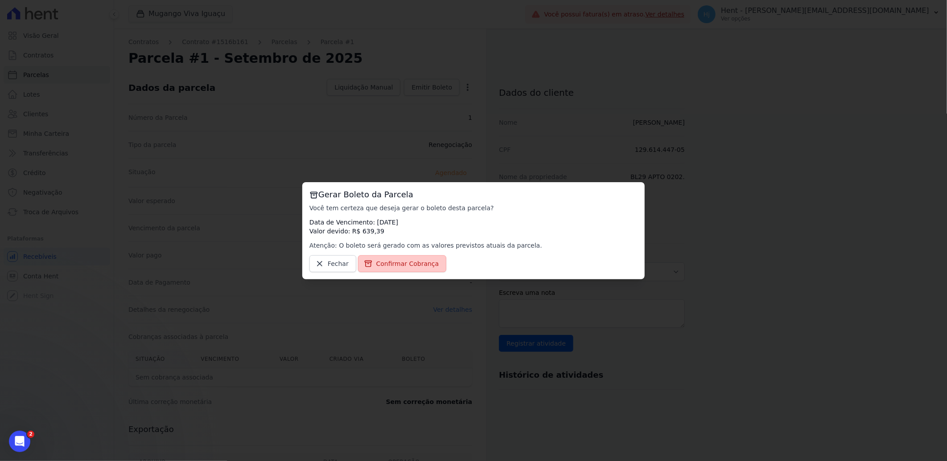
click at [400, 266] on span "Confirmar Cobrança" at bounding box center [407, 263] width 63 height 9
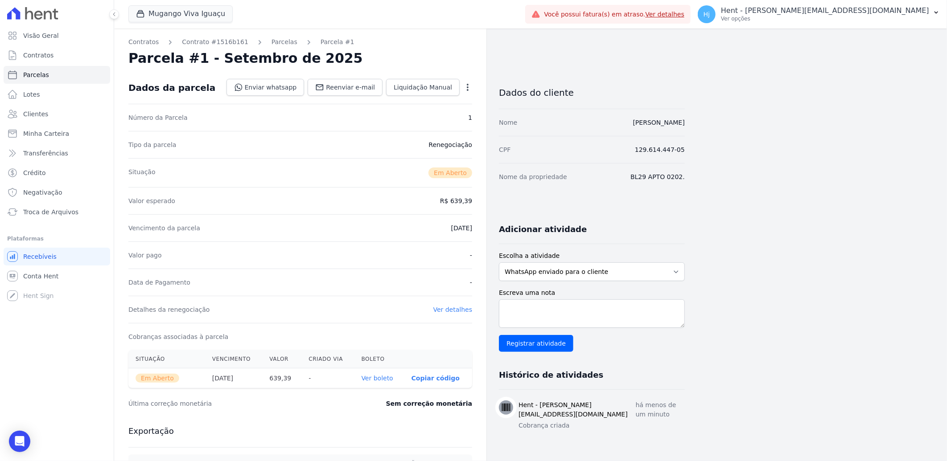
click at [377, 378] on link "Ver boleto" at bounding box center [377, 378] width 32 height 7
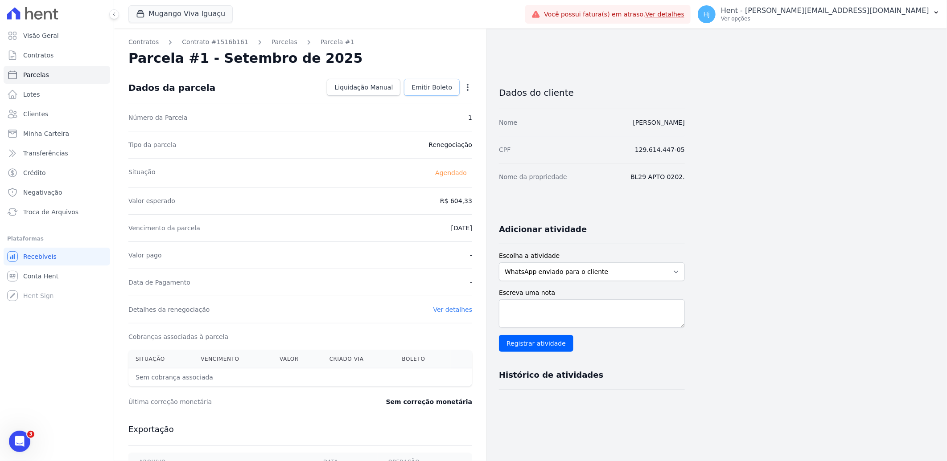
click at [422, 83] on span "Emitir Boleto" at bounding box center [431, 87] width 41 height 9
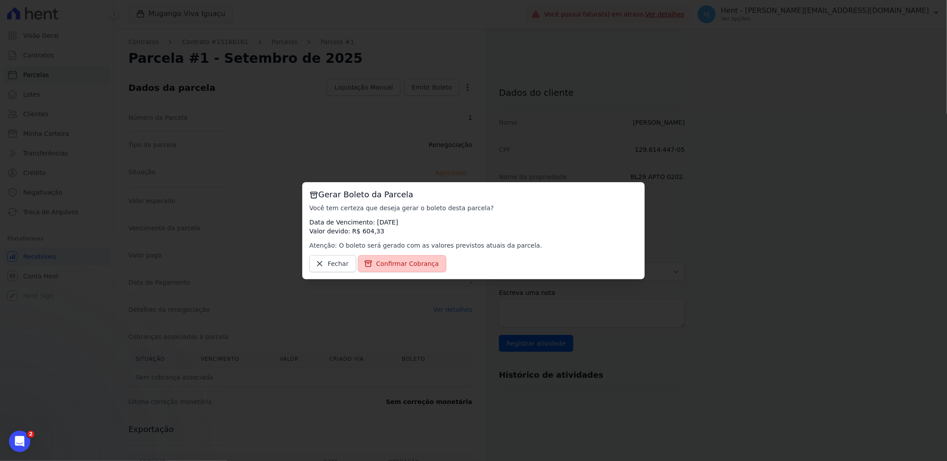
click at [398, 262] on span "Confirmar Cobrança" at bounding box center [407, 263] width 63 height 9
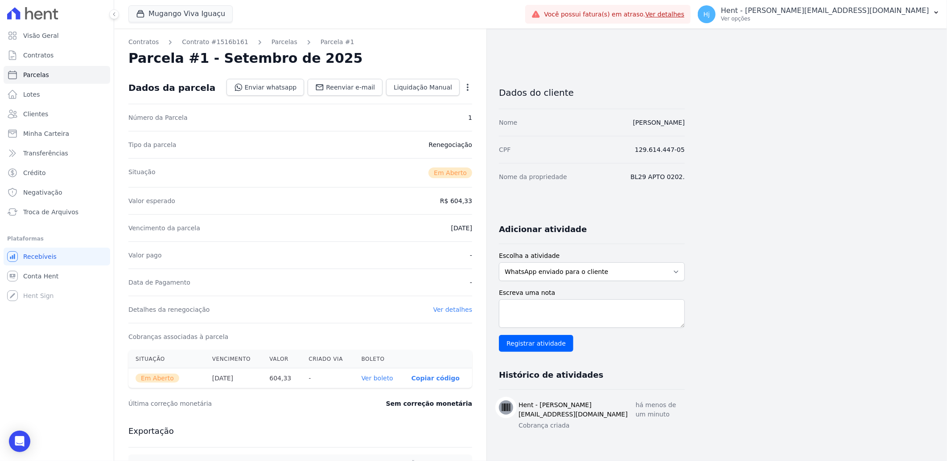
click at [372, 381] on link "Ver boleto" at bounding box center [377, 378] width 32 height 7
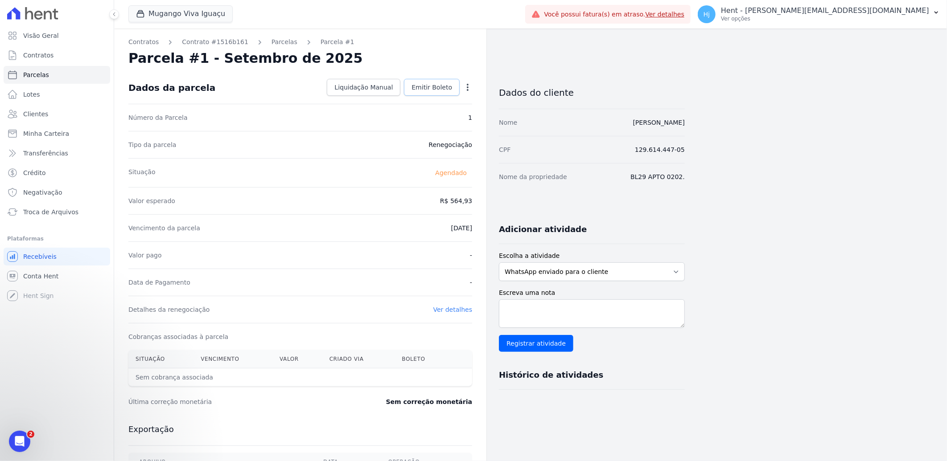
click at [431, 90] on span "Emitir Boleto" at bounding box center [431, 87] width 41 height 9
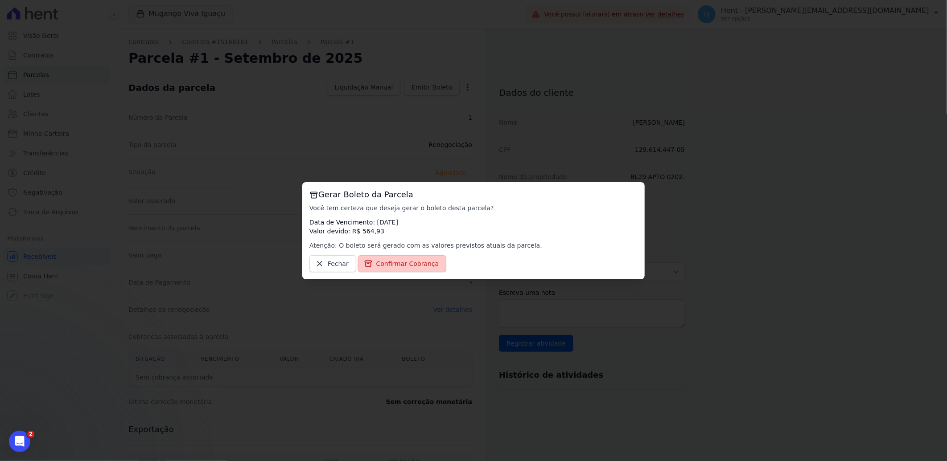
click at [386, 266] on span "Confirmar Cobrança" at bounding box center [407, 263] width 63 height 9
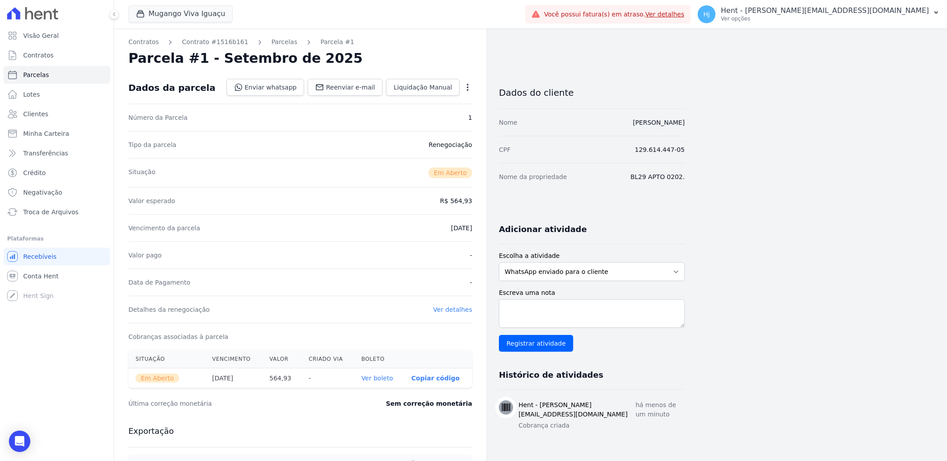
click at [369, 381] on link "Ver boleto" at bounding box center [377, 378] width 32 height 7
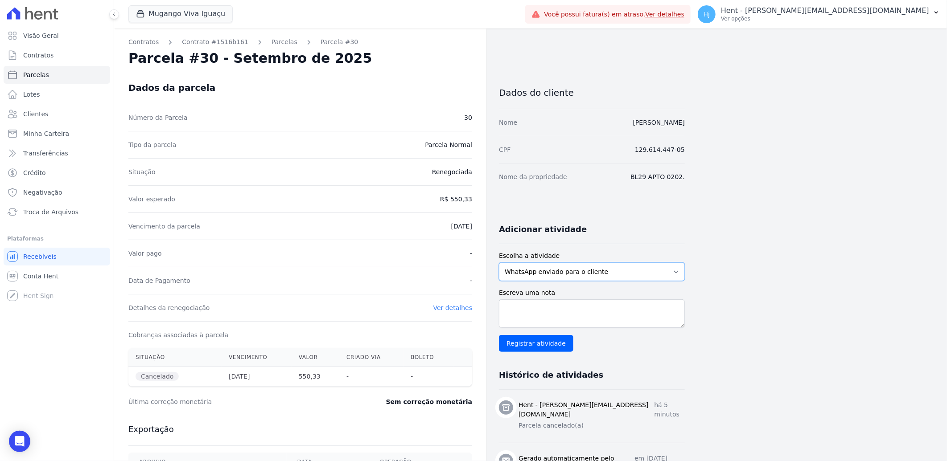
click at [599, 266] on select "WhatsApp enviado para o cliente Adicionar um comentário Ligação feita para o cl…" at bounding box center [592, 272] width 186 height 19
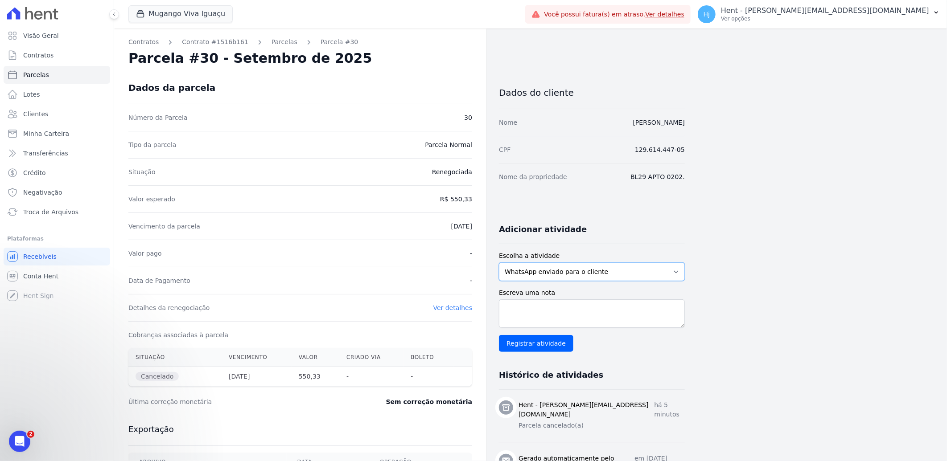
select select "note"
click at [499, 263] on select "WhatsApp enviado para o cliente Adicionar um comentário Ligação feita para o cl…" at bounding box center [592, 272] width 186 height 19
click at [561, 315] on textarea "Escreva uma nota" at bounding box center [592, 314] width 186 height 29
paste textarea "boletos vencidos em [DATE] à [DATE], [DATE] e [DATE] enviados para pagto em 26/…"
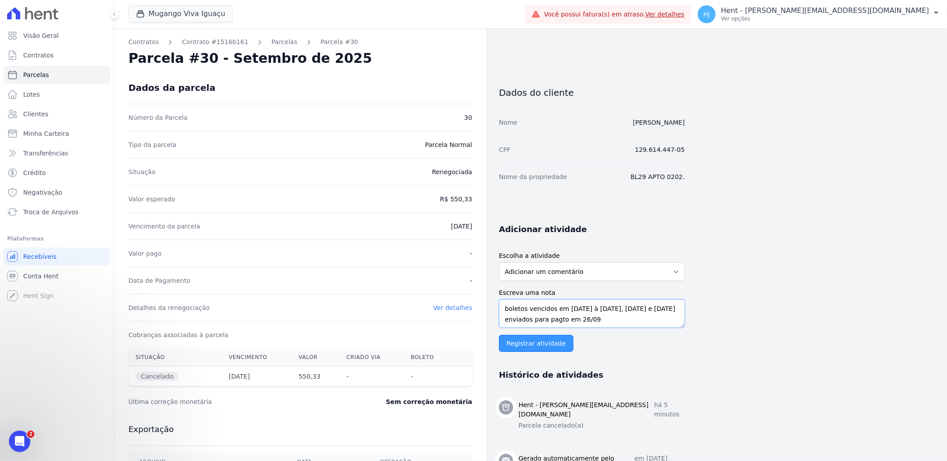
type textarea "boletos vencidos em [DATE] à [DATE], [DATE] e [DATE] enviados para pagto em 26/…"
click at [536, 344] on input "Registrar atividade" at bounding box center [536, 343] width 74 height 17
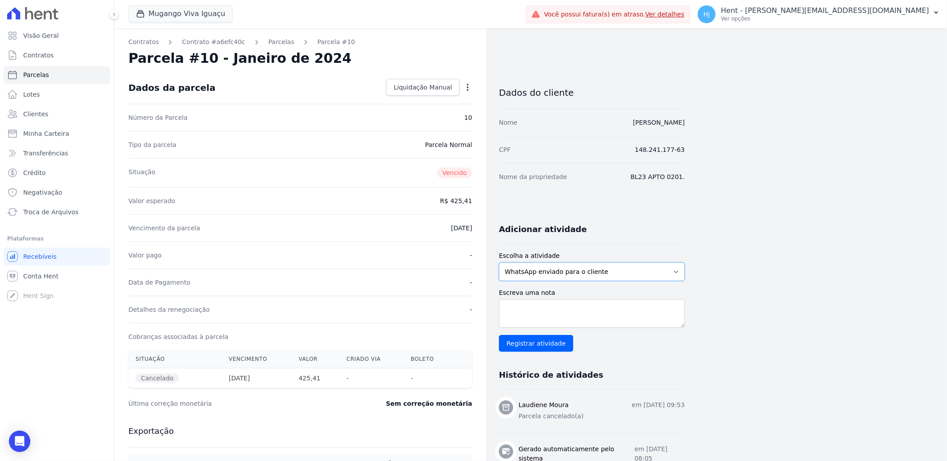
click at [609, 271] on select "WhatsApp enviado para o cliente Adicionar um comentário Ligação feita para o cl…" at bounding box center [592, 272] width 186 height 19
select select "note"
click at [499, 263] on select "WhatsApp enviado para o cliente Adicionar um comentário Ligação feita para o cl…" at bounding box center [592, 272] width 186 height 19
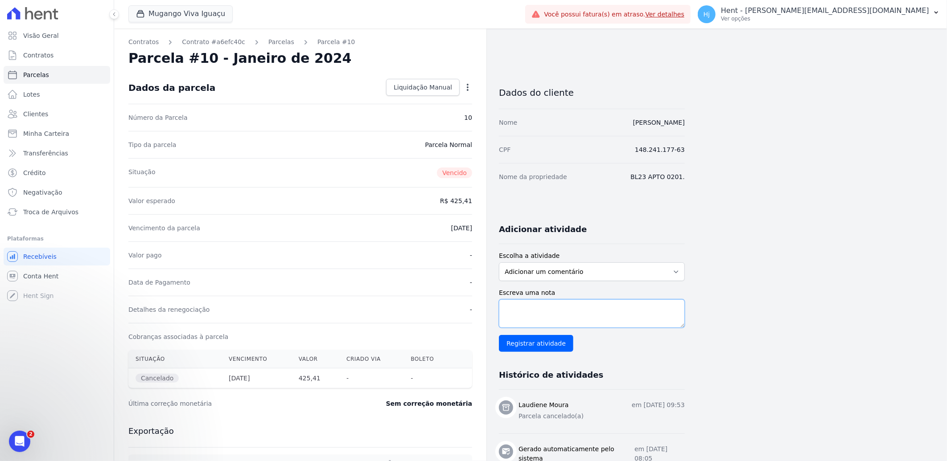
click at [585, 316] on textarea "Escreva uma nota" at bounding box center [592, 314] width 186 height 29
type textarea "parcela em duplicidade"
click at [537, 344] on input "Registrar atividade" at bounding box center [536, 343] width 74 height 17
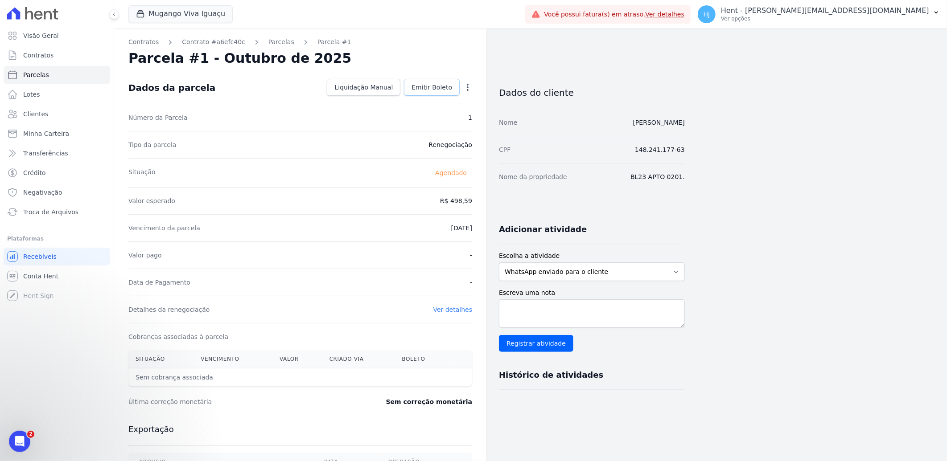
click at [437, 83] on span "Emitir Boleto" at bounding box center [431, 87] width 41 height 9
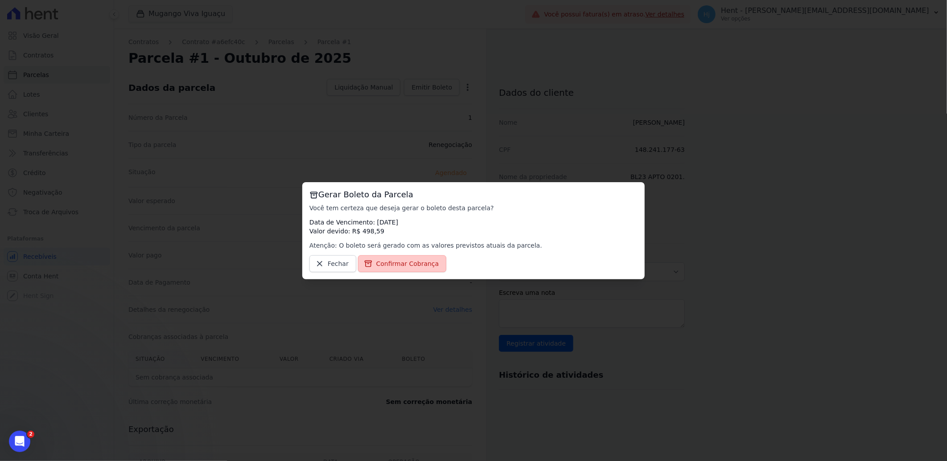
click at [393, 260] on span "Confirmar Cobrança" at bounding box center [407, 263] width 63 height 9
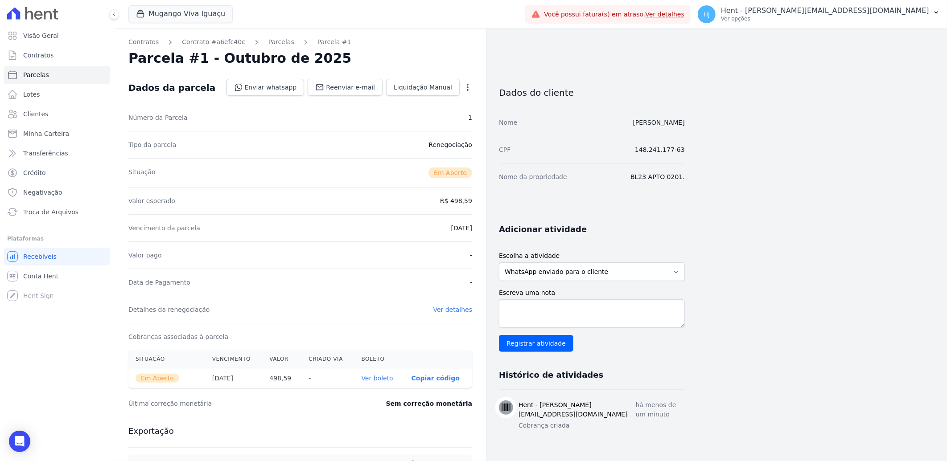
click at [379, 380] on link "Ver boleto" at bounding box center [377, 378] width 32 height 7
